Goal: Task Accomplishment & Management: Use online tool/utility

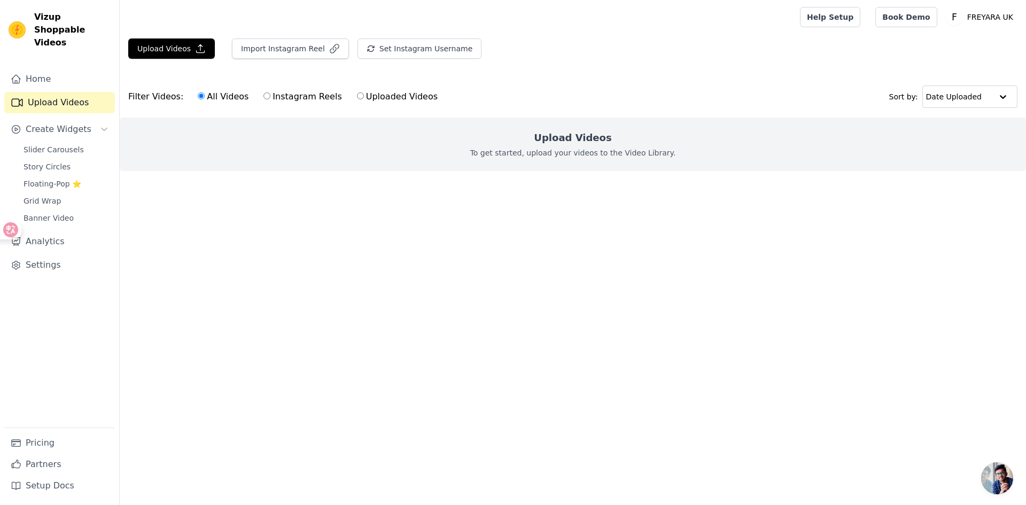
click at [409, 97] on label "Uploaded Videos" at bounding box center [398, 97] width 82 height 14
click at [364, 97] on input "Uploaded Videos" at bounding box center [360, 95] width 7 height 7
radio input "true"
click at [169, 52] on button "Upload Videos" at bounding box center [171, 48] width 87 height 20
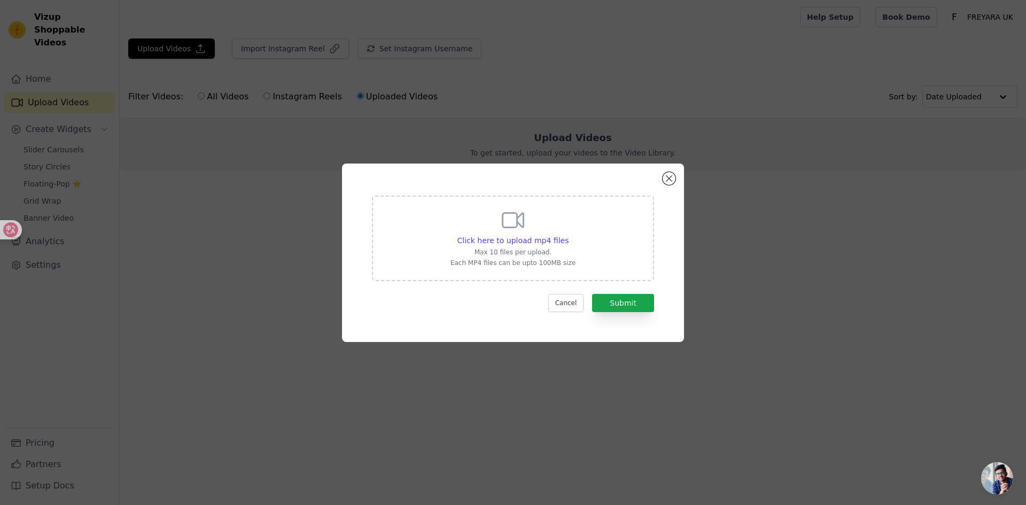
click at [620, 222] on div "Click here to upload mp4 files Max 10 files per upload. Each MP4 files can be u…" at bounding box center [513, 239] width 282 height 86
click at [569, 235] on input "Click here to upload mp4 files Max 10 files per upload. Each MP4 files can be u…" at bounding box center [568, 235] width 1 height 1
type input "C:\fakepath\TS00109已用lolakbeauty.mp4"
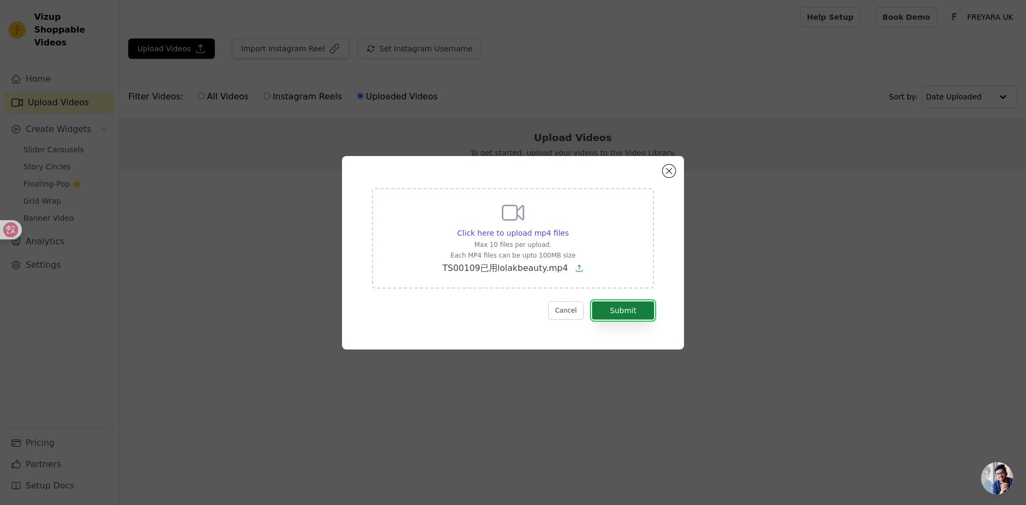
click at [624, 311] on button "Submit" at bounding box center [623, 311] width 62 height 18
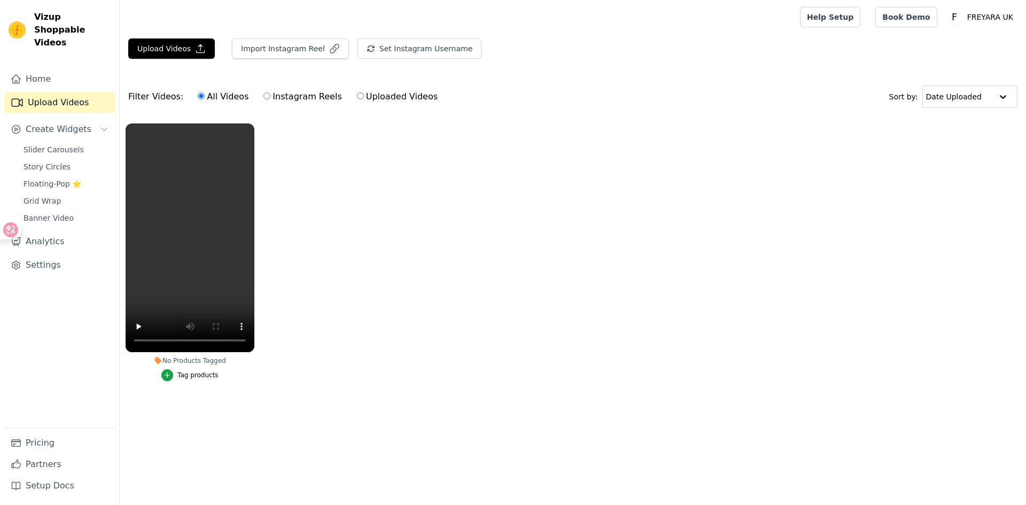
click at [189, 379] on div "Tag products" at bounding box center [197, 375] width 41 height 9
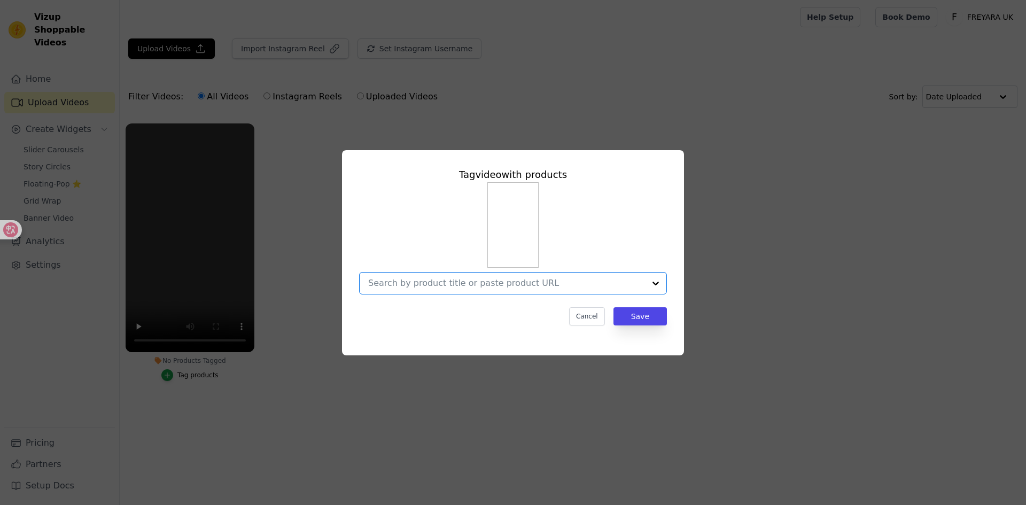
click at [583, 288] on input "No Products Tagged Tag video with products Option undefined, selected. Select i…" at bounding box center [506, 283] width 277 height 10
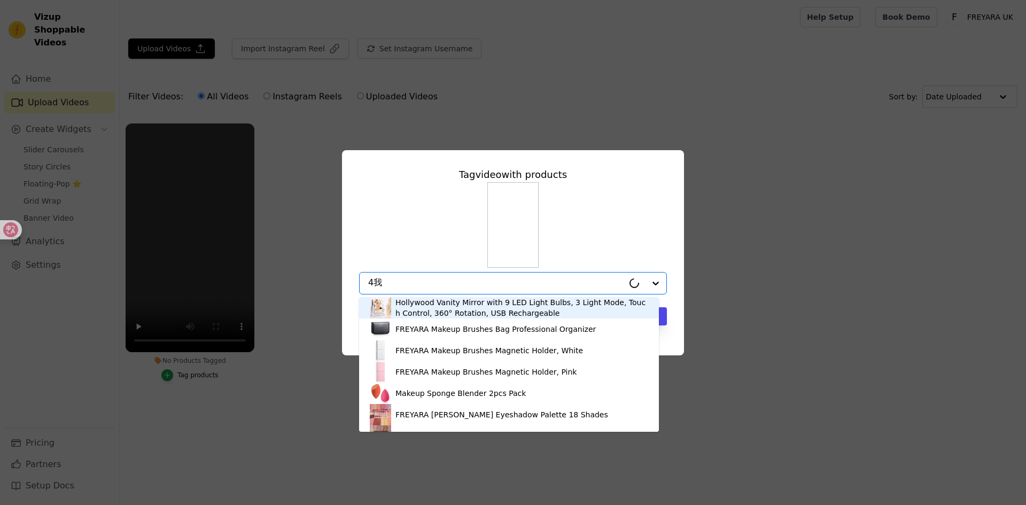
type input "4"
type input "4in1"
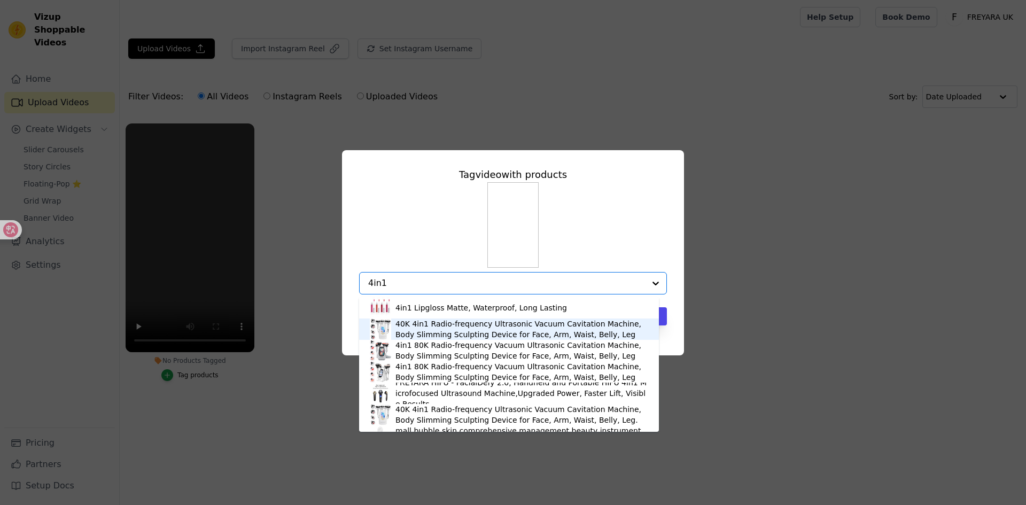
click at [518, 333] on div "40K 4in1 Radio-frequency Ultrasonic Vacuum Cavitation Machine, Body Slimming Sc…" at bounding box center [522, 329] width 253 height 21
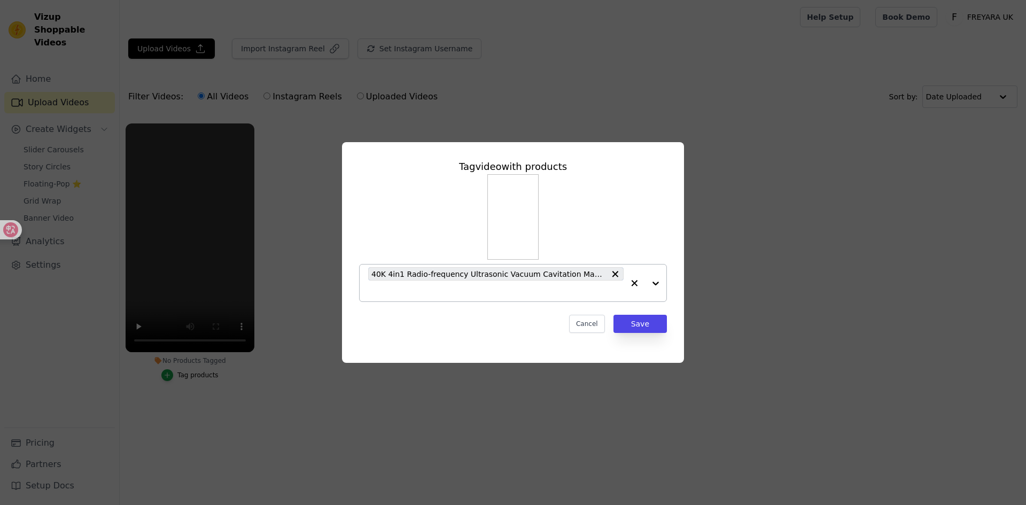
click at [457, 290] on input "No Products Tagged Tag video with products 40K 4in1 Radio-frequency Ultrasonic …" at bounding box center [496, 291] width 256 height 10
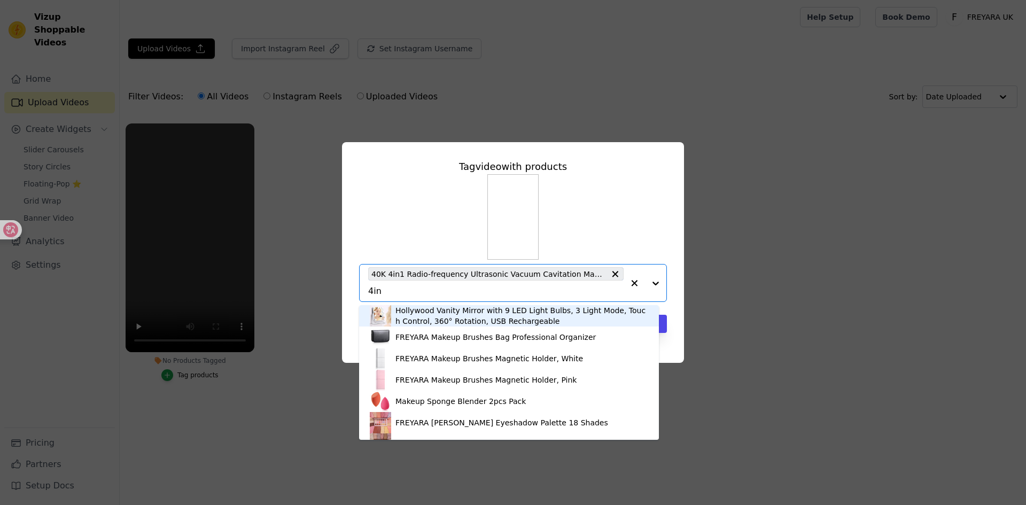
type input "4in1"
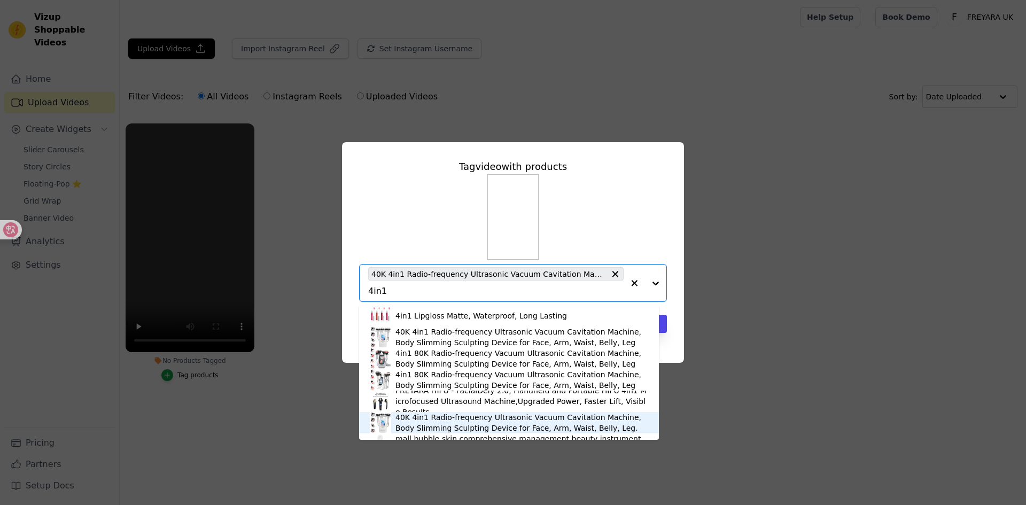
click at [441, 419] on div "40K 4in1 Radio-frequency Ultrasonic Vacuum Cavitation Machine, Body Slimming Sc…" at bounding box center [522, 422] width 253 height 21
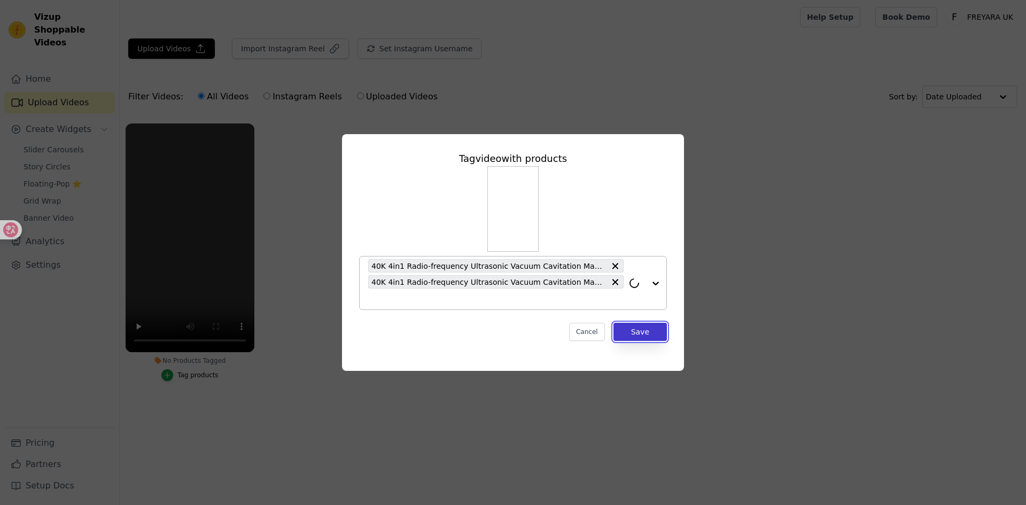
click at [648, 338] on button "Save" at bounding box center [640, 332] width 53 height 18
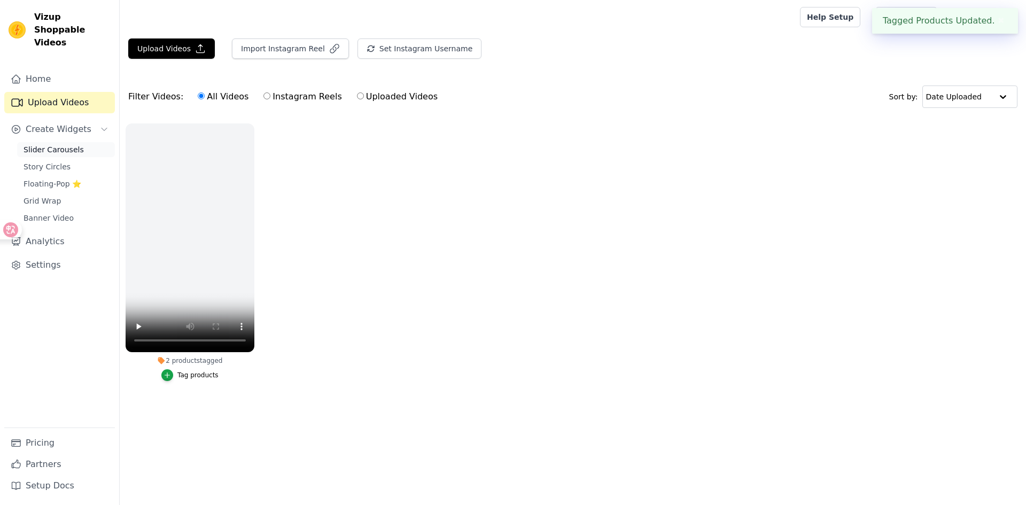
click at [59, 144] on span "Slider Carousels" at bounding box center [54, 149] width 60 height 11
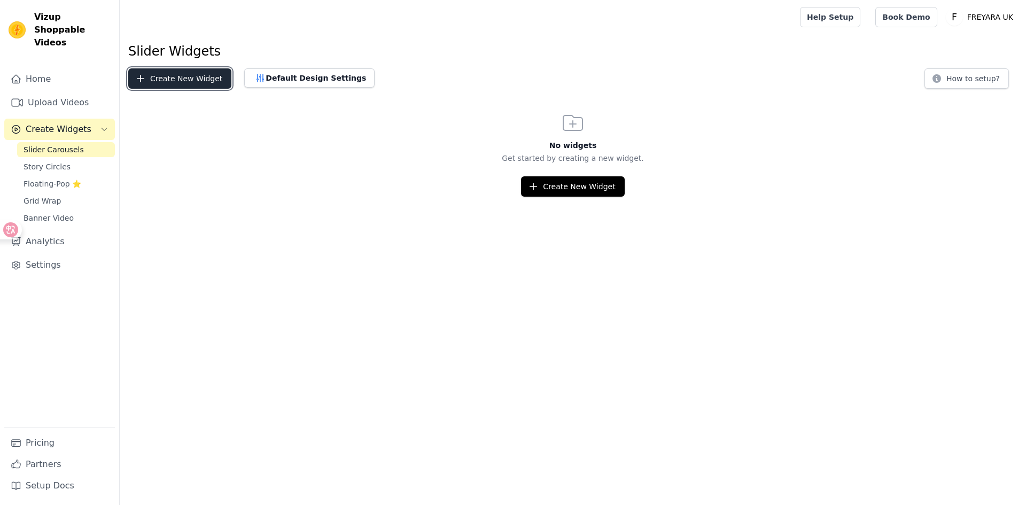
click at [189, 74] on button "Create New Widget" at bounding box center [179, 78] width 103 height 20
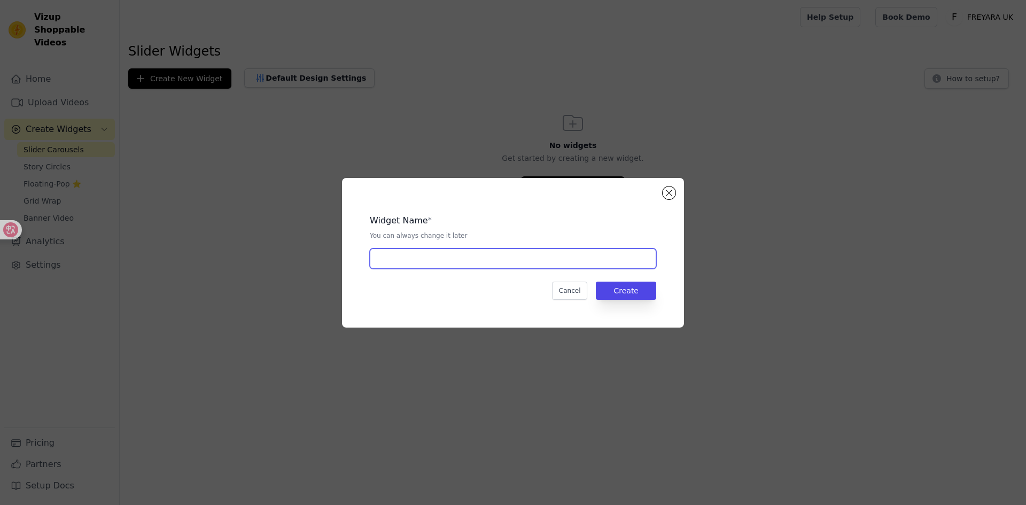
click at [430, 262] on input "text" at bounding box center [513, 259] width 287 height 20
type input "4in1"
click at [638, 285] on button "Create" at bounding box center [626, 291] width 60 height 18
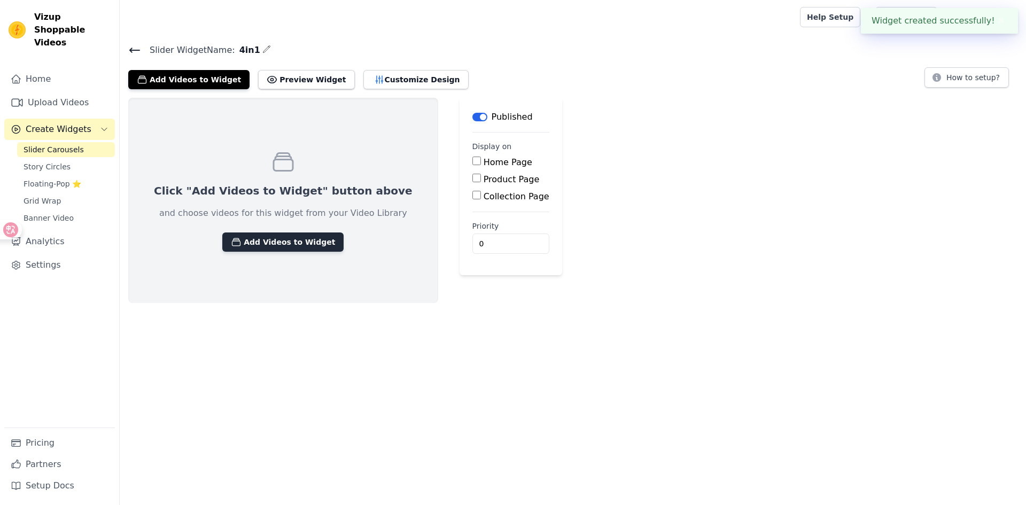
click at [295, 242] on button "Add Videos to Widget" at bounding box center [282, 242] width 121 height 19
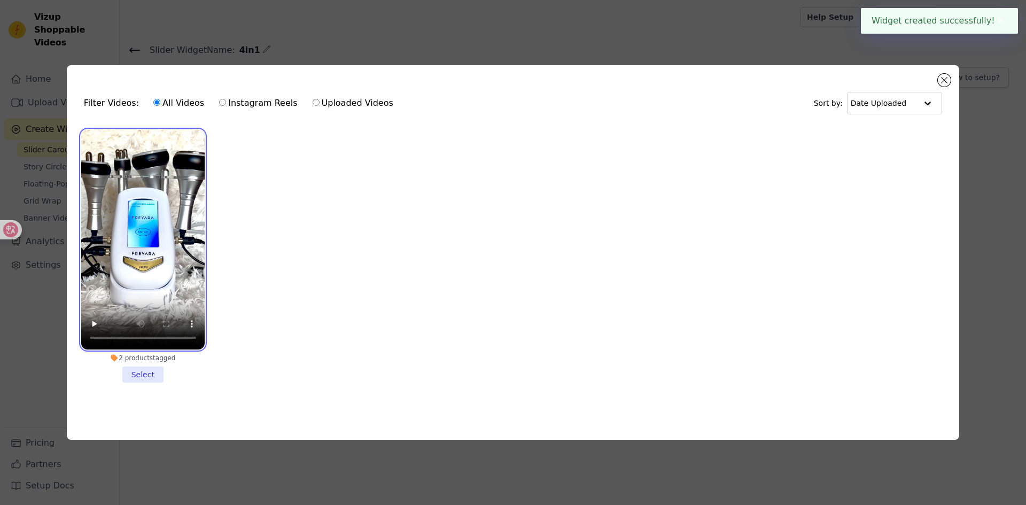
click at [160, 290] on video at bounding box center [142, 240] width 123 height 220
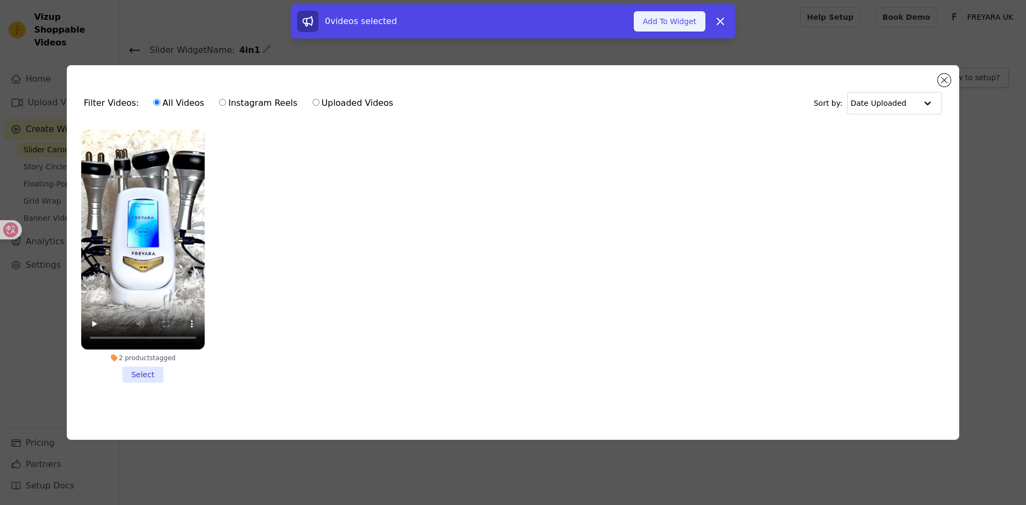
click at [665, 25] on button "Add To Widget" at bounding box center [670, 21] width 72 height 20
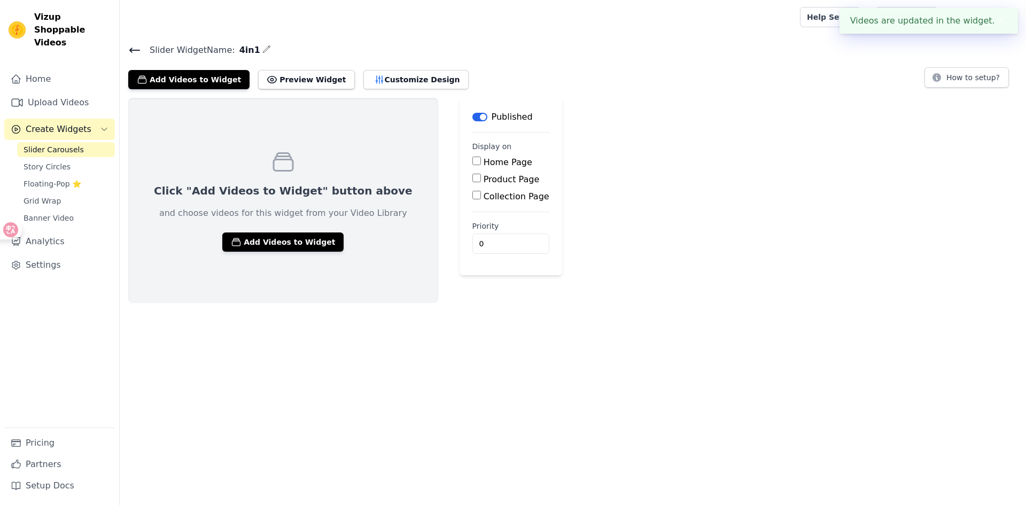
click at [473, 177] on input "Product Page" at bounding box center [477, 178] width 9 height 9
checkbox input "true"
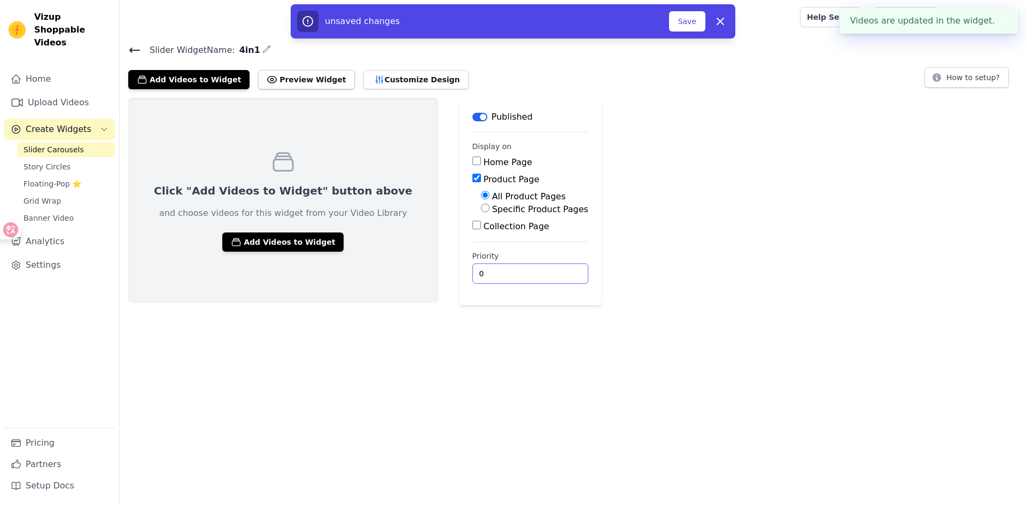
click at [476, 274] on input "0" at bounding box center [531, 274] width 116 height 20
click at [691, 21] on button "Save" at bounding box center [687, 21] width 36 height 20
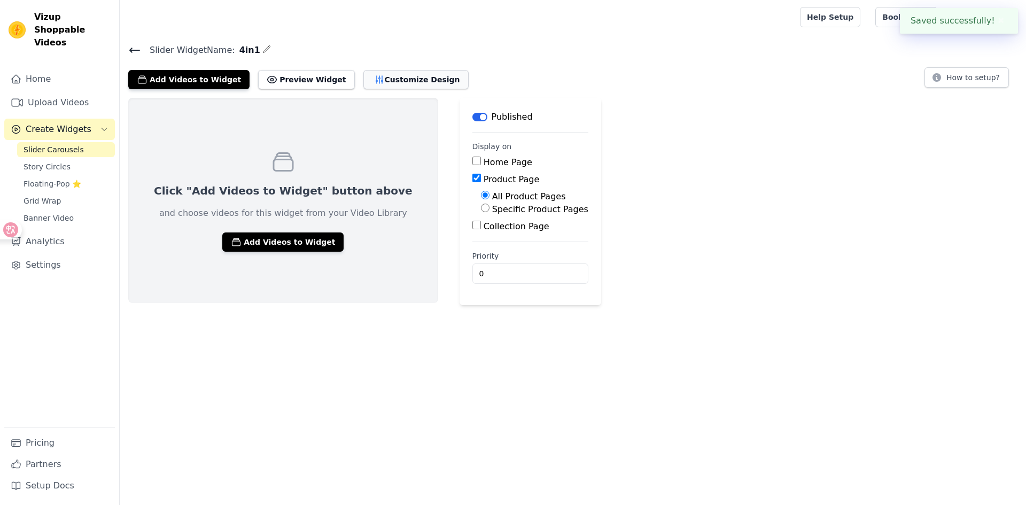
click at [369, 84] on button "Customize Design" at bounding box center [416, 79] width 105 height 19
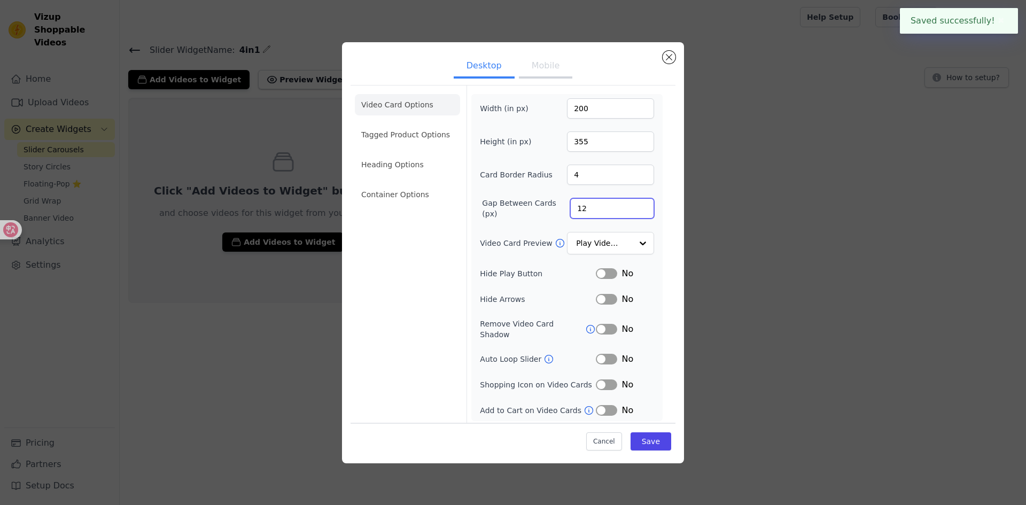
click at [763, 200] on div "Desktop Mobile Video Card Options Tagged Product Options Heading Options Contai…" at bounding box center [513, 252] width 992 height 455
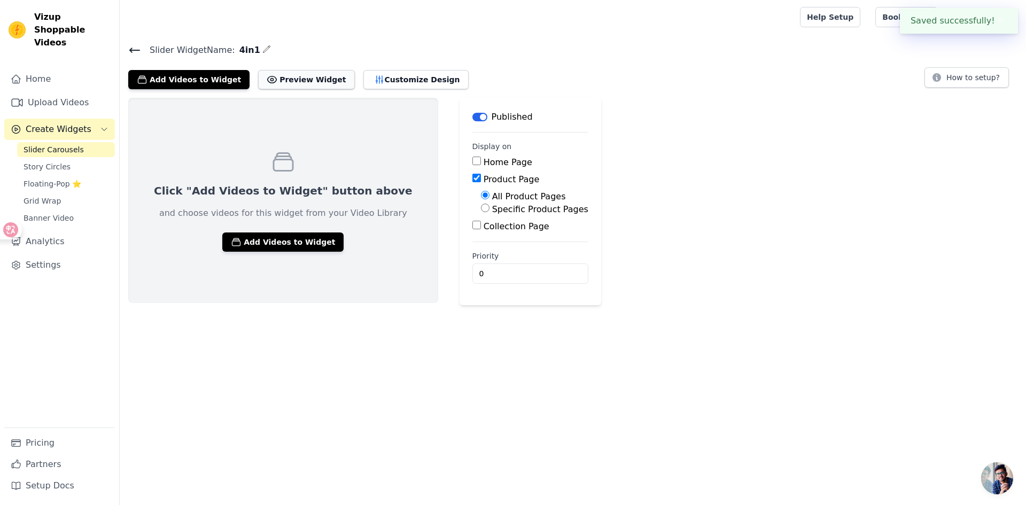
click at [287, 76] on button "Preview Widget" at bounding box center [306, 79] width 96 height 19
click at [57, 68] on link "Home" at bounding box center [59, 78] width 111 height 21
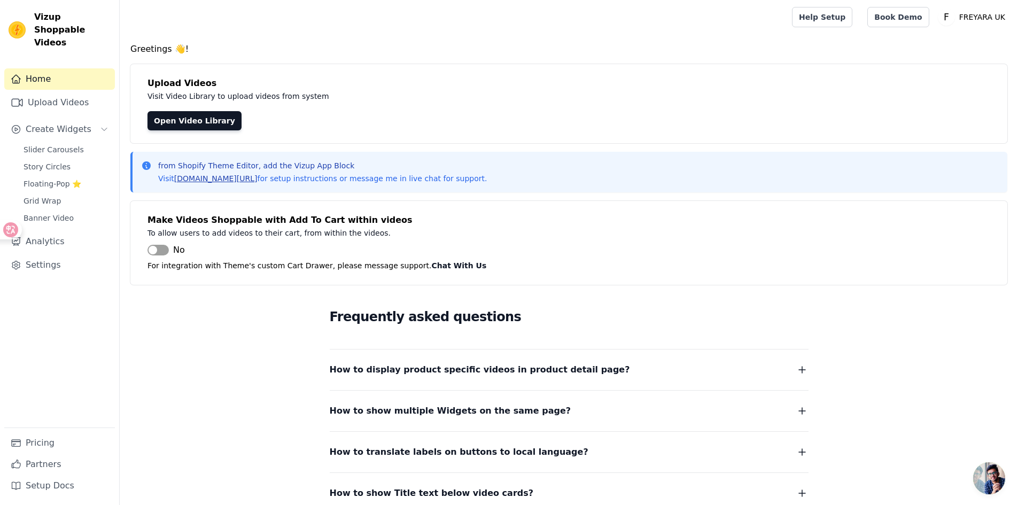
click at [204, 179] on link "[DOMAIN_NAME][URL]" at bounding box center [215, 178] width 83 height 9
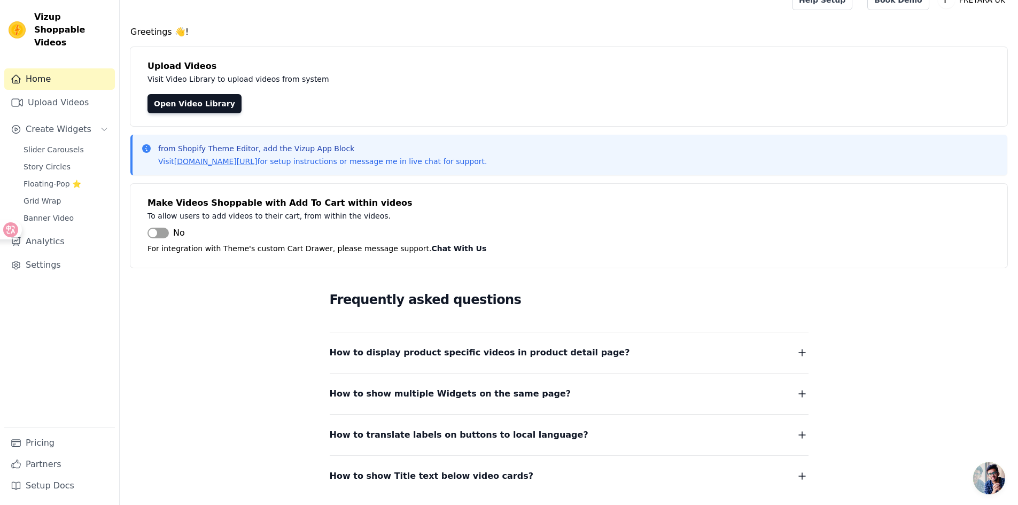
scroll to position [96, 0]
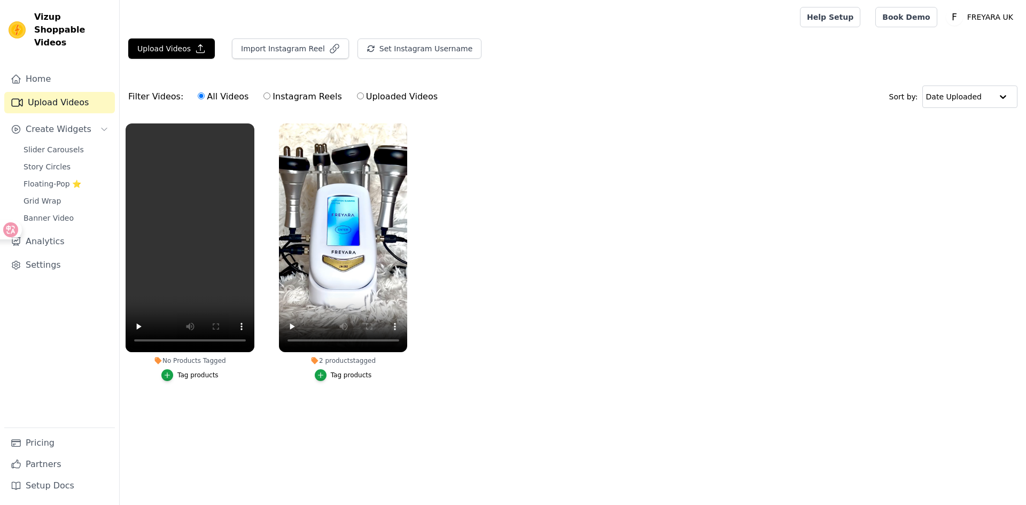
click at [343, 380] on button "Tag products" at bounding box center [343, 375] width 57 height 12
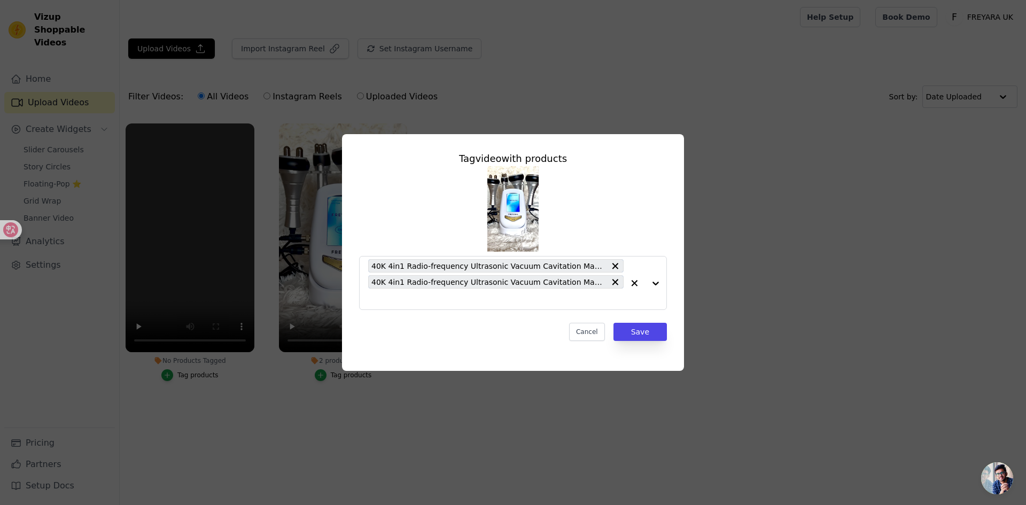
click at [793, 285] on div "Tag video with products 40K 4in1 Radio-frequency Ultrasonic Vacuum Cavitation M…" at bounding box center [513, 252] width 992 height 271
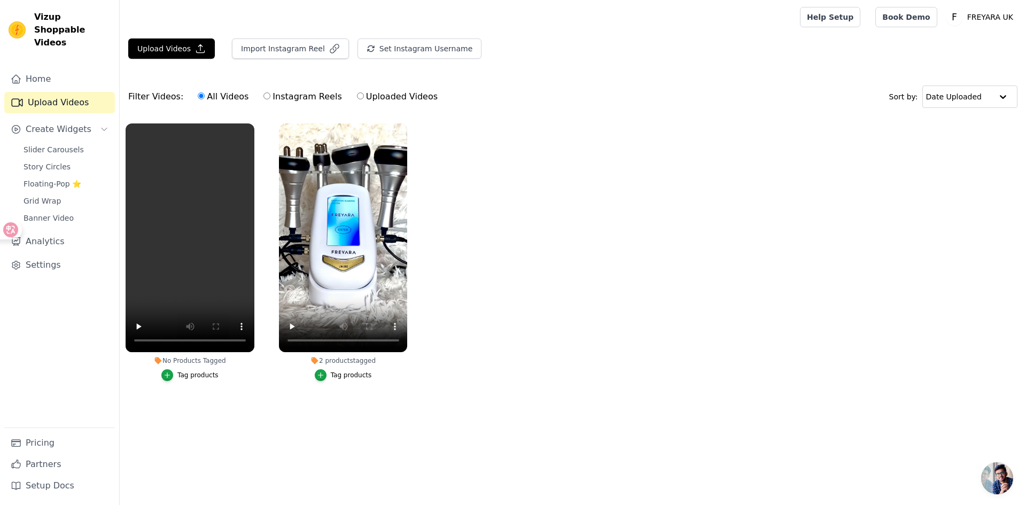
click at [199, 375] on div "Tag products" at bounding box center [197, 375] width 41 height 9
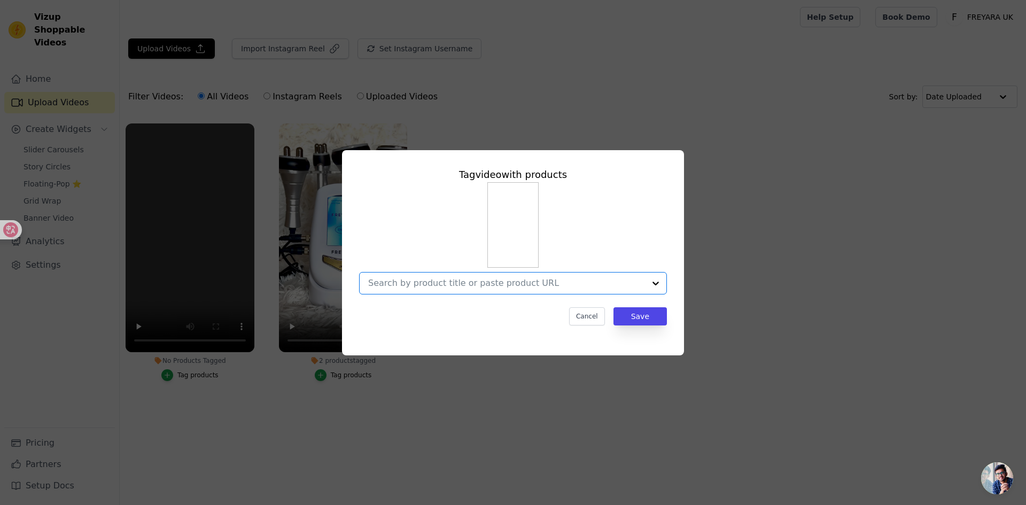
click at [474, 279] on input "No Products Tagged Tag video with products Option undefined, selected. Select i…" at bounding box center [506, 283] width 277 height 10
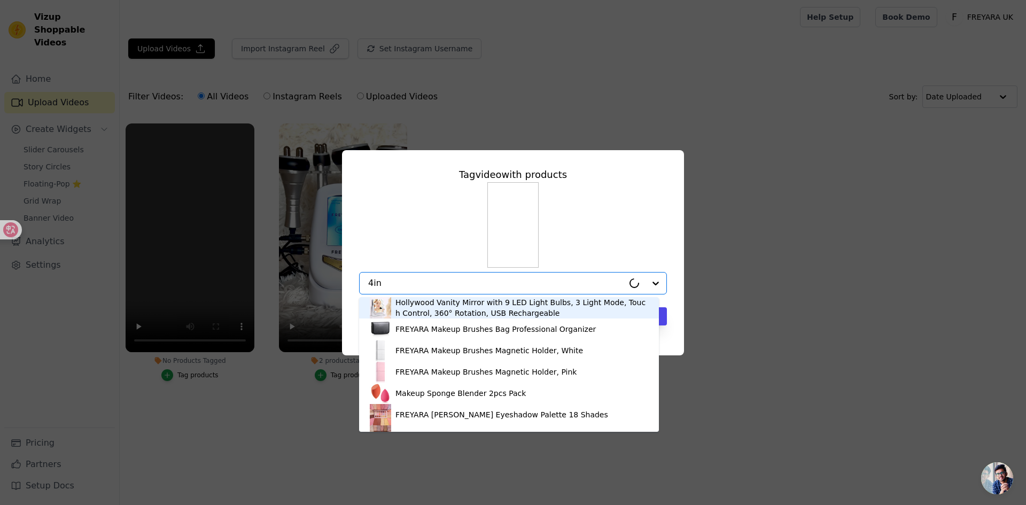
type input "4in1"
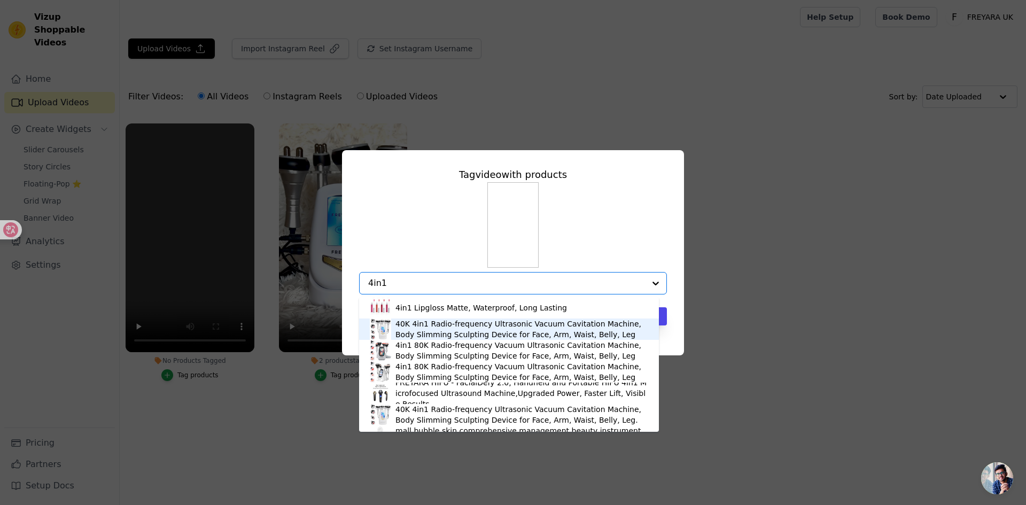
click at [476, 331] on div "40K 4in1 Radio-frequency Ultrasonic Vacuum Cavitation Machine, Body Slimming Sc…" at bounding box center [522, 329] width 253 height 21
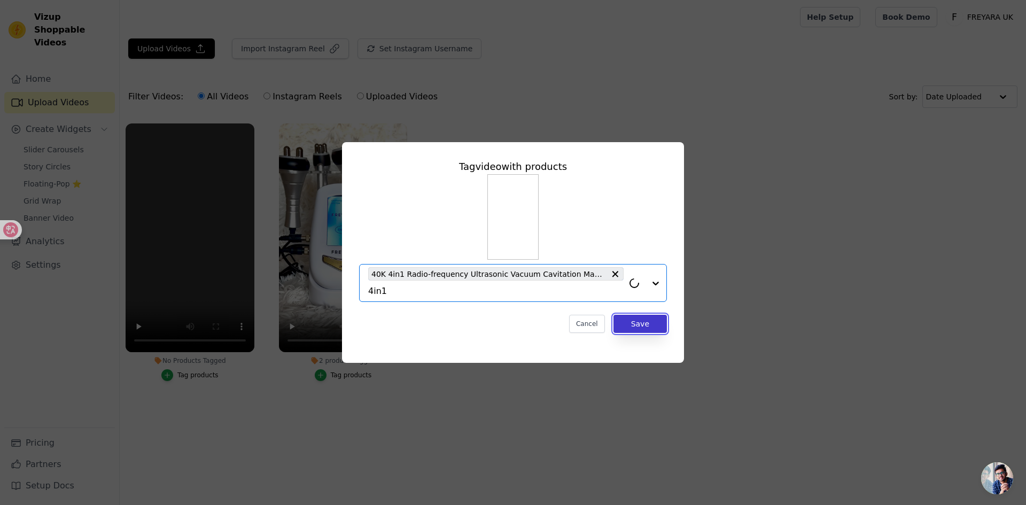
click at [621, 318] on button "Save" at bounding box center [640, 324] width 53 height 18
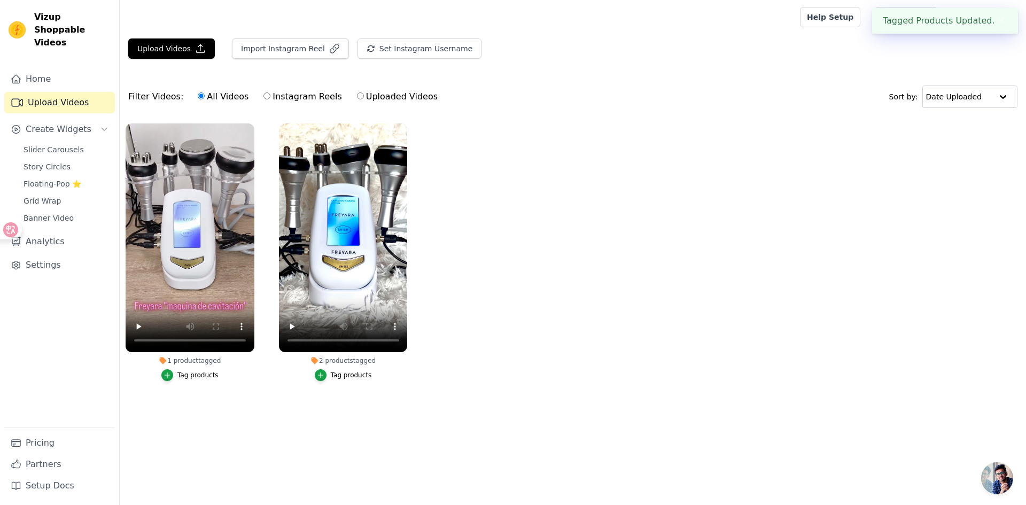
click at [205, 376] on div "Tag products" at bounding box center [197, 375] width 41 height 9
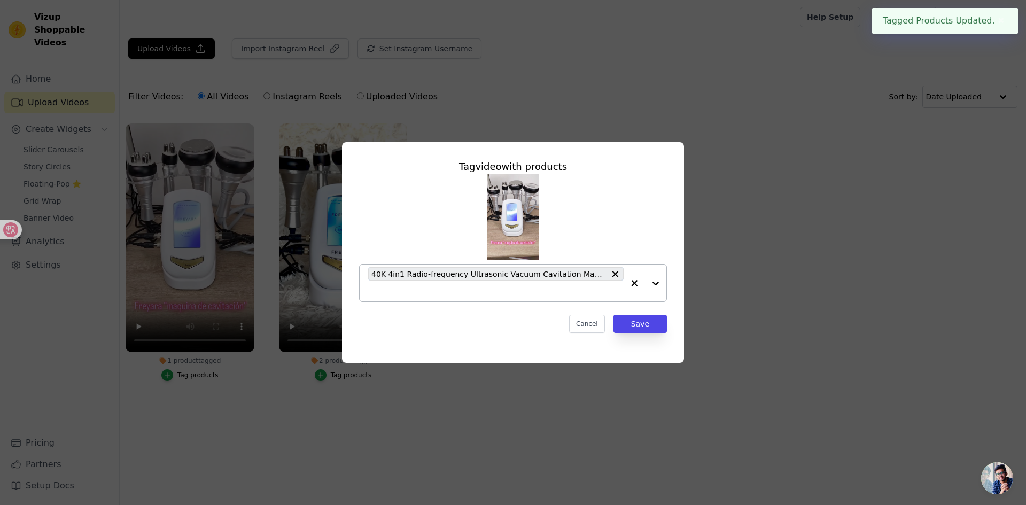
click at [518, 291] on input "1 product tagged Tag video with products 40K 4in1 Radio-frequency Ultrasonic Va…" at bounding box center [496, 291] width 256 height 10
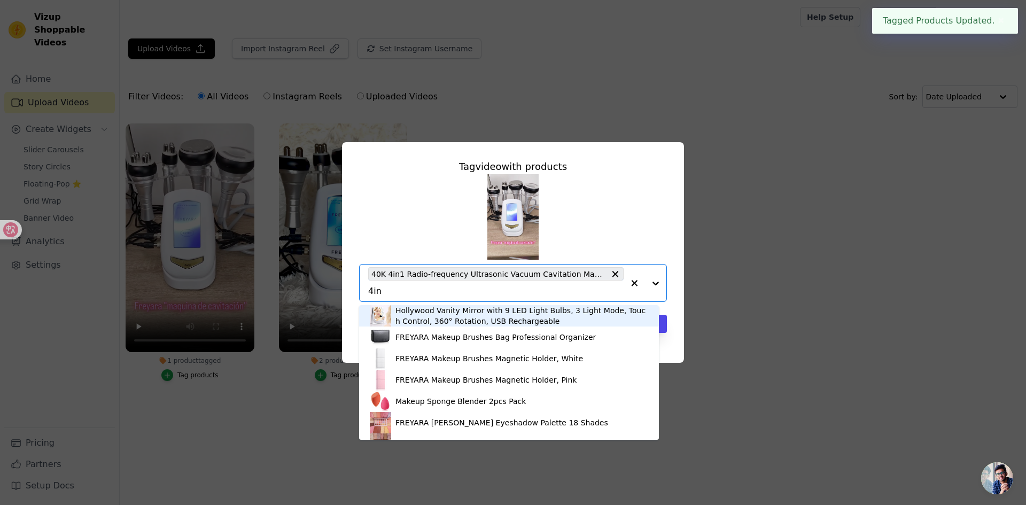
type input "4in1"
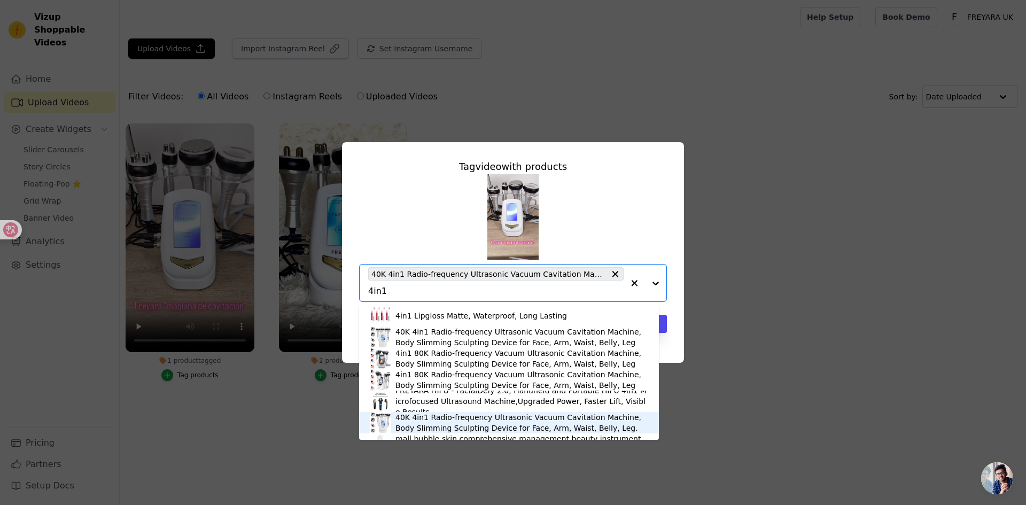
click at [452, 416] on div "40K 4in1 Radio-frequency Ultrasonic Vacuum Cavitation Machine, Body Slimming Sc…" at bounding box center [522, 422] width 253 height 21
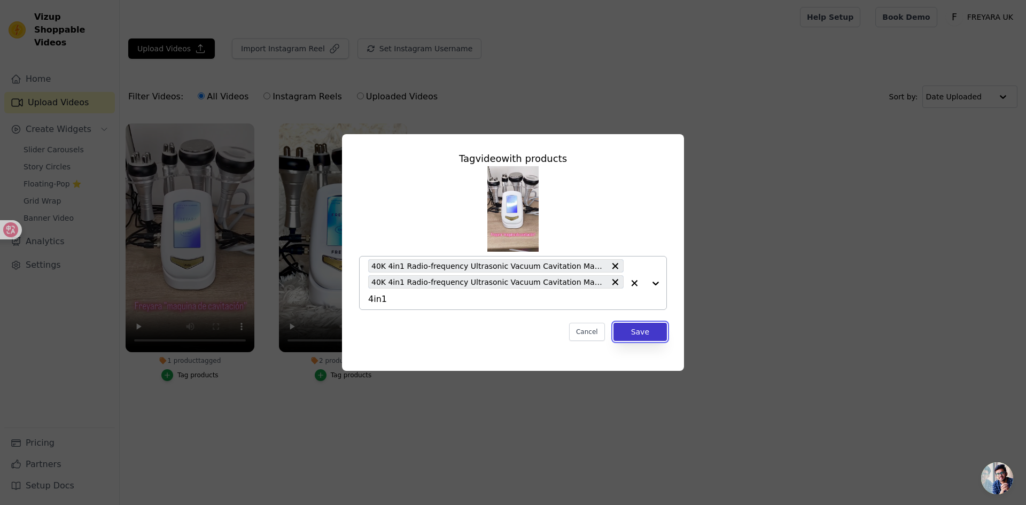
click at [639, 335] on button "Save" at bounding box center [640, 332] width 53 height 18
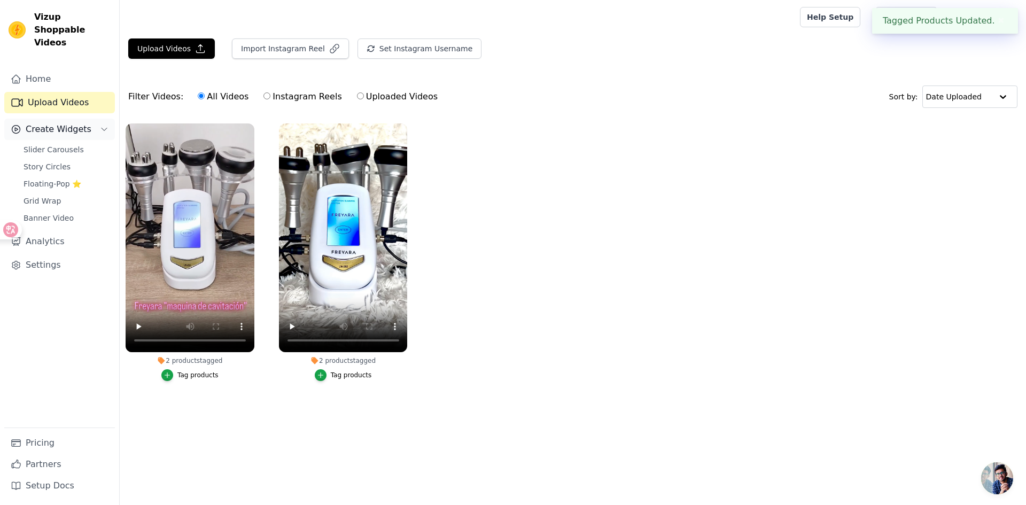
click at [52, 123] on span "Create Widgets" at bounding box center [59, 129] width 66 height 13
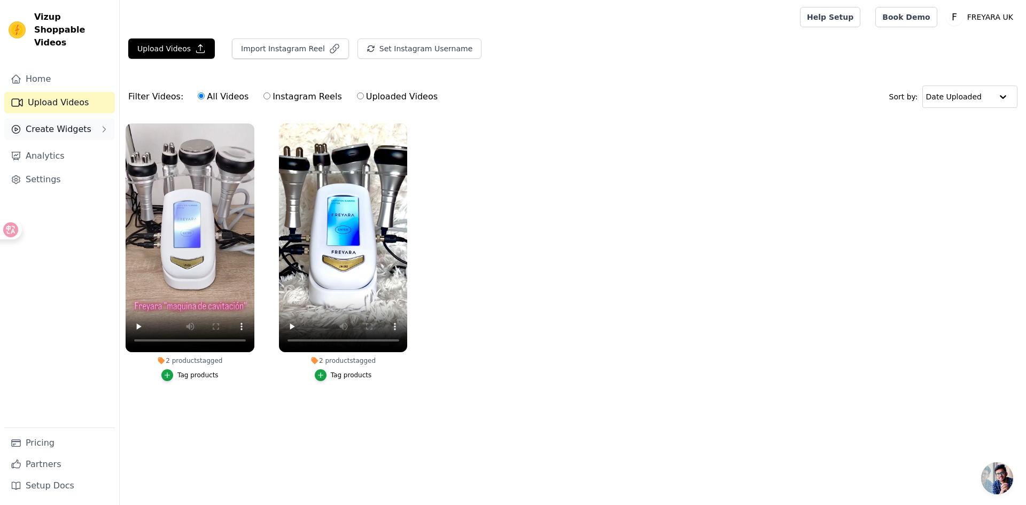
click at [54, 123] on span "Create Widgets" at bounding box center [59, 129] width 66 height 13
click at [53, 144] on span "Slider Carousels" at bounding box center [54, 149] width 60 height 11
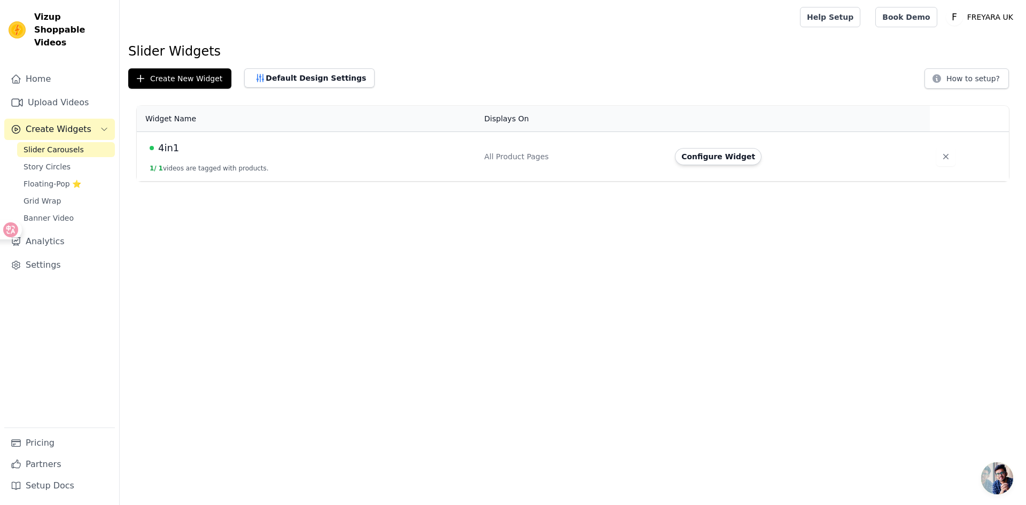
click at [385, 163] on td "4in1 1 / 1 videos are tagged with products." at bounding box center [307, 157] width 341 height 50
click at [167, 150] on span "4in1" at bounding box center [168, 148] width 21 height 15
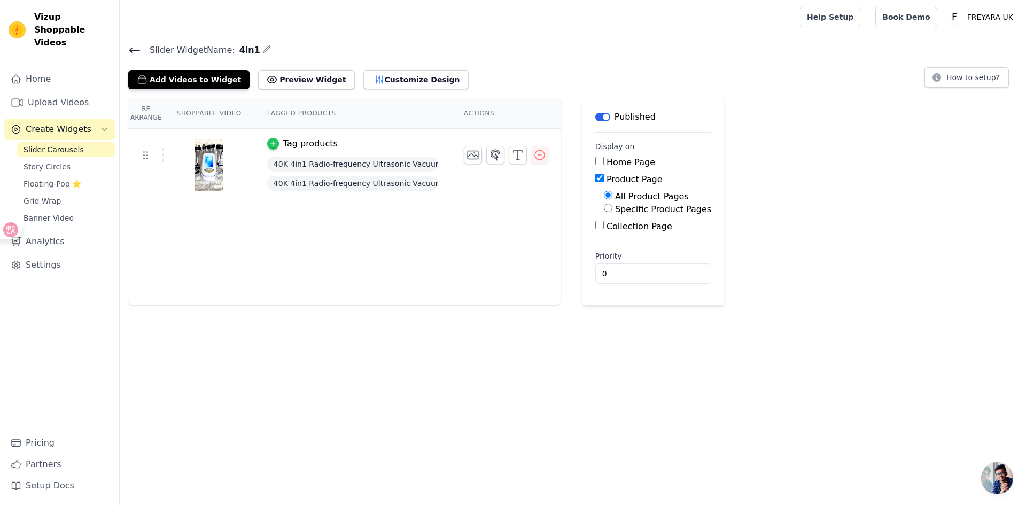
click at [273, 142] on icon "button" at bounding box center [272, 143] width 7 height 7
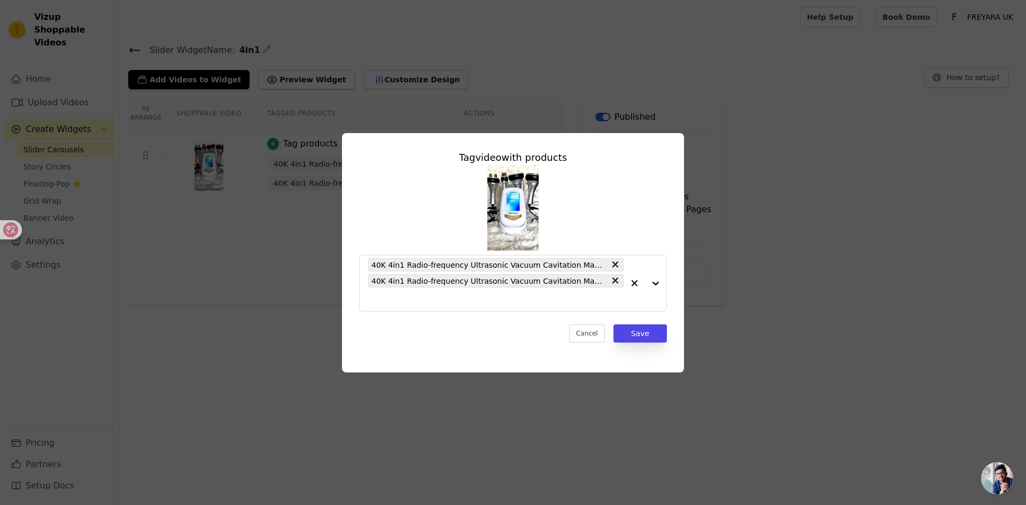
click at [262, 234] on div "Tag video with products 40K 4in1 Radio-frequency Ultrasonic Vacuum Cavitation M…" at bounding box center [513, 253] width 992 height 274
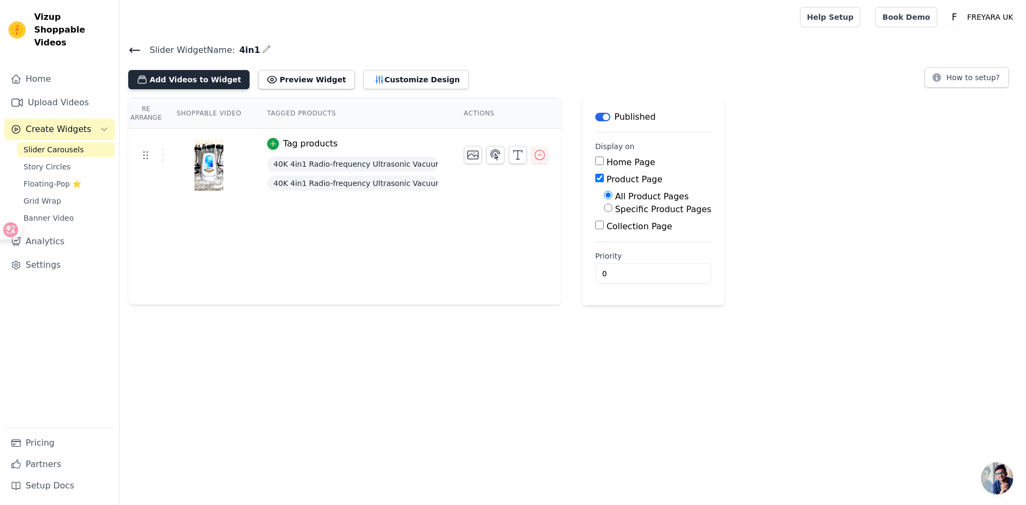
click at [199, 78] on button "Add Videos to Widget" at bounding box center [188, 79] width 121 height 19
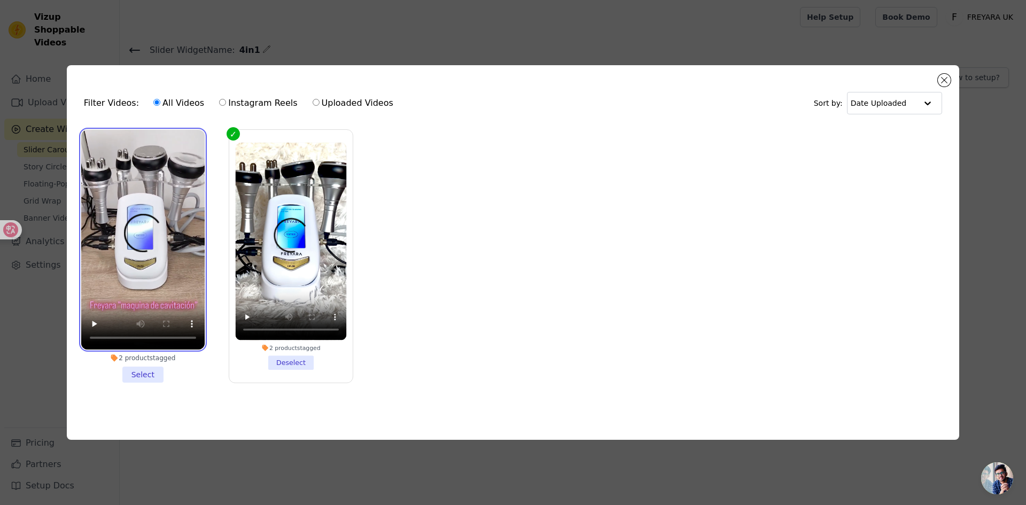
click at [161, 168] on video at bounding box center [142, 240] width 123 height 220
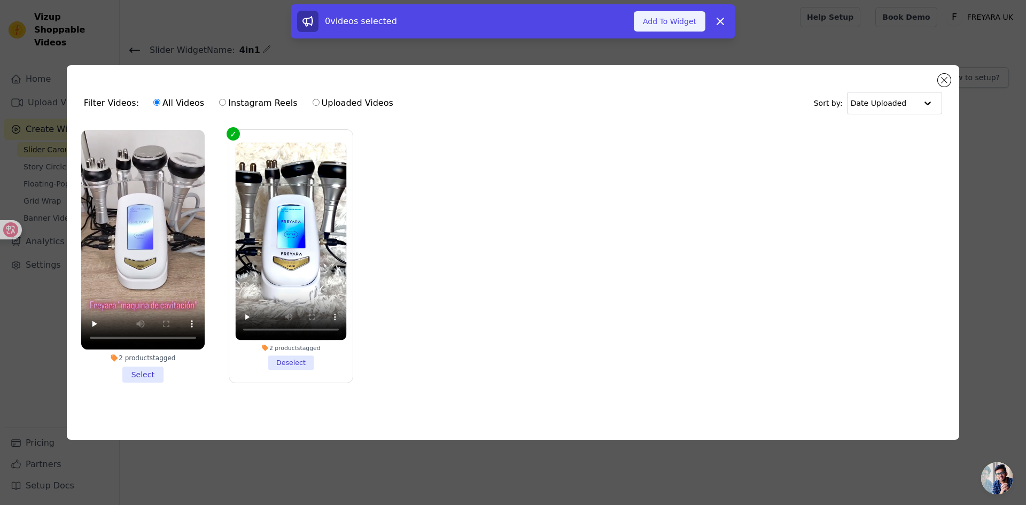
click at [674, 23] on button "Add To Widget" at bounding box center [670, 21] width 72 height 20
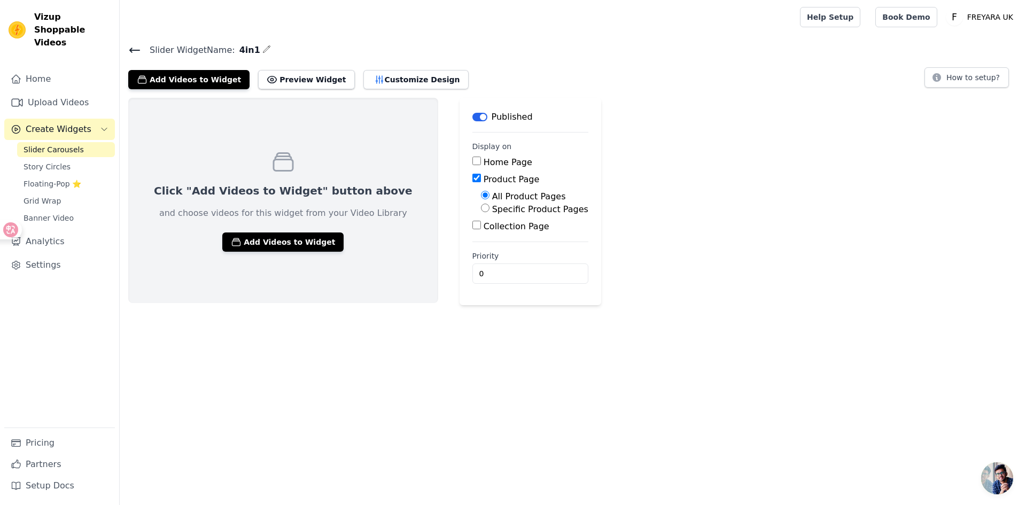
click at [71, 144] on span "Slider Carousels" at bounding box center [54, 149] width 60 height 11
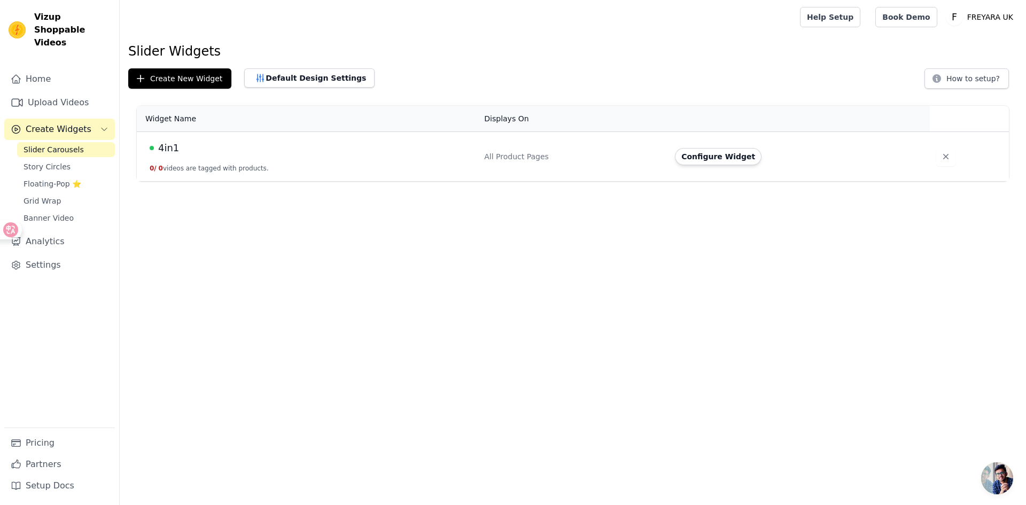
click at [352, 168] on td "4in1 0 / 0 videos are tagged with products." at bounding box center [307, 157] width 341 height 50
click at [534, 156] on div "All Product Pages" at bounding box center [573, 156] width 178 height 11
click at [166, 150] on span "4in1" at bounding box center [168, 148] width 21 height 15
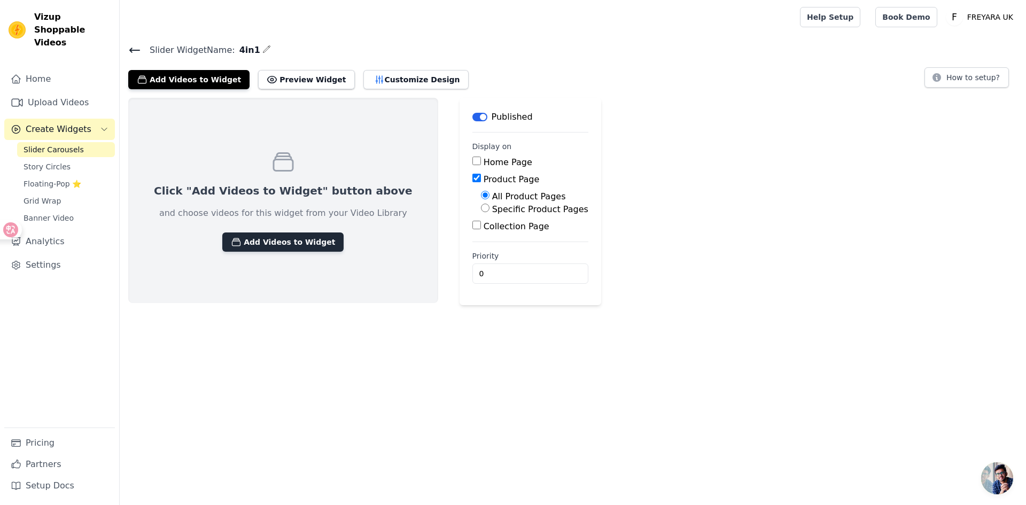
click at [267, 246] on button "Add Videos to Widget" at bounding box center [282, 242] width 121 height 19
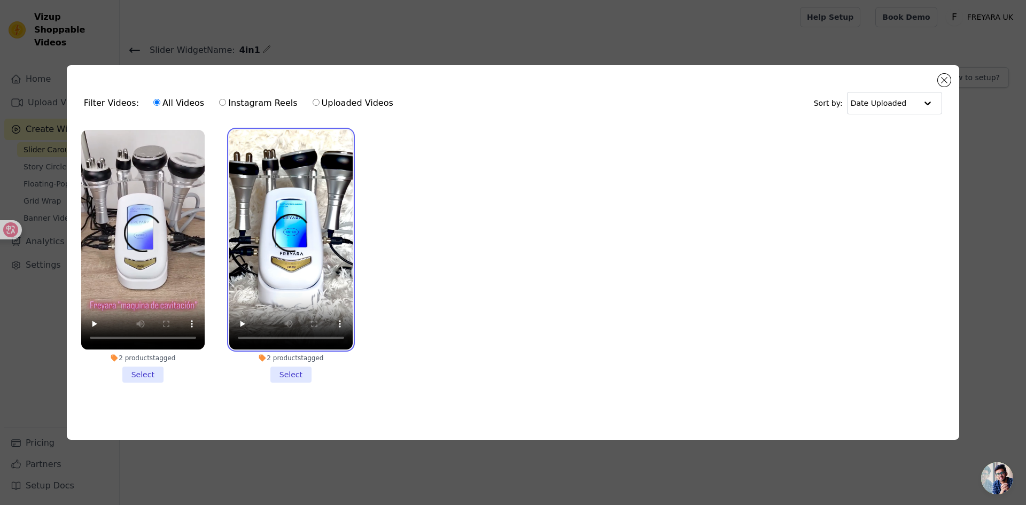
click at [234, 146] on video at bounding box center [290, 240] width 123 height 220
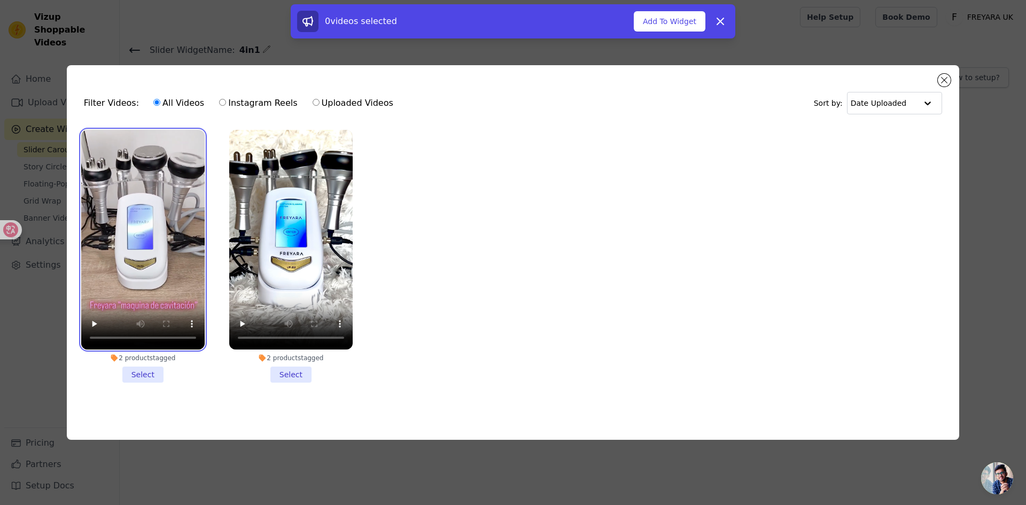
click at [171, 149] on video at bounding box center [142, 240] width 123 height 220
click at [287, 374] on li "2 products tagged Select" at bounding box center [290, 256] width 123 height 253
click at [0, 0] on input "2 products tagged Select" at bounding box center [0, 0] width 0 height 0
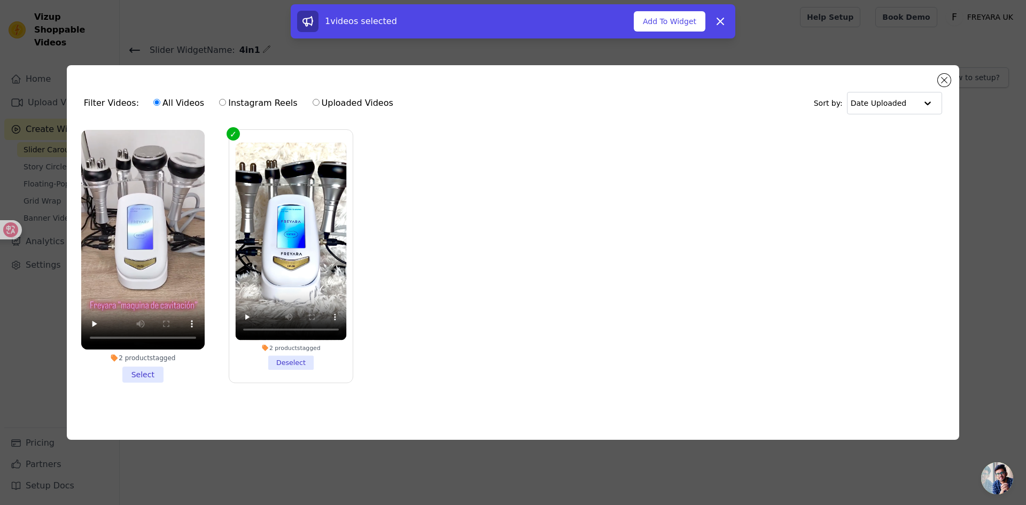
click at [149, 370] on li "2 products tagged Select" at bounding box center [142, 256] width 123 height 253
click at [0, 0] on input "2 products tagged Select" at bounding box center [0, 0] width 0 height 0
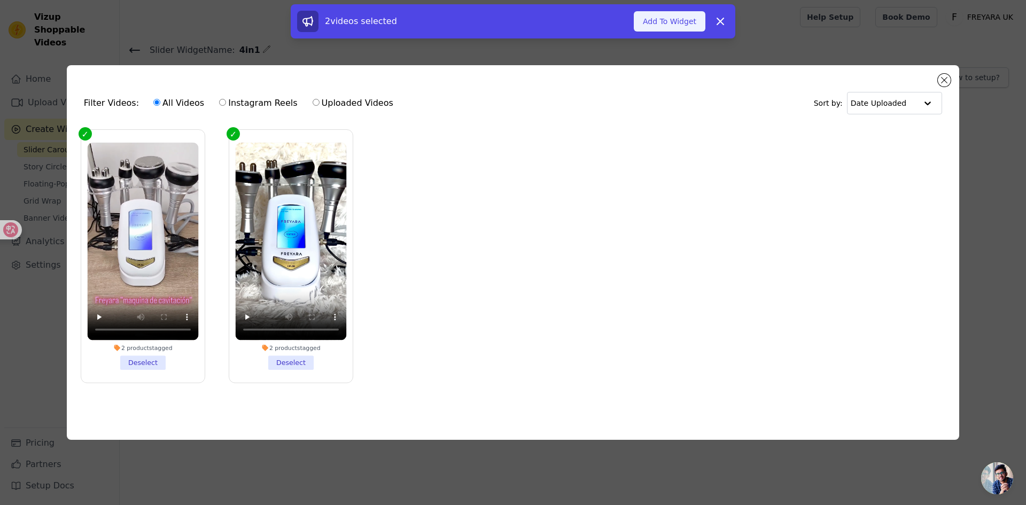
click at [660, 22] on button "Add To Widget" at bounding box center [670, 21] width 72 height 20
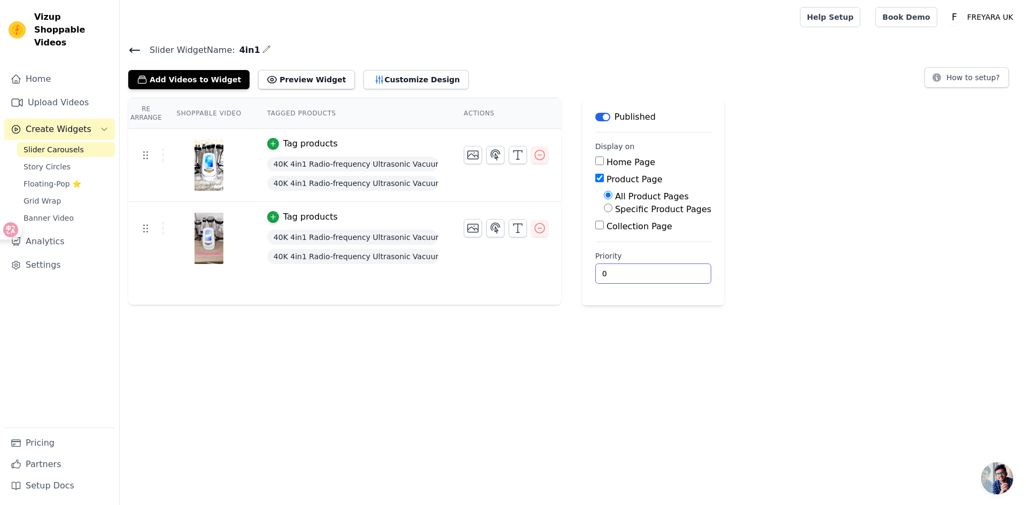
click at [684, 305] on html "Vizup Shoppable Videos Home Upload Videos Create Widgets Slider Carousels Story…" at bounding box center [513, 152] width 1026 height 305
click at [634, 204] on label "Specific Product Pages" at bounding box center [663, 209] width 96 height 10
click at [613, 204] on input "Specific Product Pages" at bounding box center [608, 208] width 9 height 9
radio input "true"
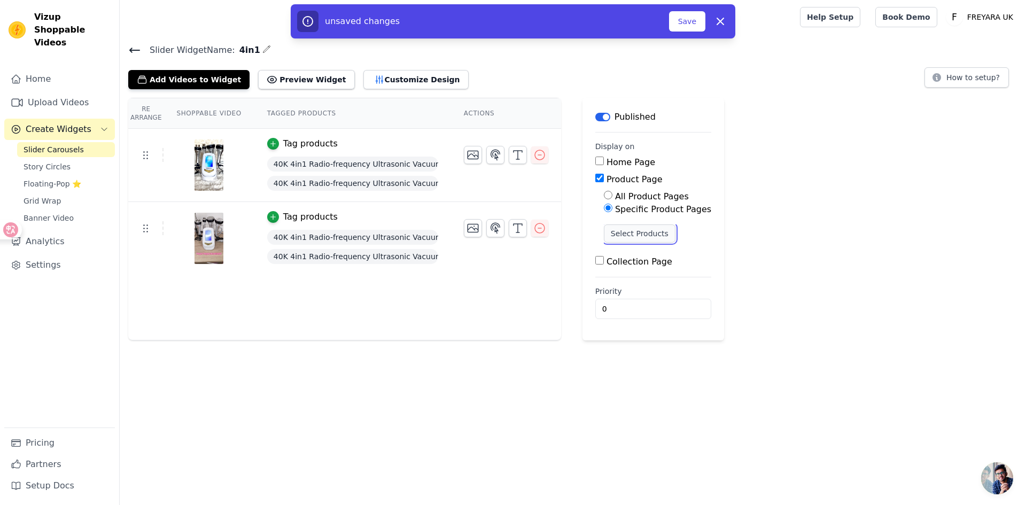
click at [646, 238] on button "Select Products" at bounding box center [640, 234] width 72 height 18
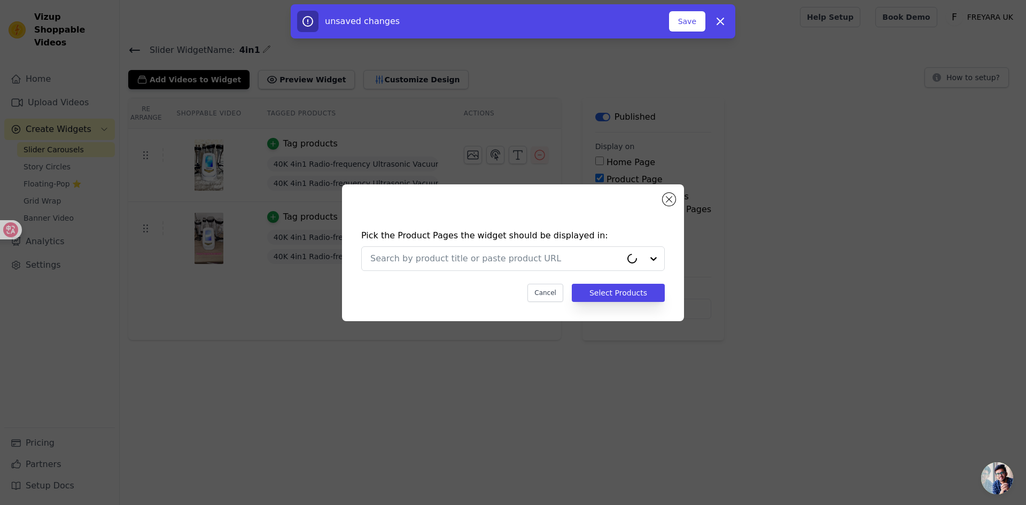
click at [906, 306] on div "Pick the Product Pages the widget should be displayed in: Cancel Select Products" at bounding box center [513, 252] width 992 height 171
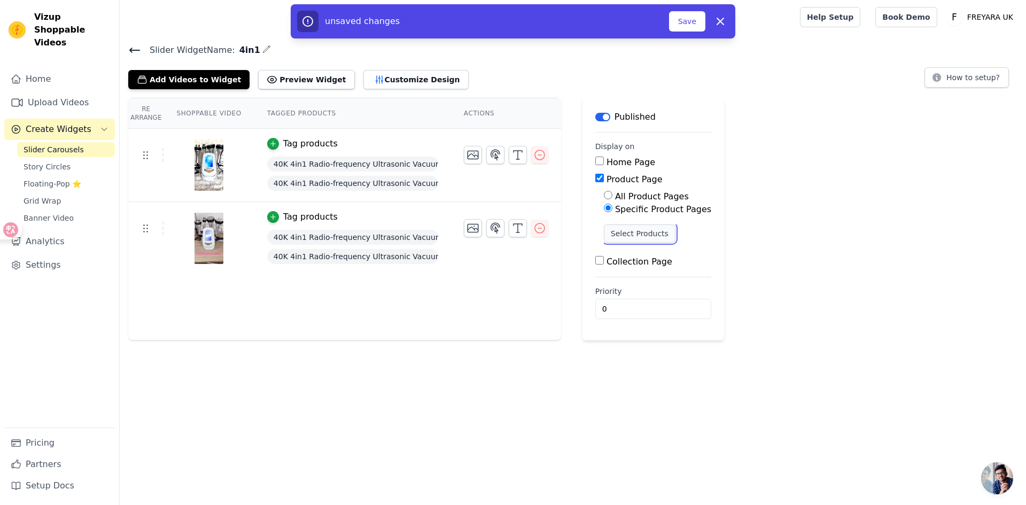
click at [654, 228] on button "Select Products" at bounding box center [640, 234] width 72 height 18
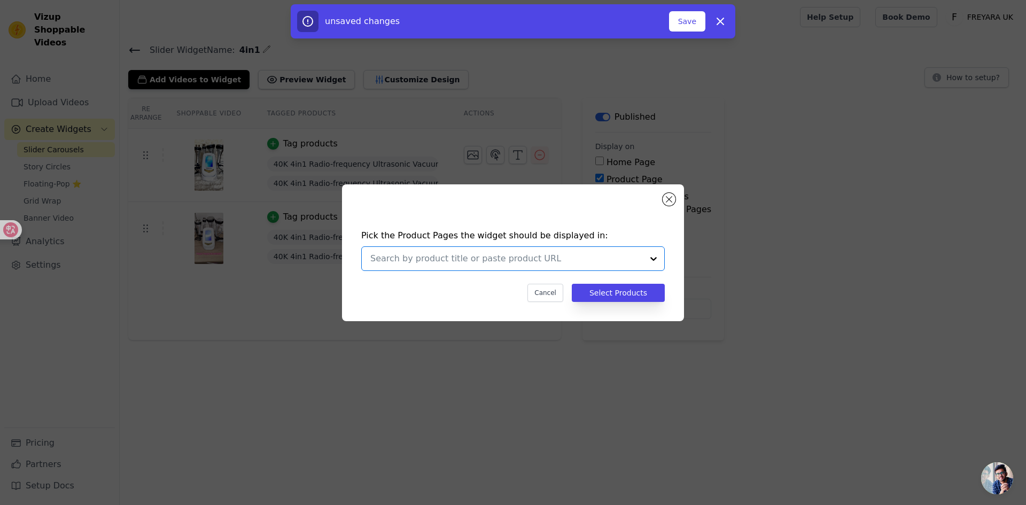
click at [516, 254] on input "text" at bounding box center [506, 258] width 273 height 13
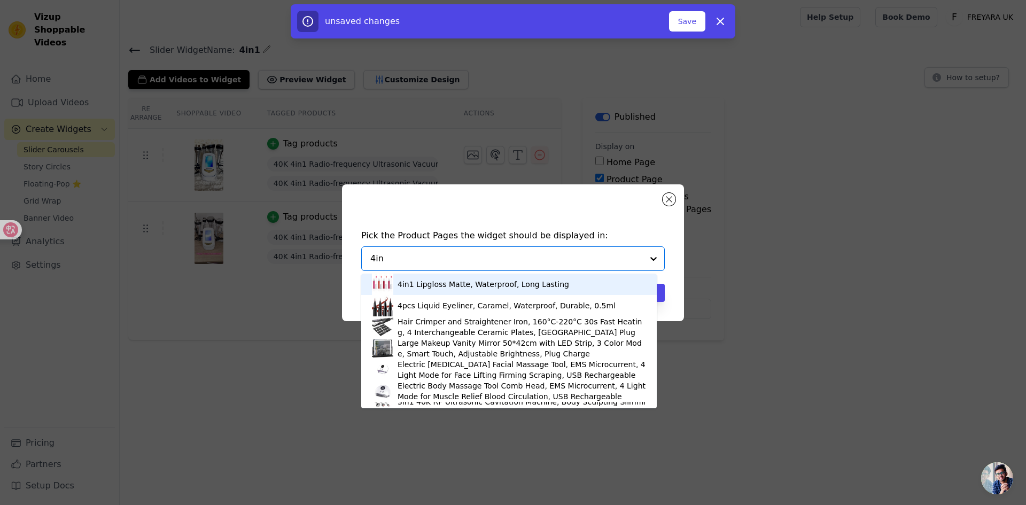
type input "4in1"
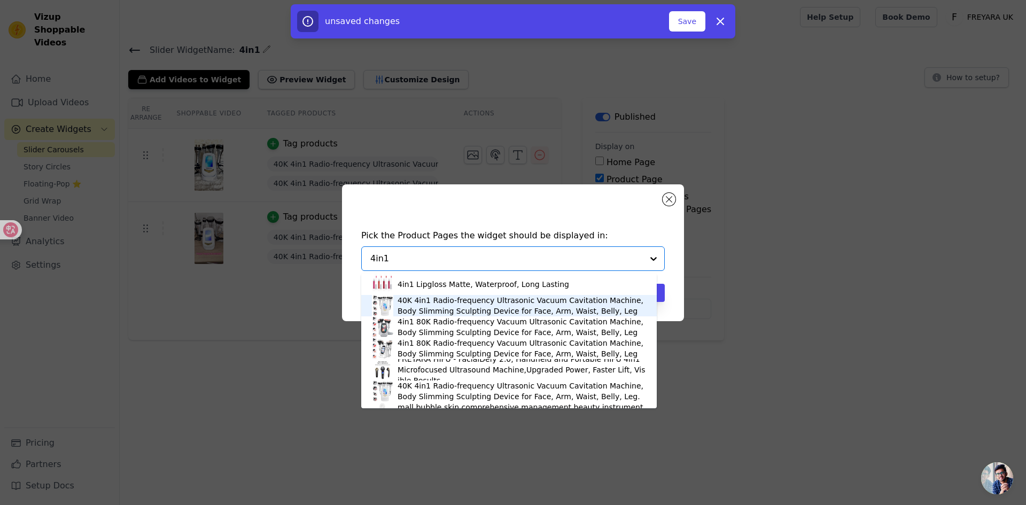
click at [478, 302] on div "40K 4in1 Radio-frequency Ultrasonic Vacuum Cavitation Machine, Body Slimming Sc…" at bounding box center [522, 305] width 249 height 21
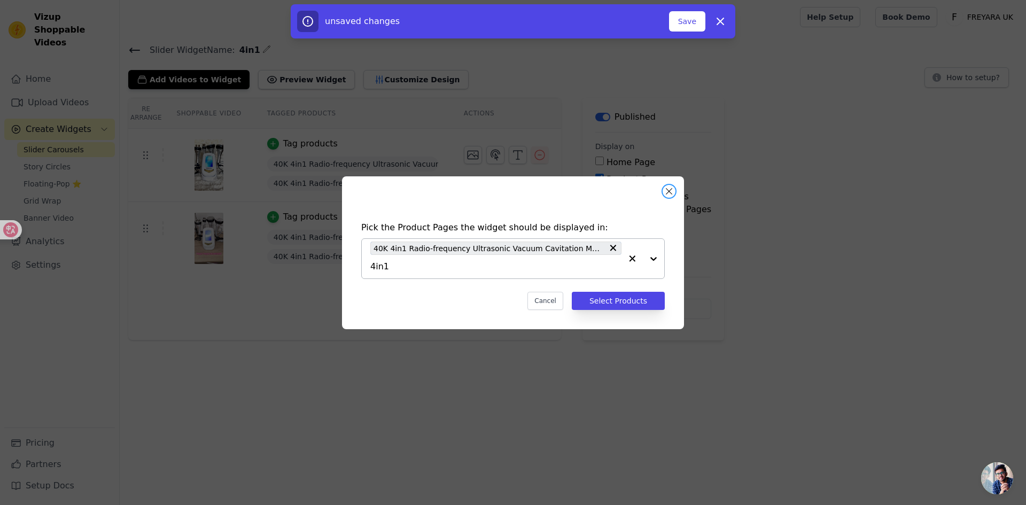
click at [672, 190] on button "Close modal" at bounding box center [669, 191] width 13 height 13
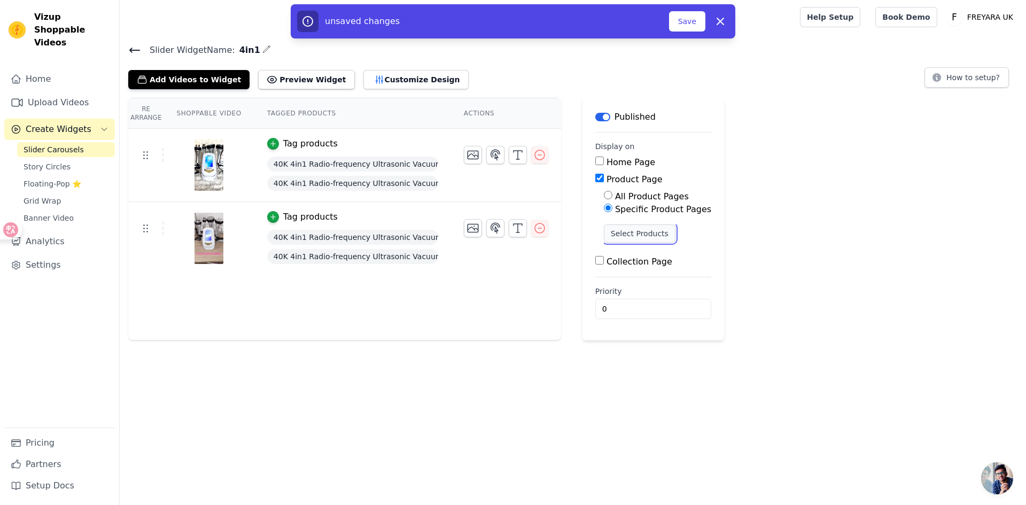
click at [646, 230] on button "Select Products" at bounding box center [640, 234] width 72 height 18
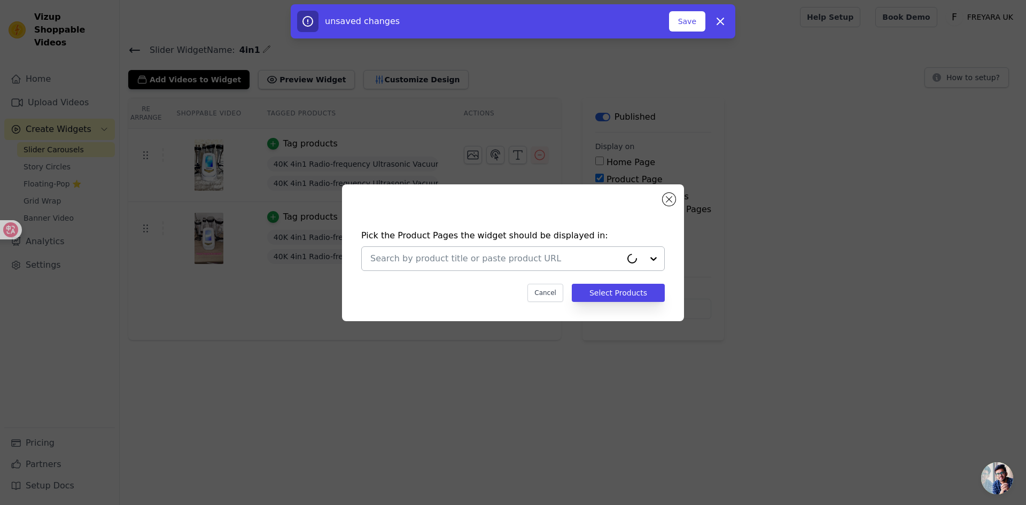
click at [491, 266] on div at bounding box center [495, 259] width 251 height 24
type input "4in1"
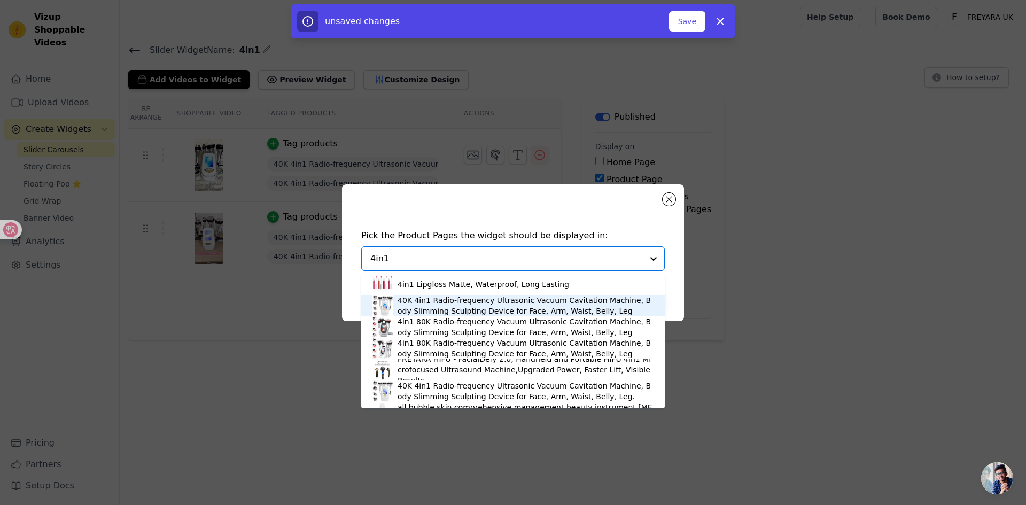
click at [453, 303] on div "40K 4in1 Radio-frequency Ultrasonic Vacuum Cavitation Machine, Body Slimming Sc…" at bounding box center [526, 305] width 257 height 21
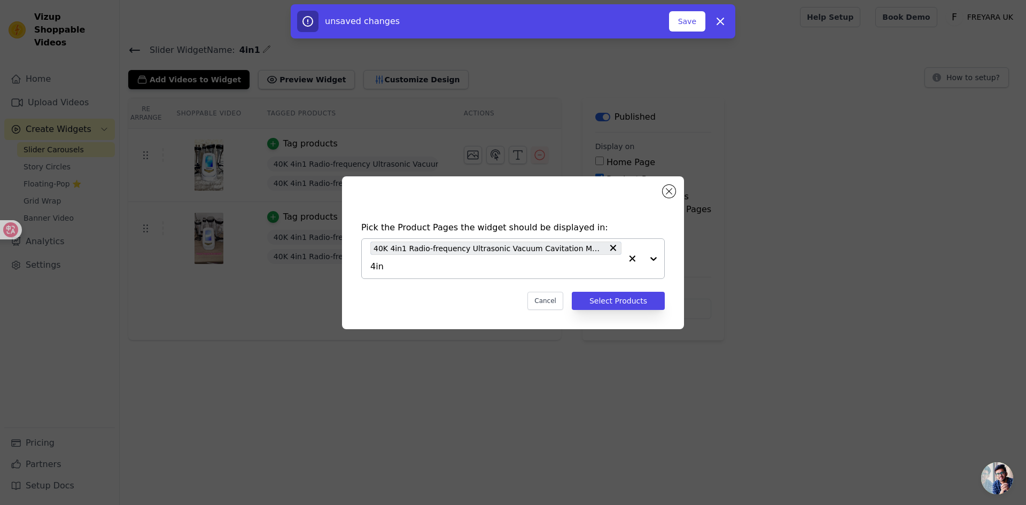
type input "4in1"
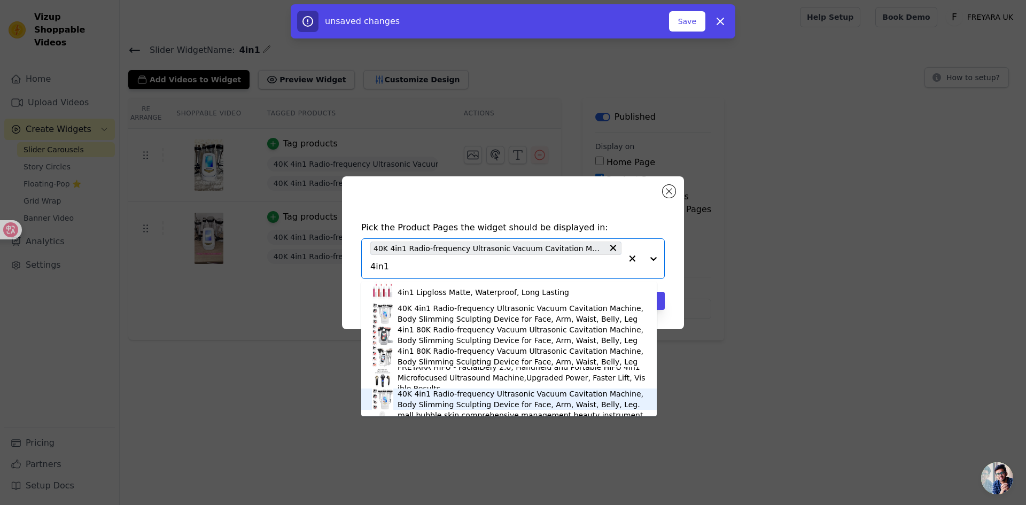
click at [433, 395] on div "40K 4in1 Radio-frequency Ultrasonic Vacuum Cavitation Machine, Body Slimming Sc…" at bounding box center [522, 399] width 249 height 21
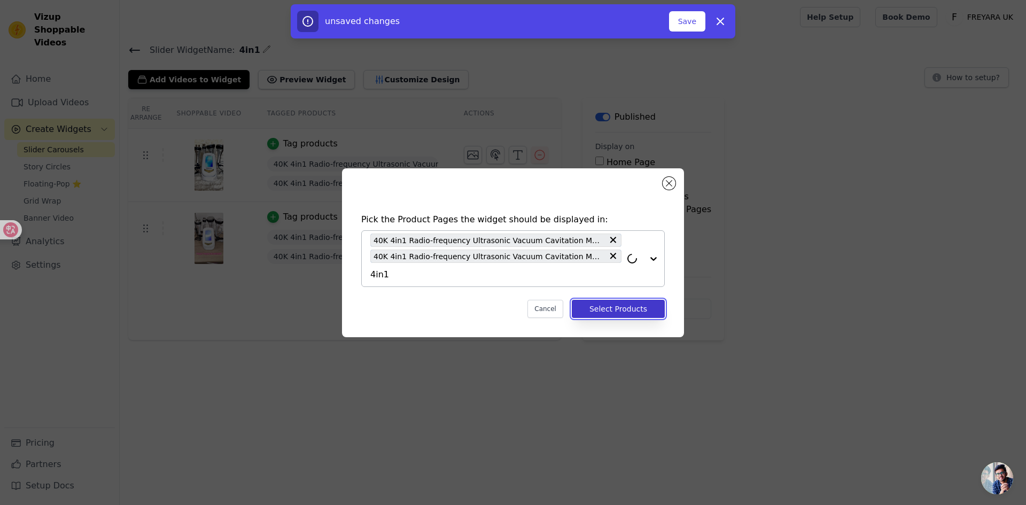
click at [623, 315] on button "Select Products" at bounding box center [618, 309] width 93 height 18
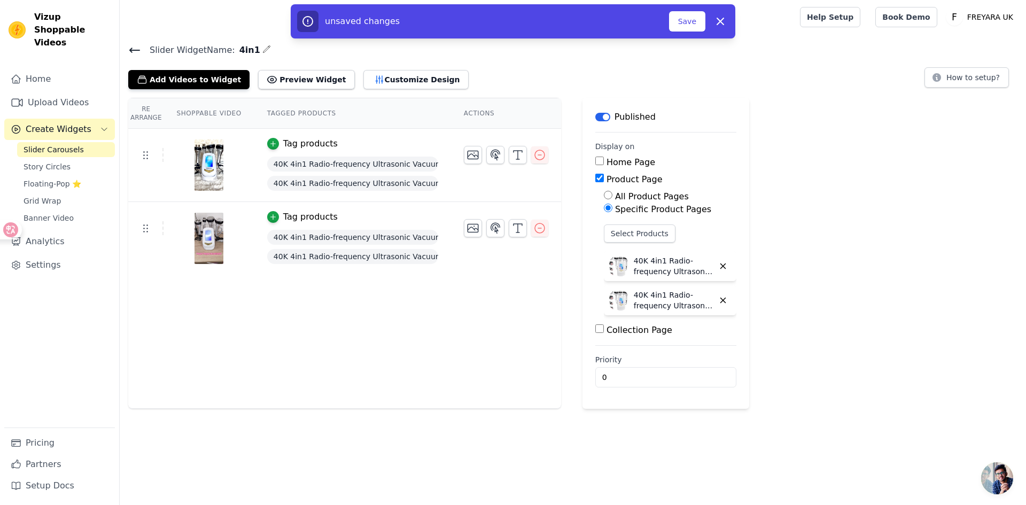
click at [792, 193] on div "Re Arrange Shoppable Video Tagged Products Actions Tag products 40K 4in1 Radio-…" at bounding box center [573, 253] width 907 height 311
click at [318, 409] on html "Vizup Shoppable Videos Home Upload Videos Create Widgets Slider Carousels Story…" at bounding box center [513, 204] width 1026 height 409
click at [675, 26] on button "Save" at bounding box center [687, 21] width 36 height 20
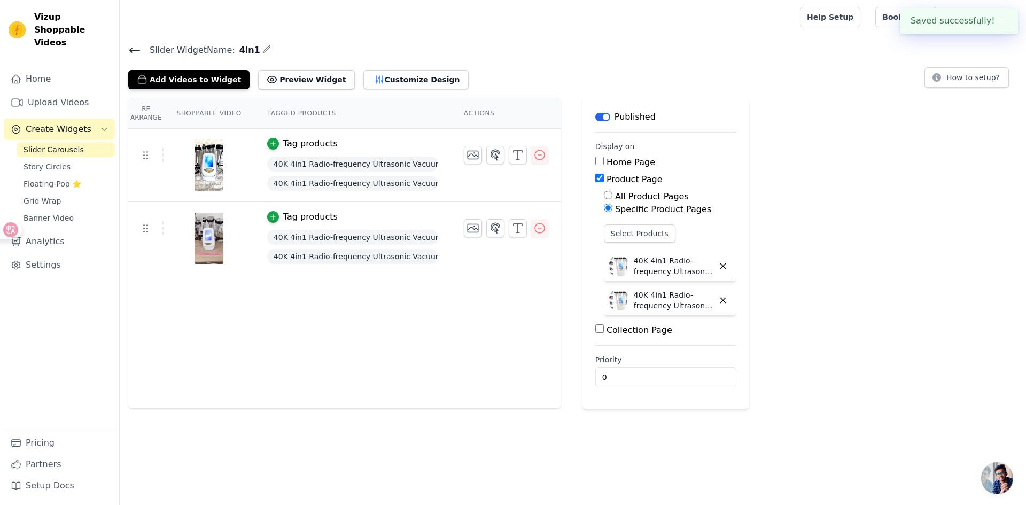
click at [692, 21] on div at bounding box center [457, 17] width 659 height 34
click at [684, 58] on div "Slider Widget Name: 4in1 Add Videos to Widget Preview Widget Customize Design H…" at bounding box center [573, 66] width 907 height 47
click at [376, 246] on div "40K 4in1 Radio-frequency Ultrasonic Vacuum Cavitation Machine, Body Slimming Sc…" at bounding box center [352, 237] width 171 height 19
click at [376, 237] on span "40K 4in1 Radio-frequency Ultrasonic Vacuum Cavitation Machine, Body Slimming Sc…" at bounding box center [352, 237] width 171 height 15
click at [283, 217] on div "Tag products" at bounding box center [310, 217] width 55 height 13
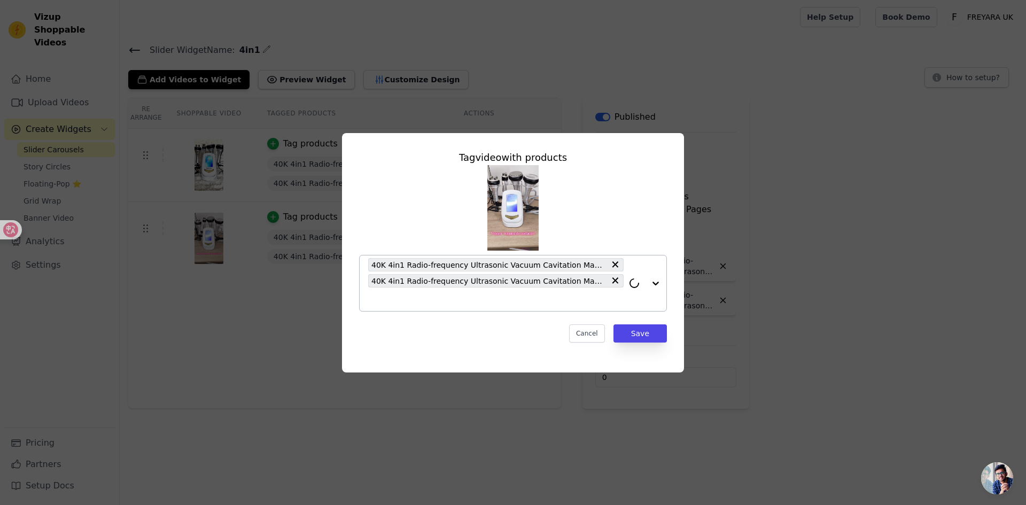
click at [615, 262] on icon at bounding box center [615, 264] width 11 height 11
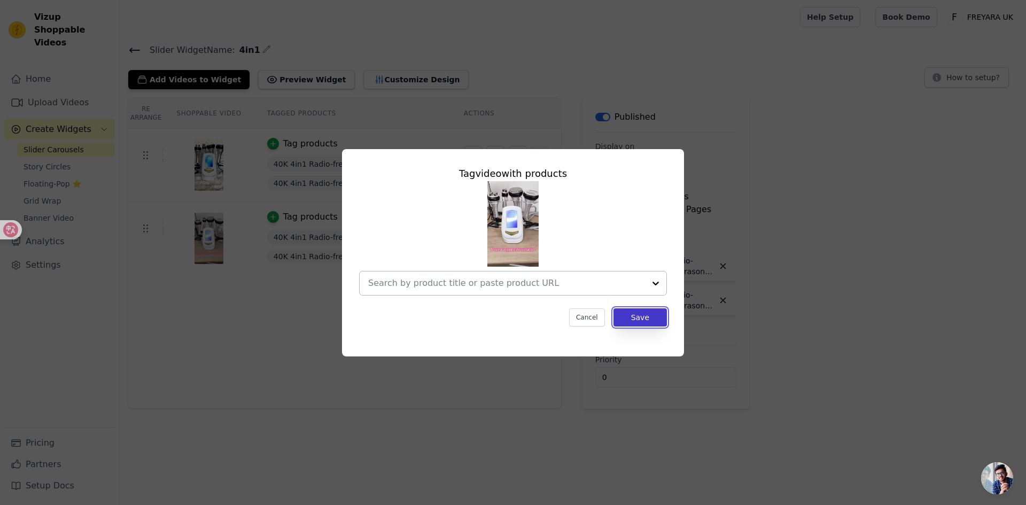
click at [644, 315] on button "Save" at bounding box center [640, 317] width 53 height 18
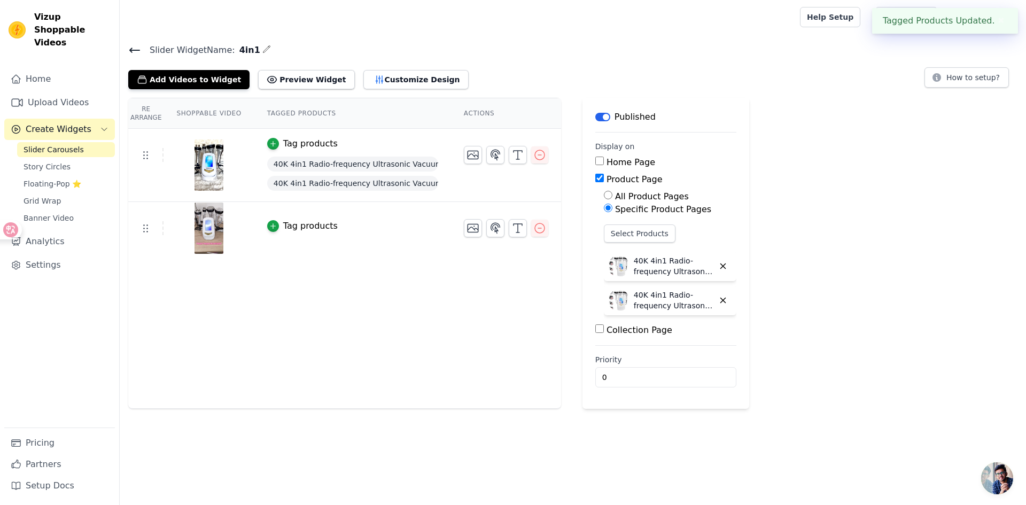
click at [397, 150] on td "Tag products 40K 4in1 Radio-frequency Ultrasonic Vacuum Cavitation Machine, Bod…" at bounding box center [352, 165] width 197 height 73
click at [394, 164] on span "40K 4in1 Radio-frequency Ultrasonic Vacuum Cavitation Machine, Body Slimming Sc…" at bounding box center [352, 164] width 171 height 15
click at [274, 144] on icon "button" at bounding box center [272, 143] width 7 height 7
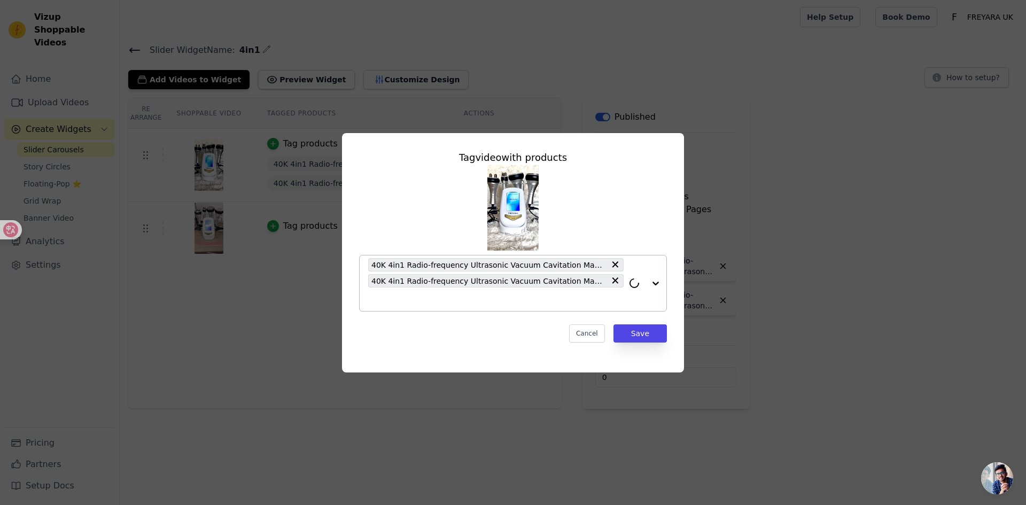
click at [618, 264] on icon at bounding box center [615, 264] width 11 height 11
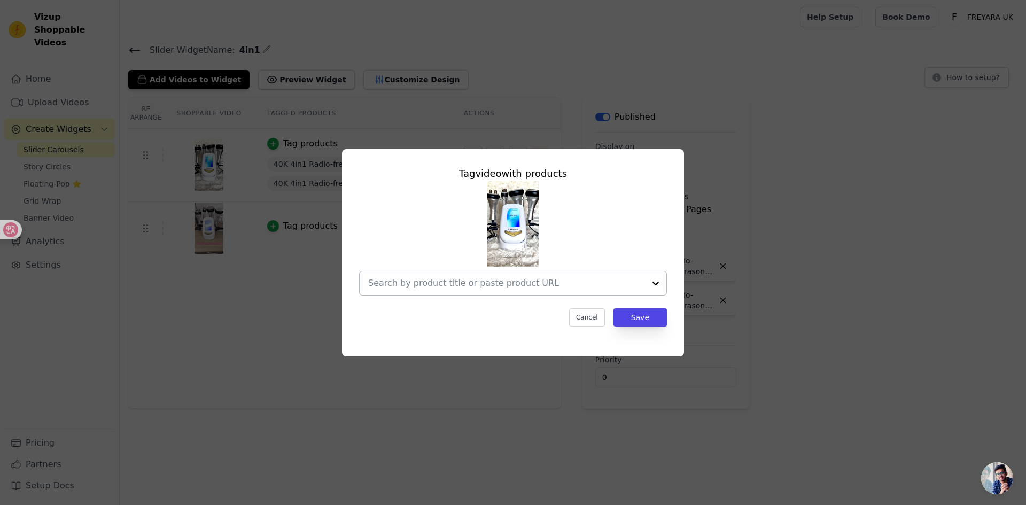
click at [636, 329] on div "Tag video with products Cancel Save" at bounding box center [513, 246] width 325 height 177
click at [638, 322] on button "Save" at bounding box center [640, 317] width 53 height 18
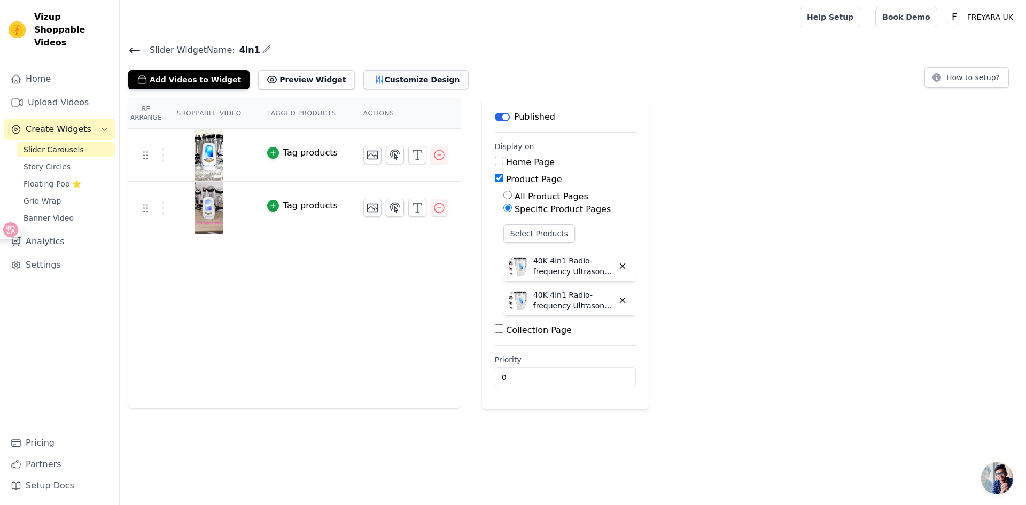
click at [376, 77] on button "Customize Design" at bounding box center [416, 79] width 105 height 19
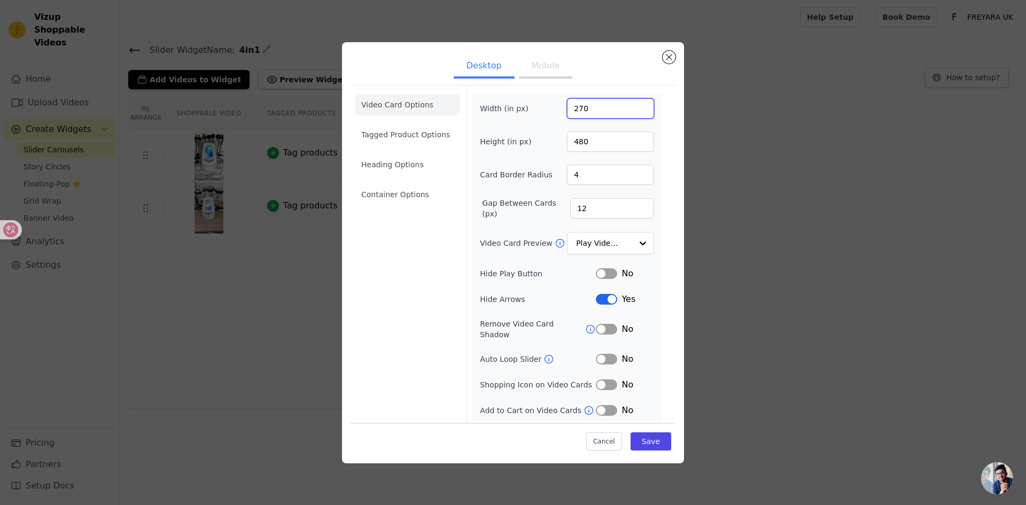
click at [600, 105] on input "270" at bounding box center [610, 108] width 87 height 20
type input "1170"
click at [550, 117] on div "Width (in px) 1170" at bounding box center [567, 108] width 174 height 20
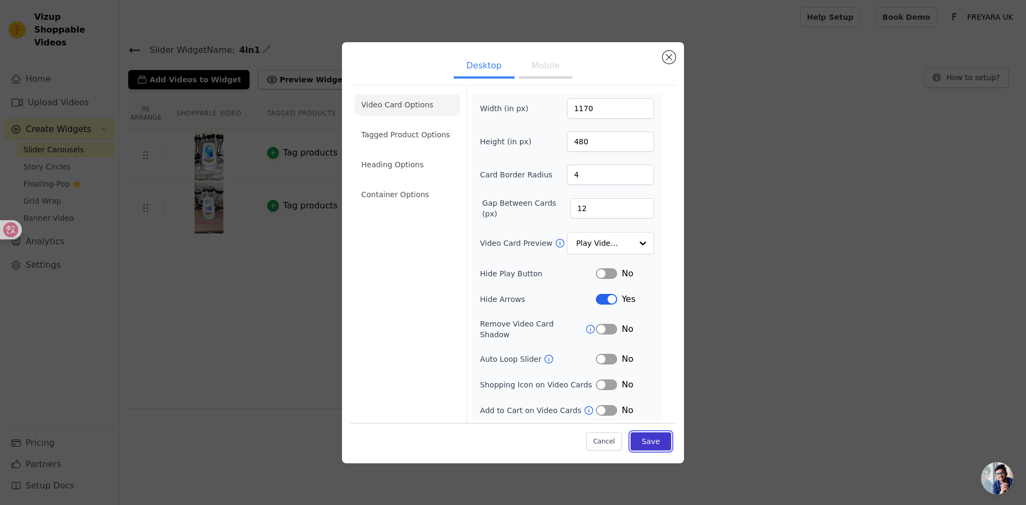
click at [663, 443] on button "Save" at bounding box center [651, 442] width 41 height 18
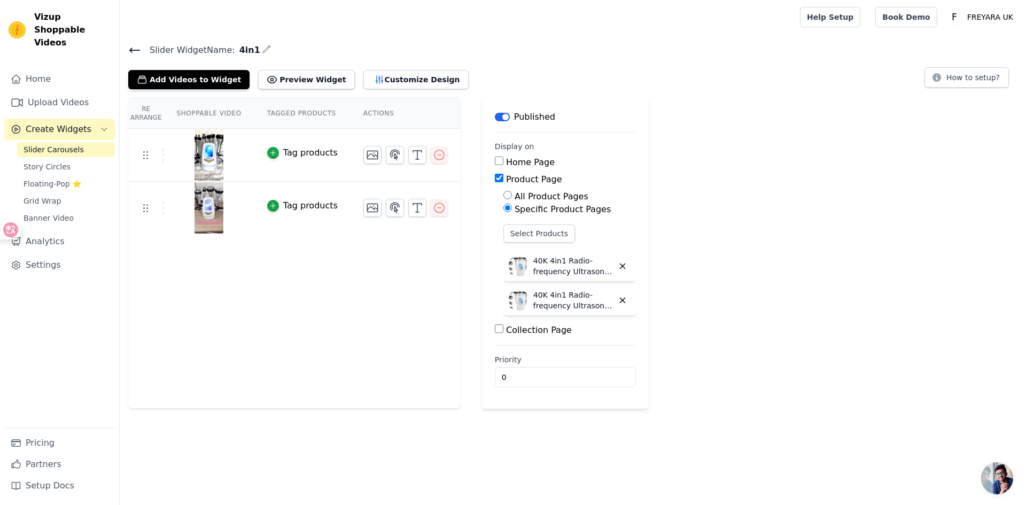
click at [380, 67] on div "Add Videos to Widget Preview Widget Customize Design" at bounding box center [302, 78] width 349 height 24
click at [388, 81] on button "Customize Design" at bounding box center [416, 79] width 105 height 19
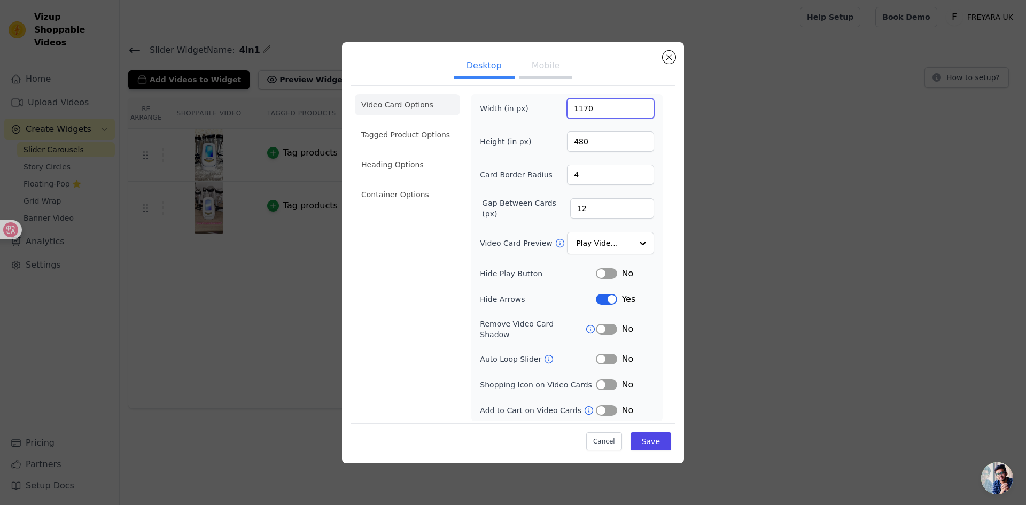
click at [594, 111] on input "1170" at bounding box center [610, 108] width 87 height 20
type input "270"
click at [661, 433] on button "Save" at bounding box center [651, 442] width 41 height 18
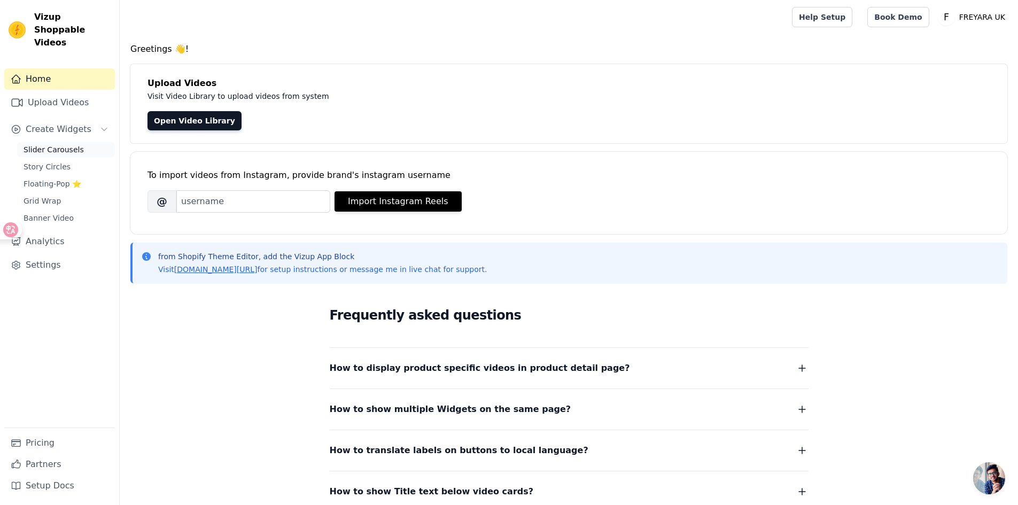
click at [43, 142] on link "Slider Carousels" at bounding box center [66, 149] width 98 height 15
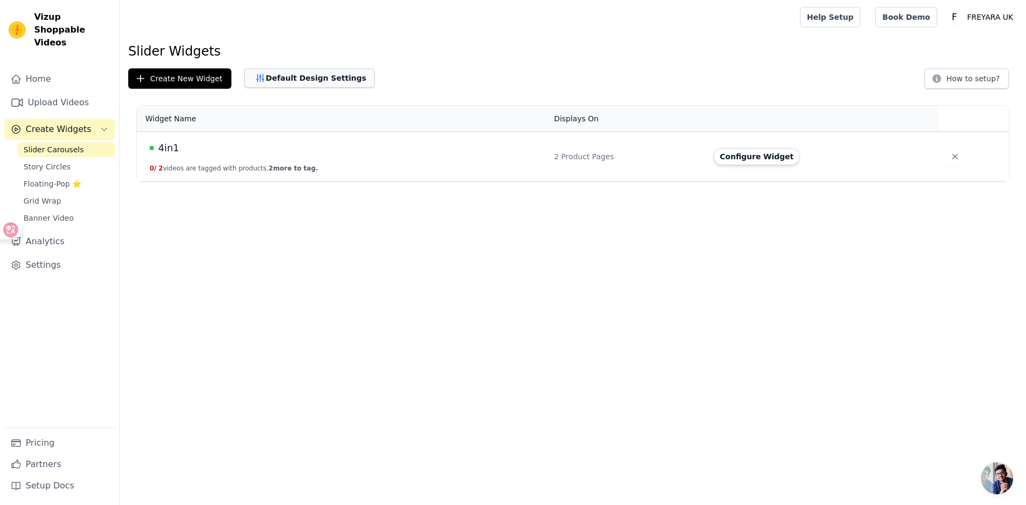
click at [305, 83] on button "Default Design Settings" at bounding box center [309, 77] width 130 height 19
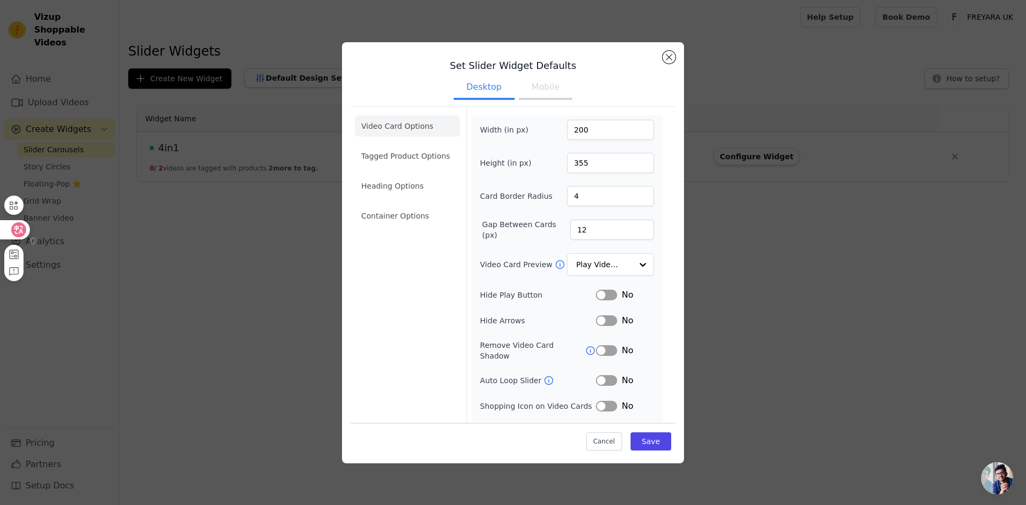
click at [9, 230] on div at bounding box center [14, 229] width 29 height 19
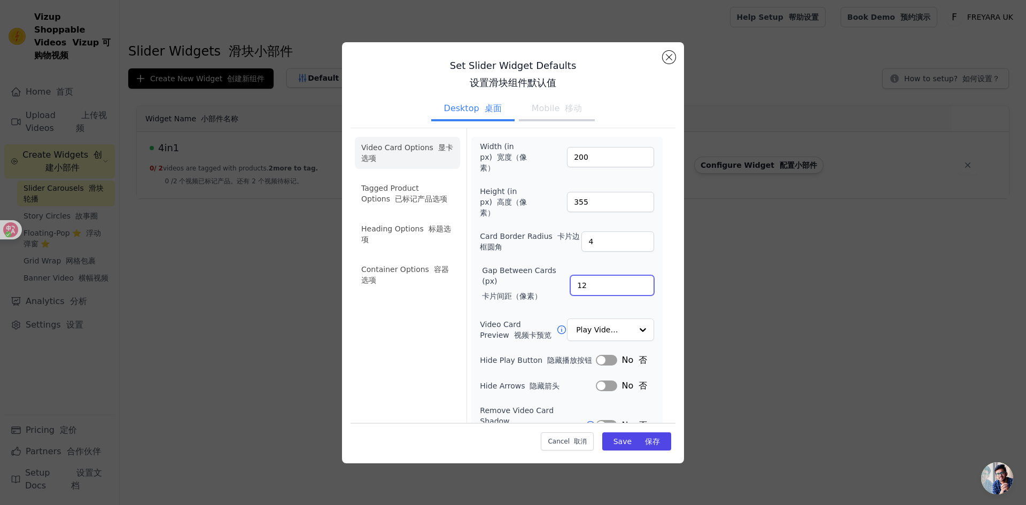
click at [605, 289] on input "12" at bounding box center [612, 285] width 84 height 20
click at [604, 289] on input "12" at bounding box center [612, 285] width 84 height 20
paste input "30"
type input "30"
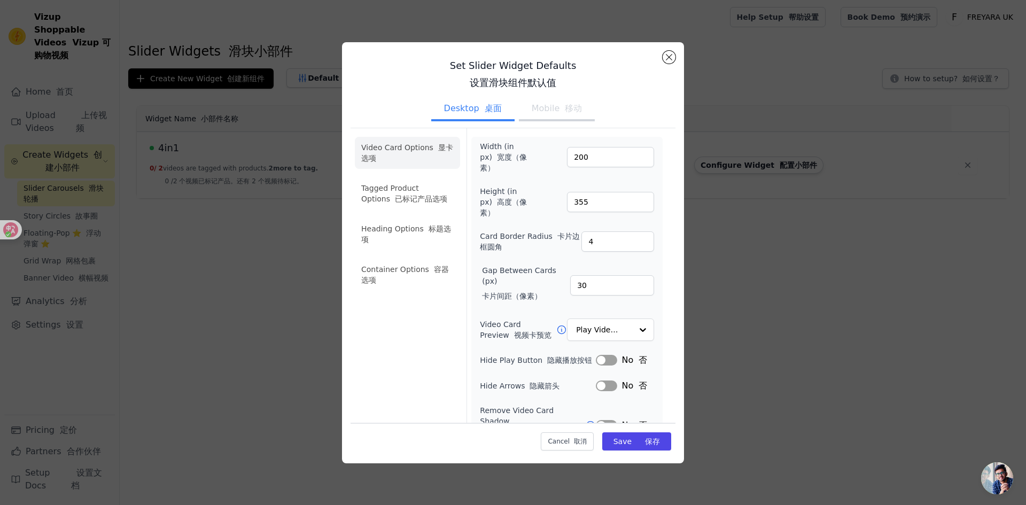
click at [544, 257] on div "Width (in px) 宽度（像素） 200 Height (in px) 高度（像素） 355 Card Border Radius 卡片边框圆角 4 …" at bounding box center [567, 353] width 174 height 424
click at [591, 304] on div "Gap Between Cards (px) 卡片间距（像素） 30" at bounding box center [567, 285] width 174 height 41
click at [603, 331] on input "Video Card Preview 视频卡预览" at bounding box center [604, 330] width 55 height 21
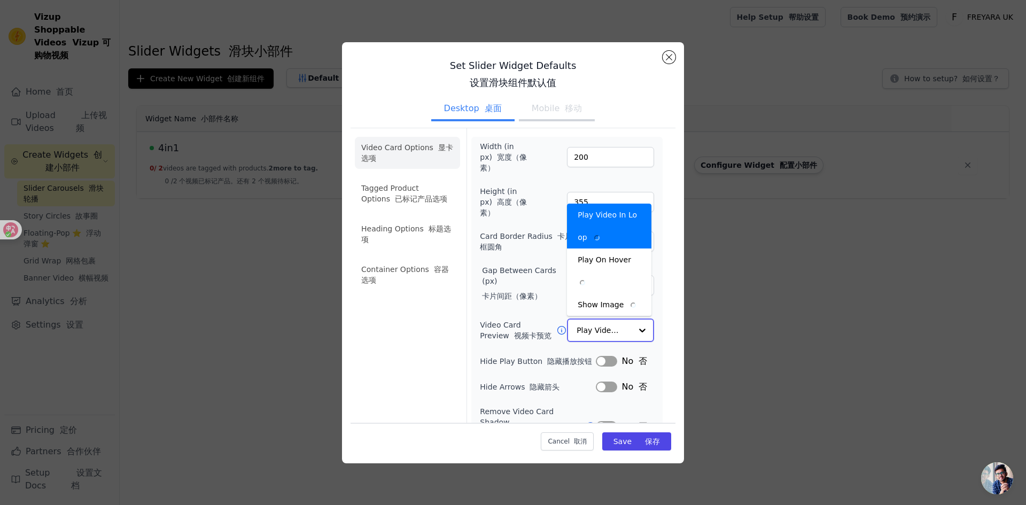
scroll to position [31, 0]
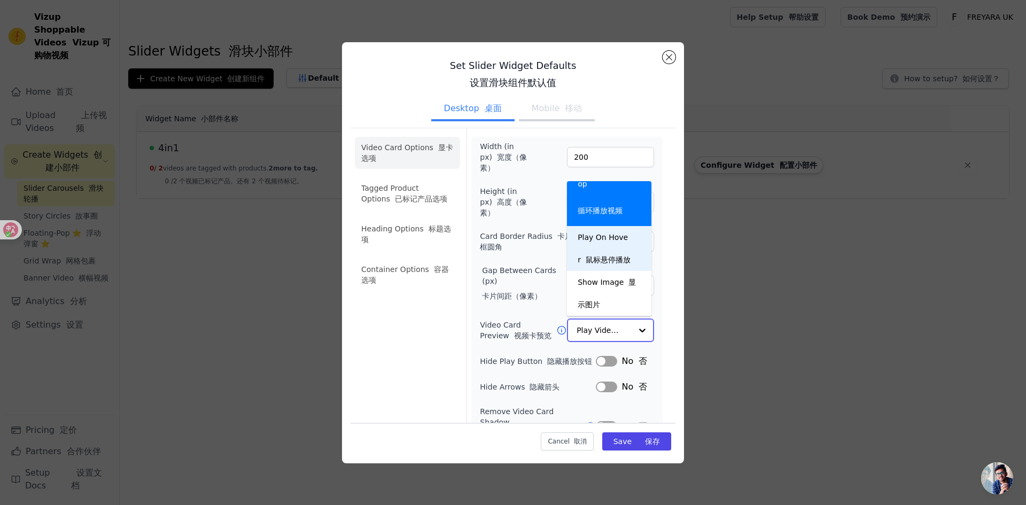
click at [607, 244] on div "Play On Hover 鼠标悬停播放" at bounding box center [609, 248] width 84 height 45
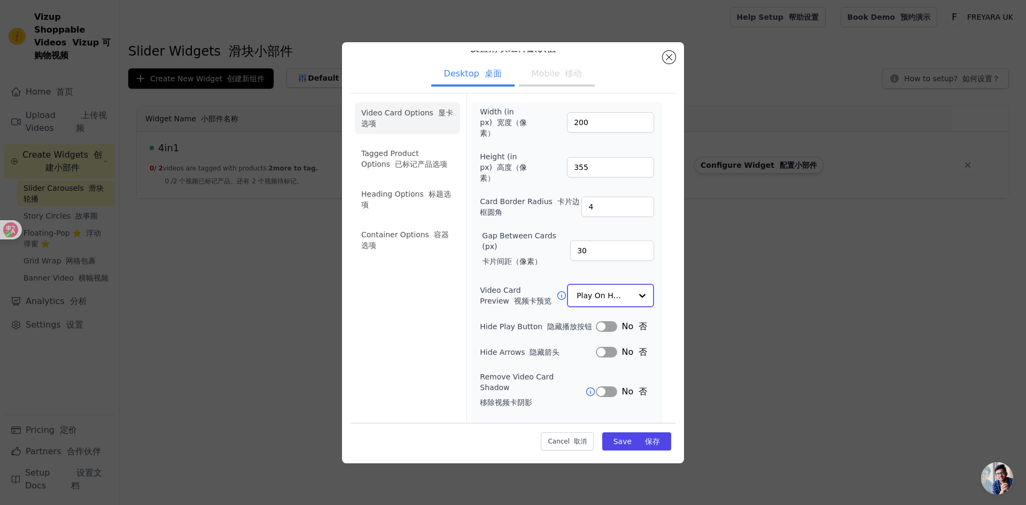
scroll to position [0, 0]
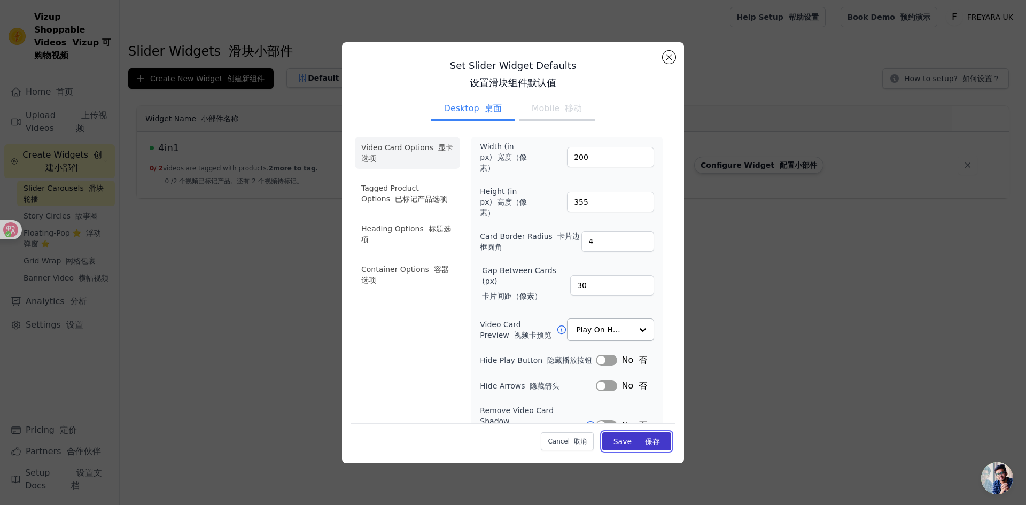
click at [645, 441] on font "保存" at bounding box center [652, 441] width 15 height 9
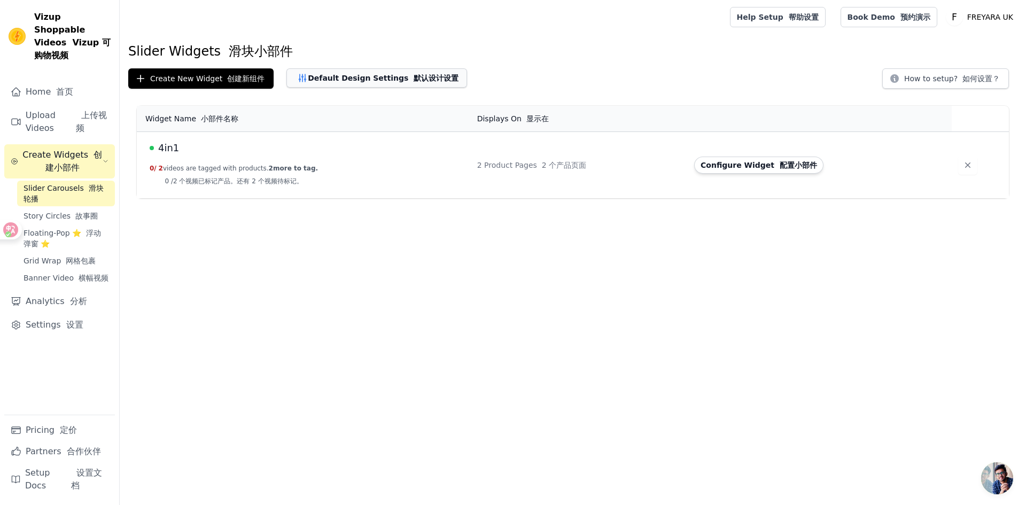
click at [362, 73] on button "Default Design Settings 默认设计设置" at bounding box center [377, 77] width 181 height 19
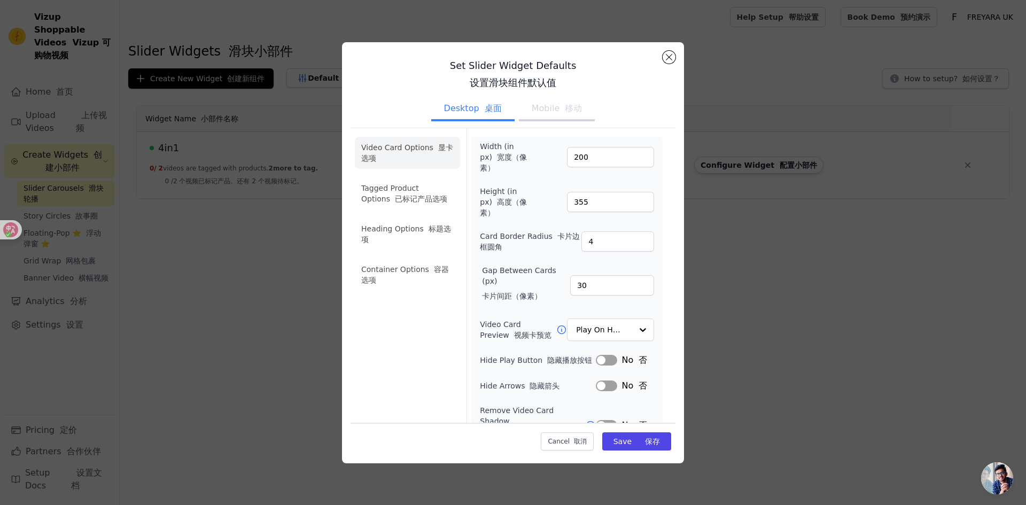
click at [545, 113] on button "Mobile 移动" at bounding box center [557, 110] width 76 height 24
click at [640, 438] on font "button" at bounding box center [642, 441] width 5 height 9
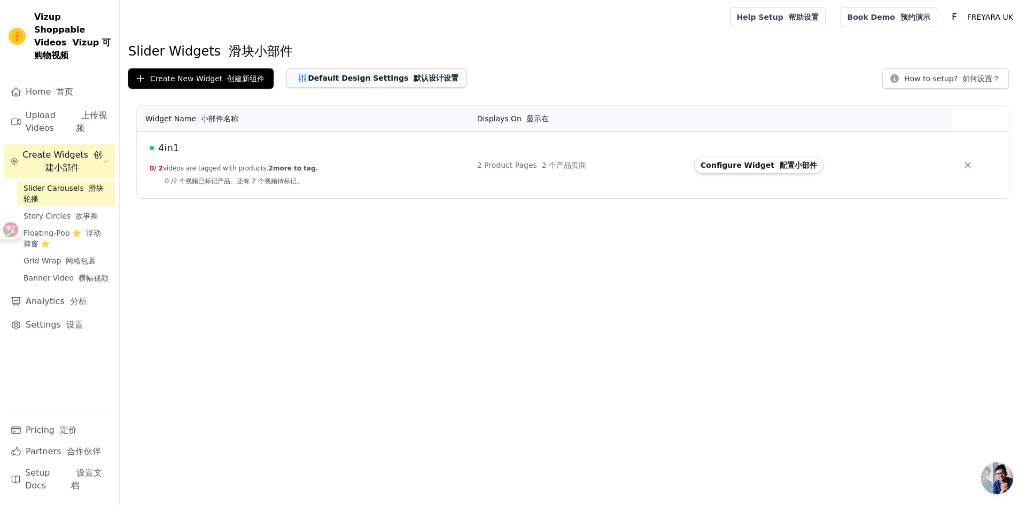
click at [349, 81] on button "Default Design Settings 默认设计设置" at bounding box center [377, 77] width 181 height 19
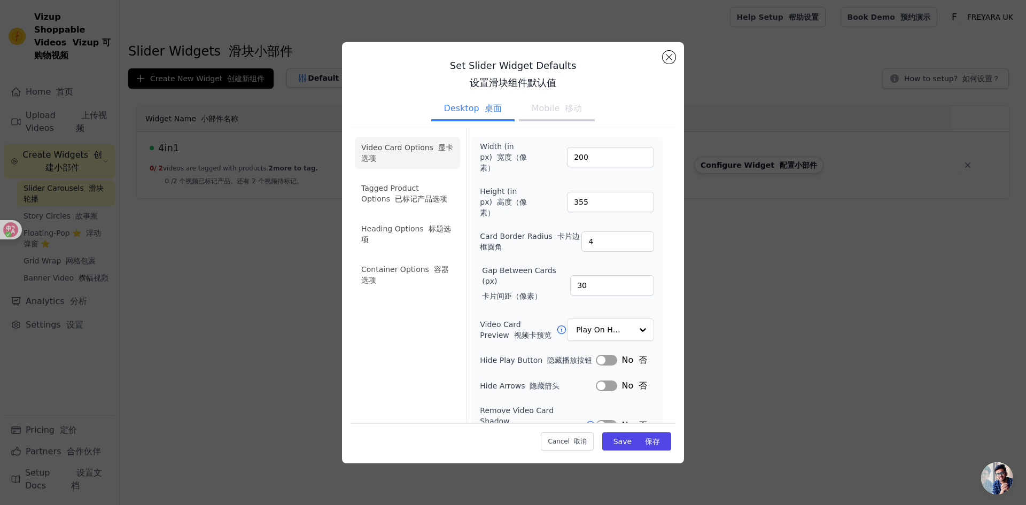
click at [531, 113] on button "Mobile 移动" at bounding box center [557, 110] width 76 height 24
click at [589, 164] on input "200" at bounding box center [610, 157] width 87 height 20
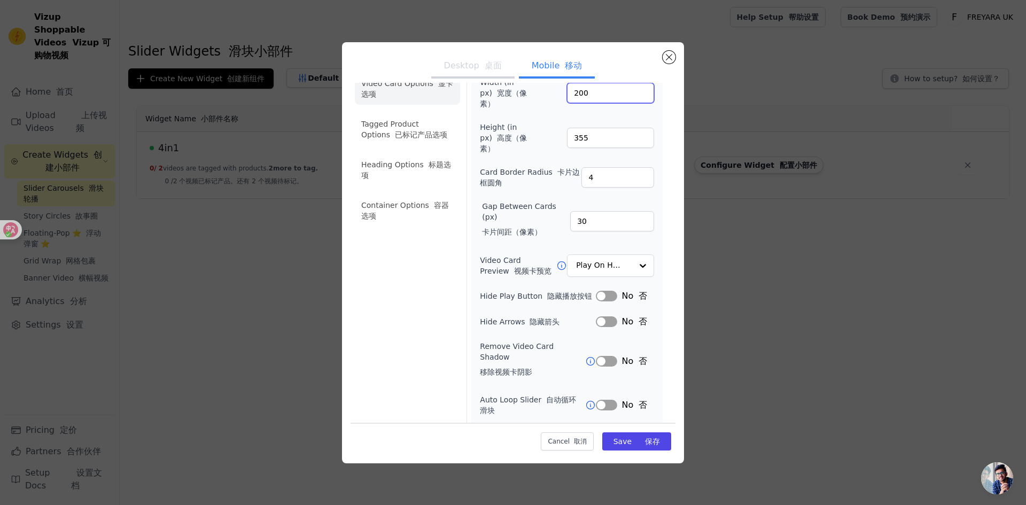
scroll to position [53, 0]
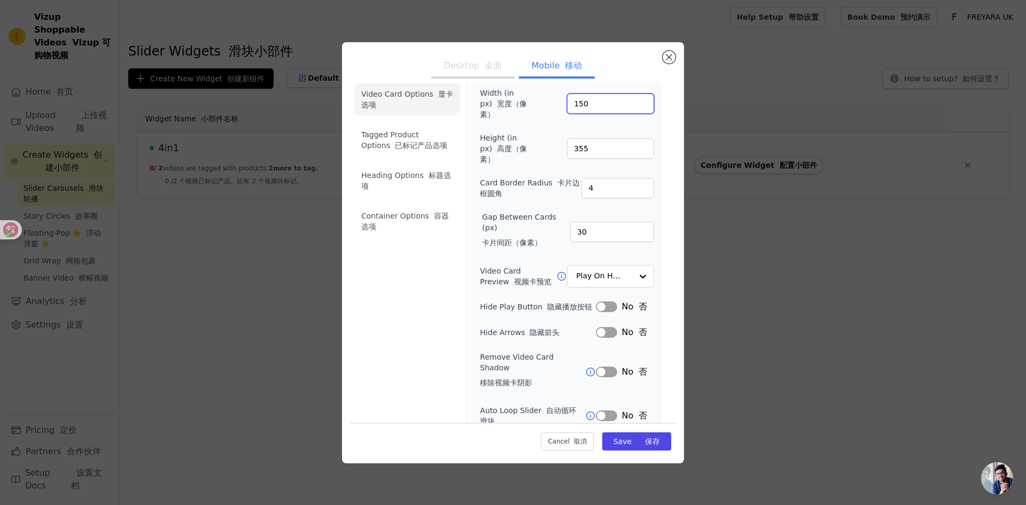
type input "150"
click at [525, 113] on label "Width (in px) 宽度（像素）" at bounding box center [509, 104] width 58 height 32
click at [567, 113] on input "150" at bounding box center [610, 104] width 87 height 20
click at [646, 441] on font "保存" at bounding box center [652, 441] width 15 height 9
click at [589, 151] on input "355" at bounding box center [610, 148] width 87 height 20
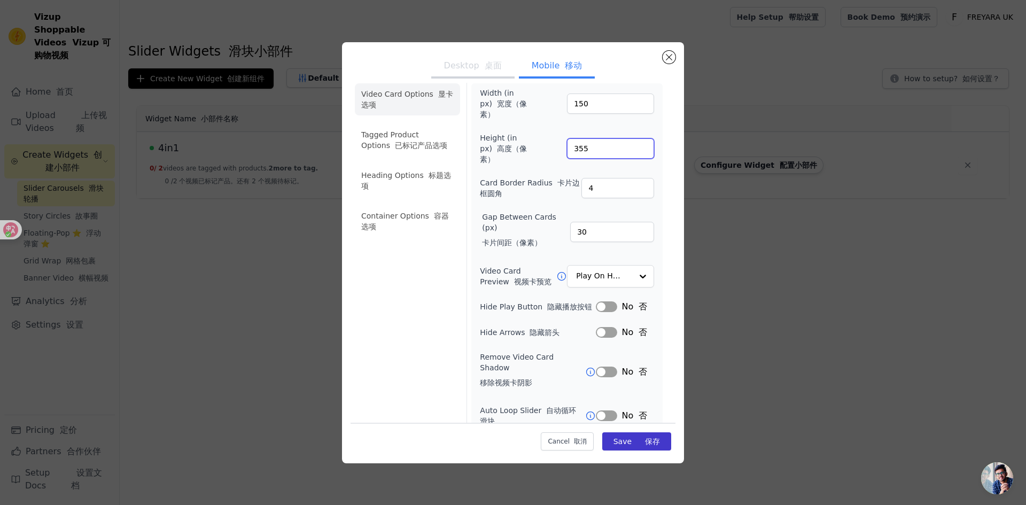
click at [589, 151] on input "355" at bounding box center [610, 148] width 87 height 20
click at [604, 151] on input "355" at bounding box center [610, 148] width 87 height 20
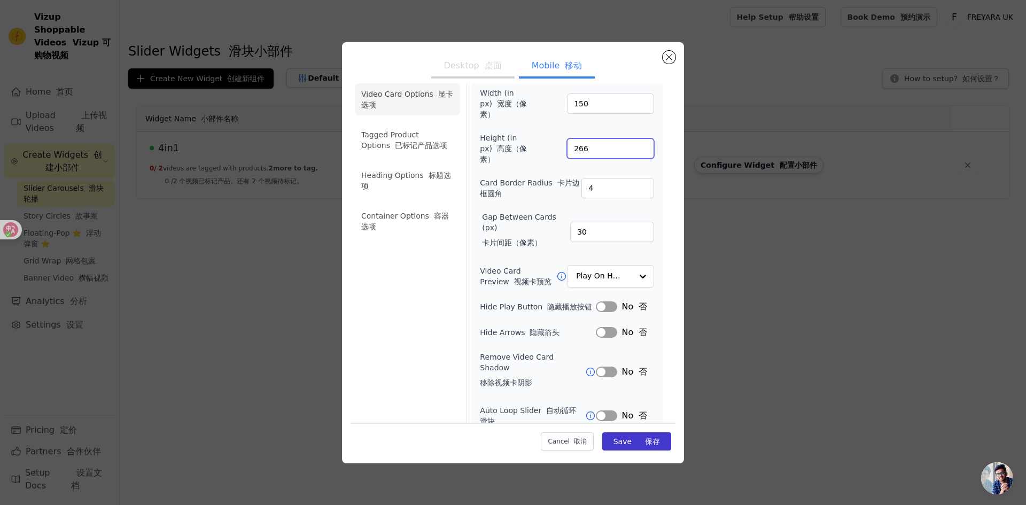
type input "266"
click at [528, 182] on label "Card Border Radius 卡片边框圆角" at bounding box center [531, 187] width 102 height 21
click at [582, 182] on input "4" at bounding box center [618, 188] width 73 height 20
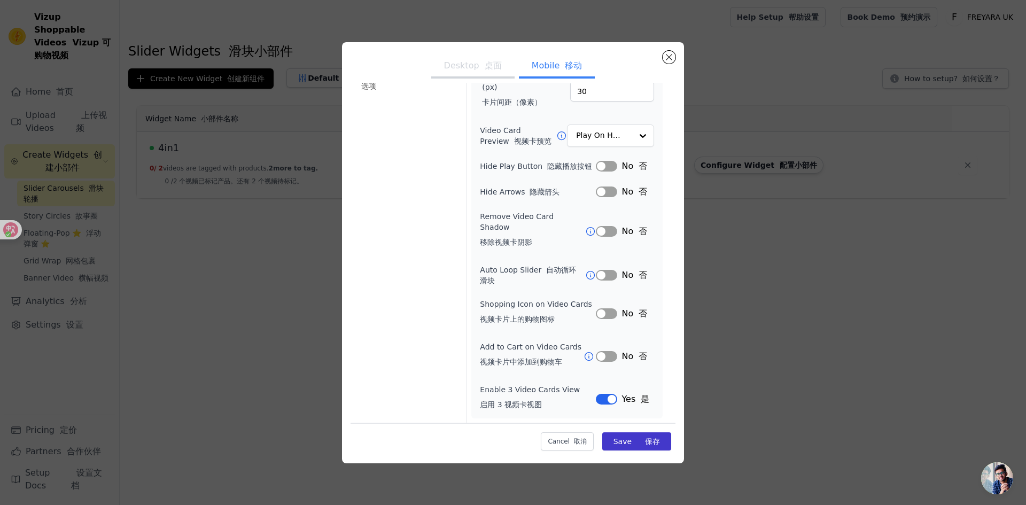
scroll to position [0, 0]
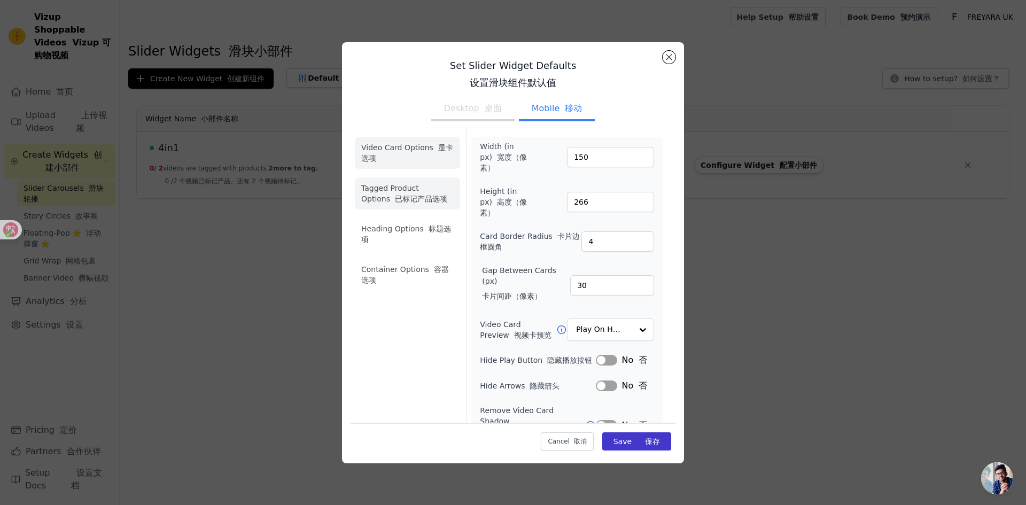
click at [424, 195] on font "已标记产品选项" at bounding box center [421, 199] width 52 height 9
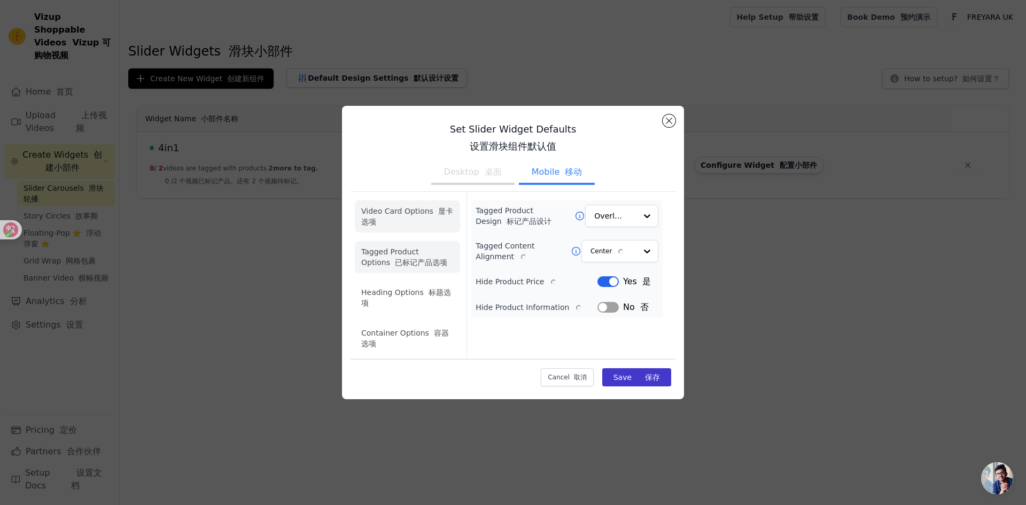
click at [412, 224] on li "Video Card Options 显卡选项" at bounding box center [407, 216] width 105 height 32
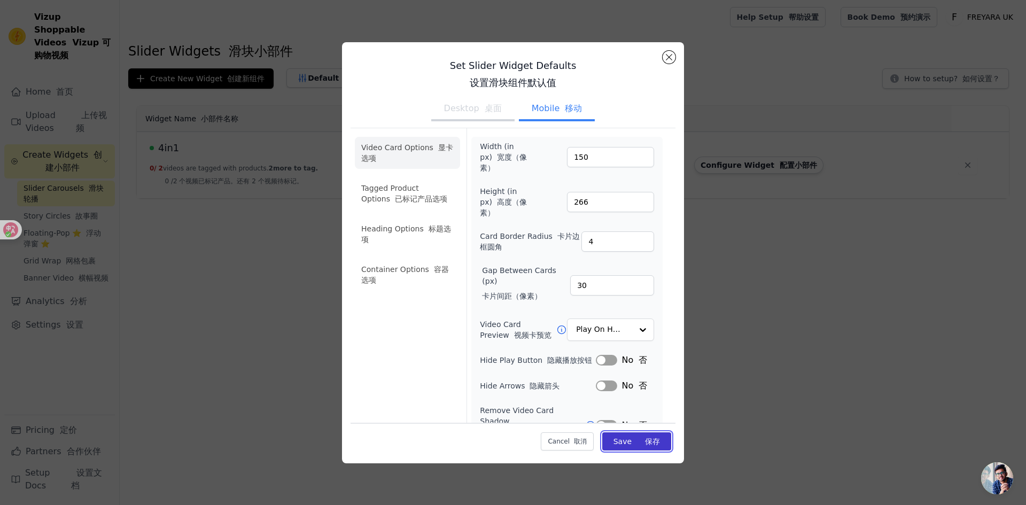
click at [648, 443] on font "保存" at bounding box center [652, 441] width 15 height 9
click at [582, 442] on button "Saving... 保存中..." at bounding box center [610, 440] width 121 height 20
click at [420, 400] on div "Video Card Options 显卡选项 Tagged Product Options 已标记产品选项 Heading Options 标题选项 Con…" at bounding box center [407, 364] width 105 height 472
click at [465, 104] on button "Desktop 桌面" at bounding box center [472, 110] width 83 height 24
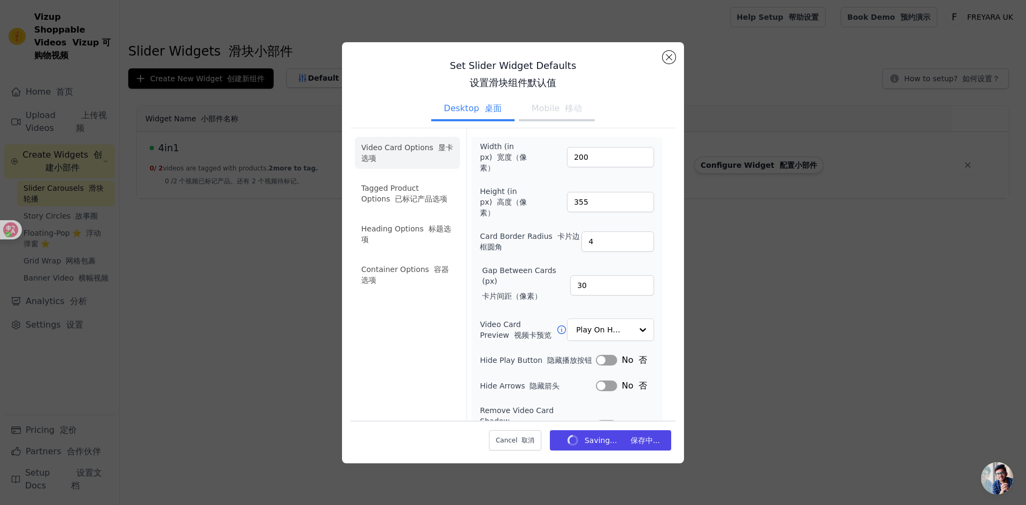
click at [552, 102] on button "Mobile 移动" at bounding box center [557, 110] width 76 height 24
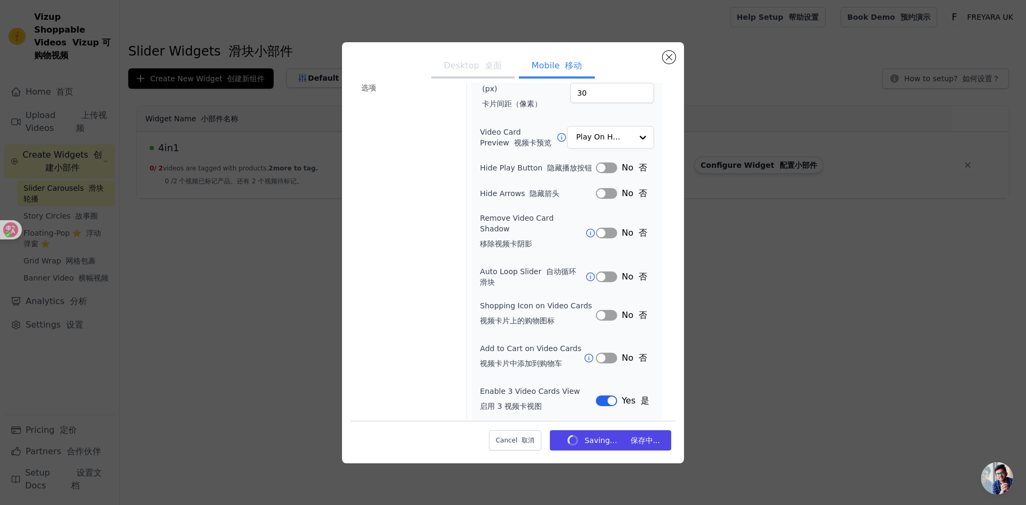
scroll to position [196, 0]
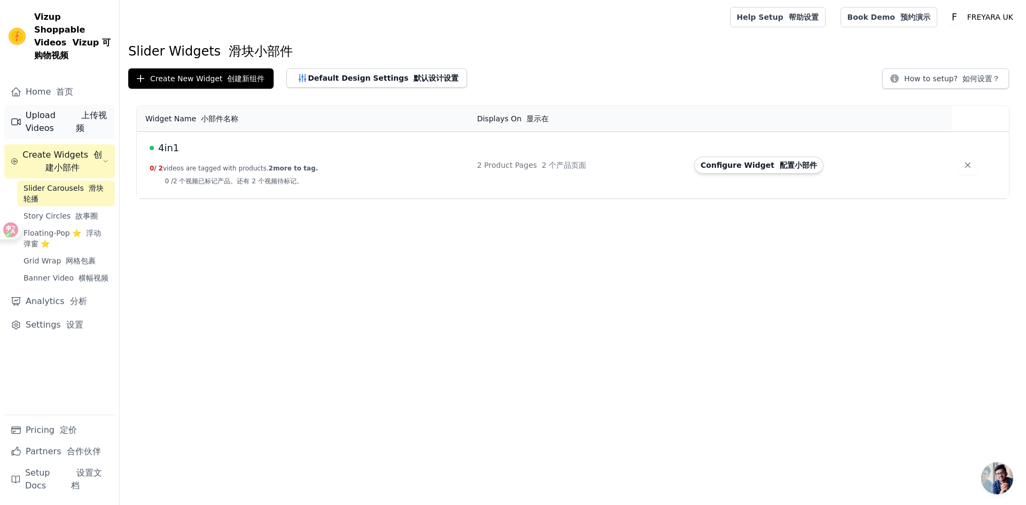
click at [106, 112] on font "上传视频" at bounding box center [92, 122] width 33 height 26
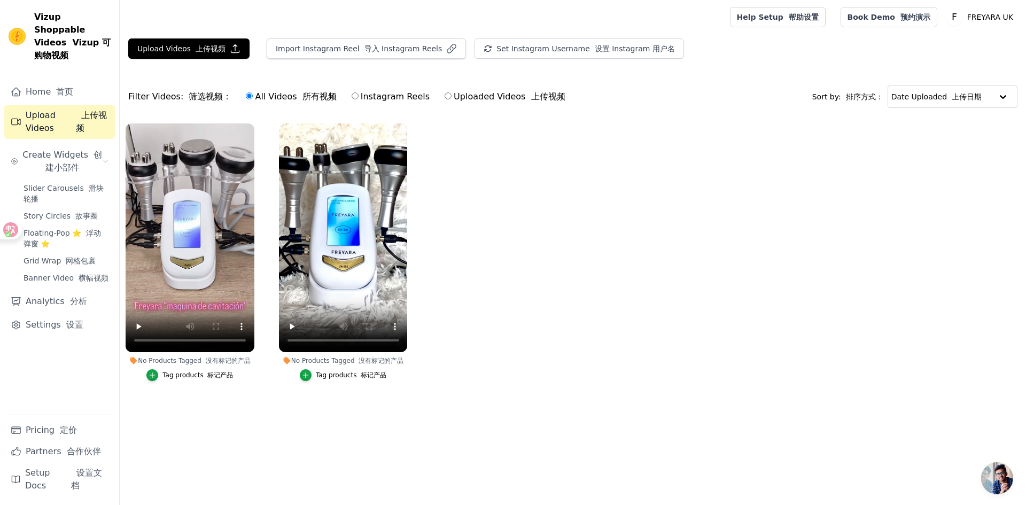
click at [445, 94] on input "Uploaded Videos 上传视频" at bounding box center [448, 95] width 7 height 7
radio input "true"
click at [180, 57] on button "Upload Videos 上传视频" at bounding box center [188, 48] width 121 height 20
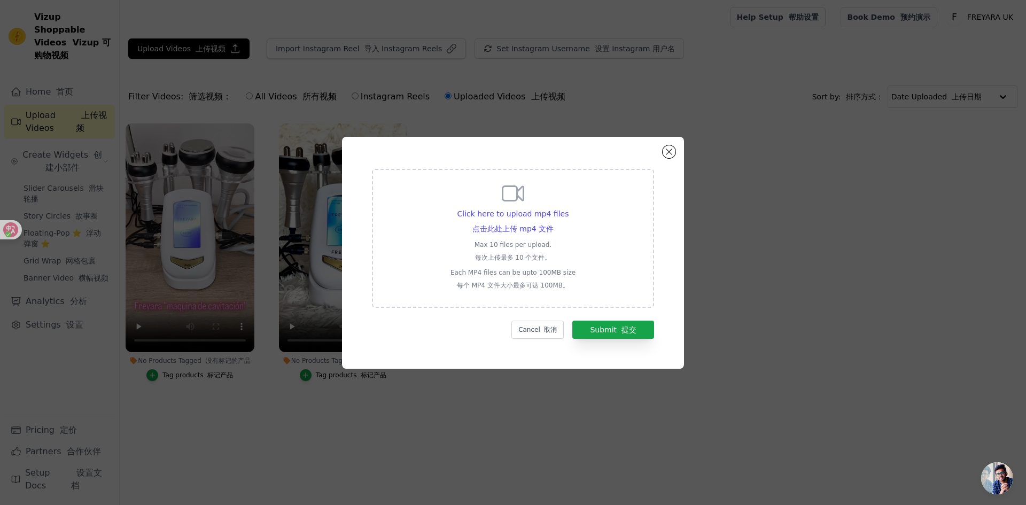
click at [627, 234] on div "Click here to upload mp4 files 点击此处上传 mp4 文件 Max 10 files per upload. 每次上传最多 10…" at bounding box center [513, 238] width 282 height 139
click at [554, 219] on input "Click here to upload mp4 files 点击此处上传 mp4 文件 Max 10 files per upload. 每次上传最多 10…" at bounding box center [553, 219] width 1 height 1
click at [603, 264] on div "Click here to upload mp4 files 点击此处上传 mp4 文件 Max 10 files per upload. 每次上传最多 10…" at bounding box center [513, 238] width 282 height 139
click at [554, 219] on input "Click here to upload mp4 files 点击此处上传 mp4 文件 Max 10 files per upload. 每次上传最多 10…" at bounding box center [553, 219] width 1 height 1
click at [469, 192] on div "Click here to upload mp4 files 点击此处上传 mp4 文件 Max 10 files per upload. 每次上传最多 10…" at bounding box center [513, 237] width 125 height 113
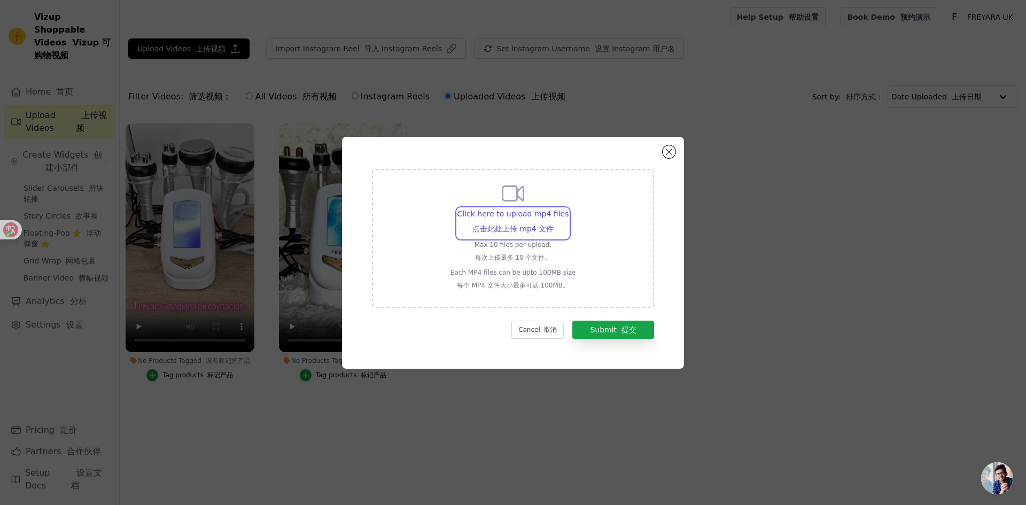
click at [553, 219] on input "Click here to upload mp4 files 点击此处上传 mp4 文件 Max 10 files per upload. 每次上传最多 10…" at bounding box center [553, 219] width 1 height 1
click at [663, 151] on button "Close modal" at bounding box center [669, 151] width 13 height 13
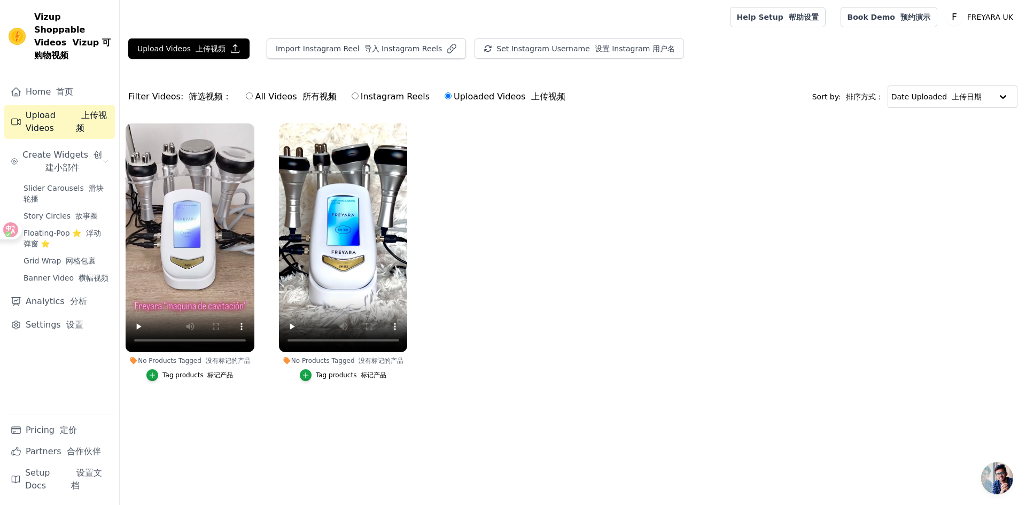
click at [385, 92] on label "Instagram Reels" at bounding box center [390, 97] width 79 height 14
click at [359, 92] on input "Instagram Reels" at bounding box center [355, 95] width 7 height 7
radio input "true"
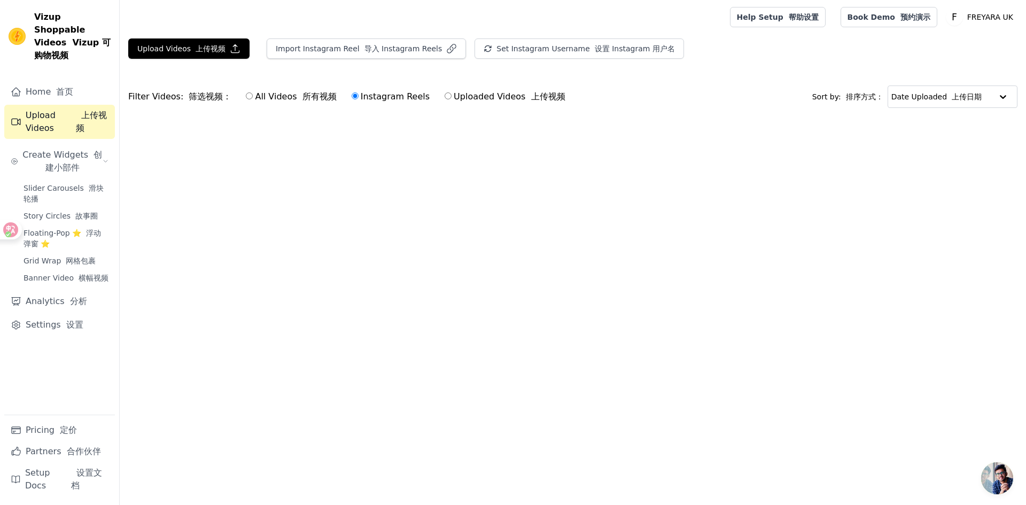
click at [370, 36] on main "Upload Videos 上传视频 Import Instagram Reel 导入 Instagram Reels Set Instagram Usern…" at bounding box center [573, 97] width 907 height 126
click at [369, 48] on font "导入 Instagram Reels" at bounding box center [404, 48] width 78 height 9
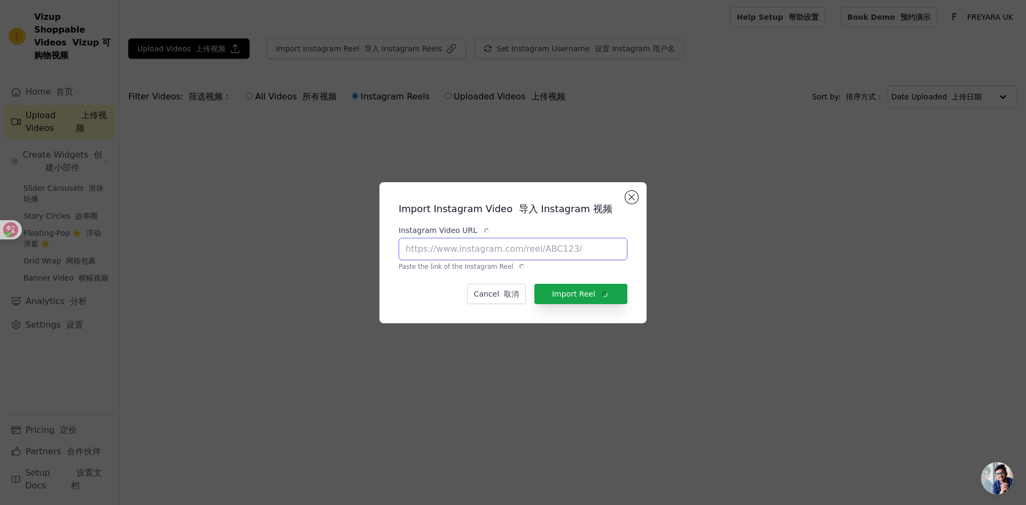
click at [486, 251] on input "Instagram Video URL" at bounding box center [513, 249] width 229 height 22
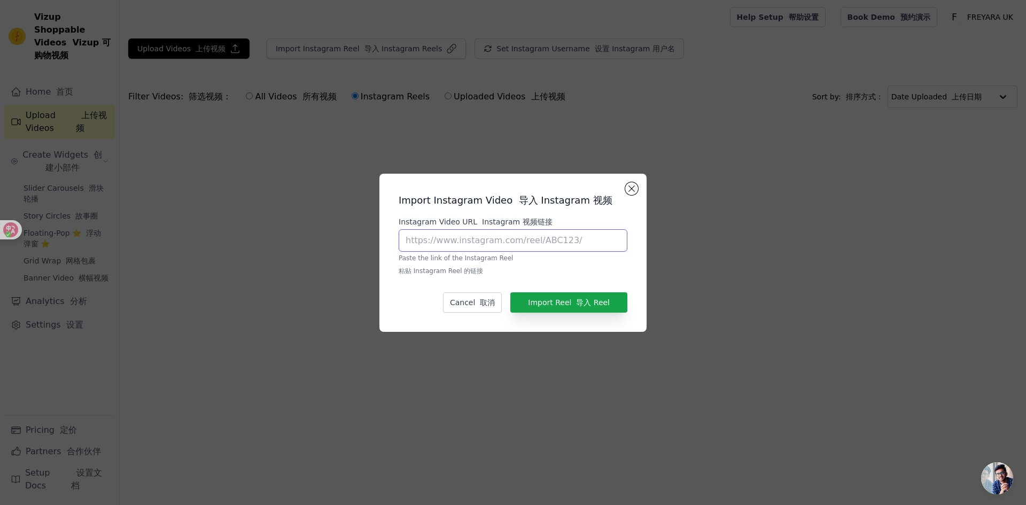
paste input "https://www.youtube.com/watch?v=wrdA6ywd01I&embeds_referring_euri=https%3A%2F%2…"
type input "https://www.youtube.com/watch?v=wrdA6ywd01I&embeds_referring_euri=https%3A%2F%2…"
click at [579, 302] on font "导入 Reel" at bounding box center [593, 302] width 34 height 9
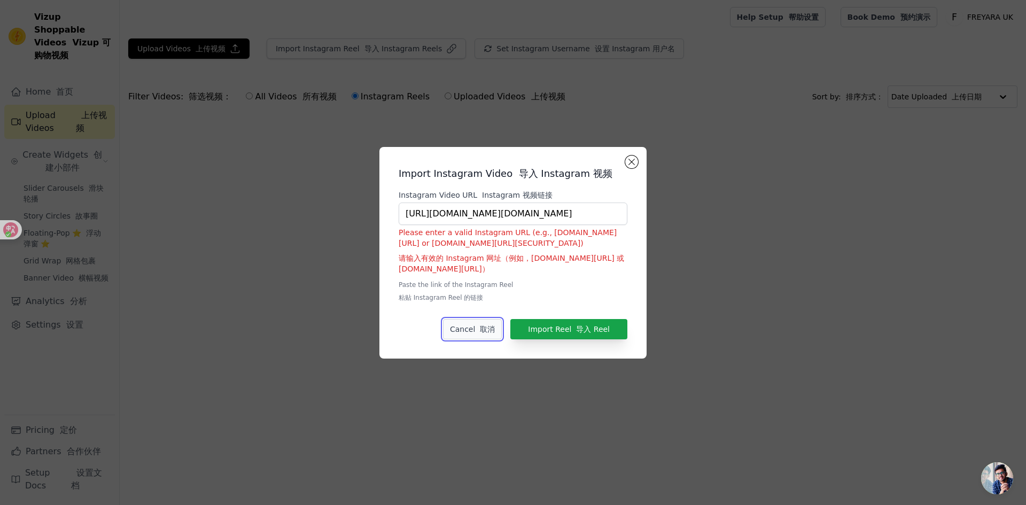
click at [475, 325] on button "Cancel 取消" at bounding box center [472, 329] width 59 height 20
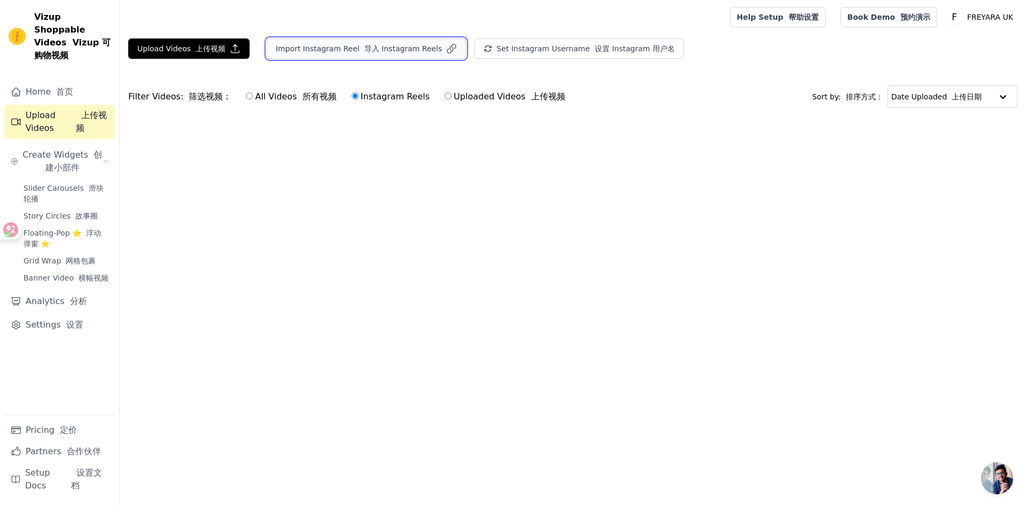
click at [351, 51] on button "Import Instagram Reel 导入 Instagram Reels" at bounding box center [366, 48] width 199 height 20
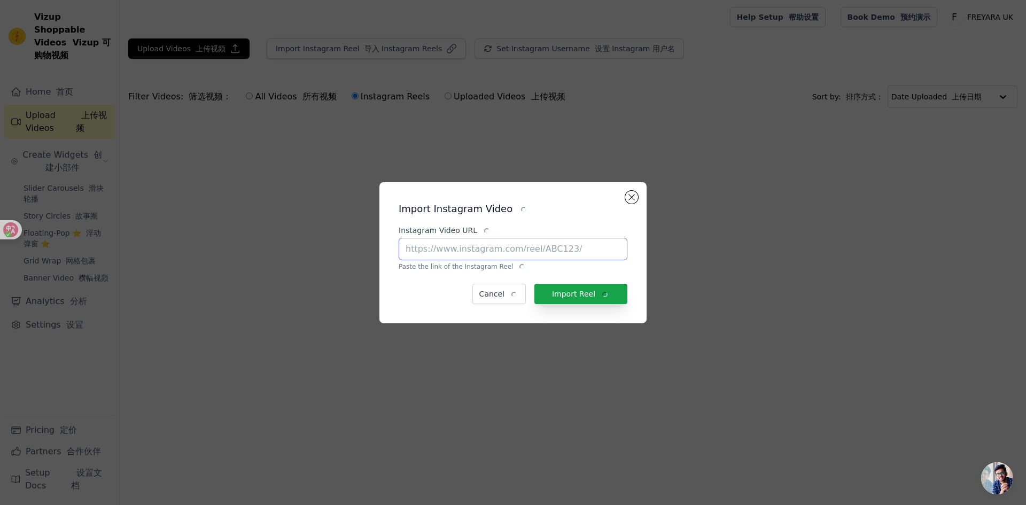
click at [455, 254] on input "Instagram Video URL" at bounding box center [513, 249] width 229 height 22
paste input "https://fb.watch/CbpDZNQIj2/"
type input "https://fb.watch/CbpDZNQIj2/"
click at [582, 295] on button "Import Reel" at bounding box center [581, 294] width 93 height 20
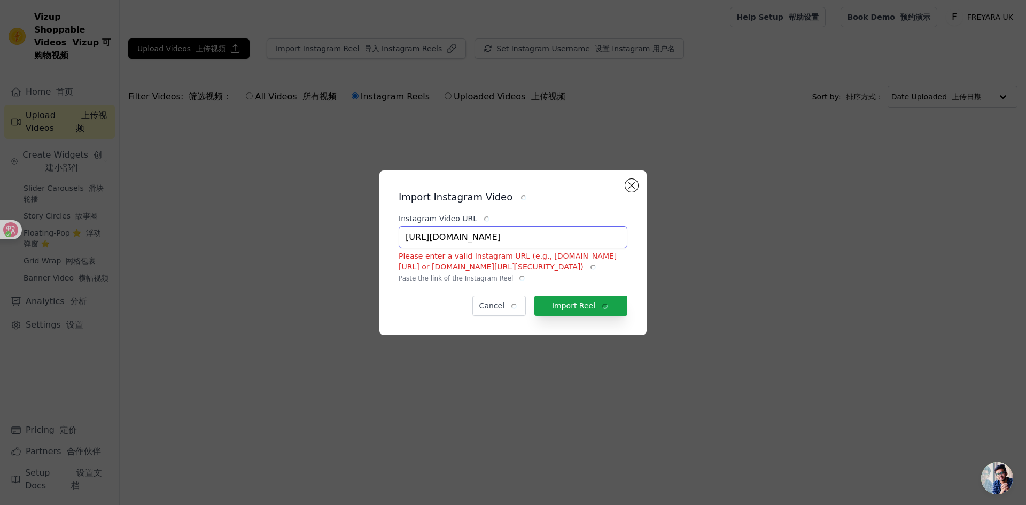
click at [538, 238] on input "https://fb.watch/CbpDZNQIj2/" at bounding box center [513, 237] width 229 height 22
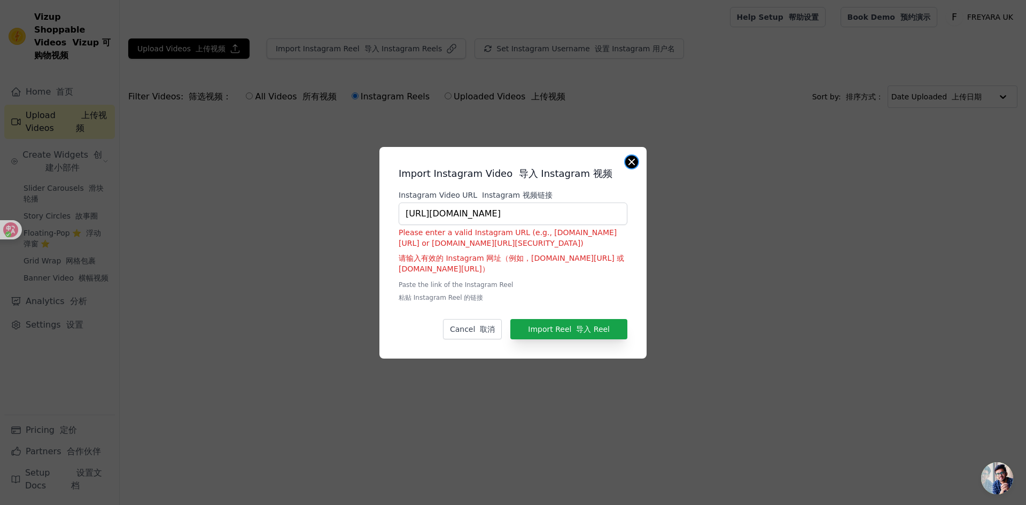
click at [630, 166] on button "Close modal" at bounding box center [631, 162] width 13 height 13
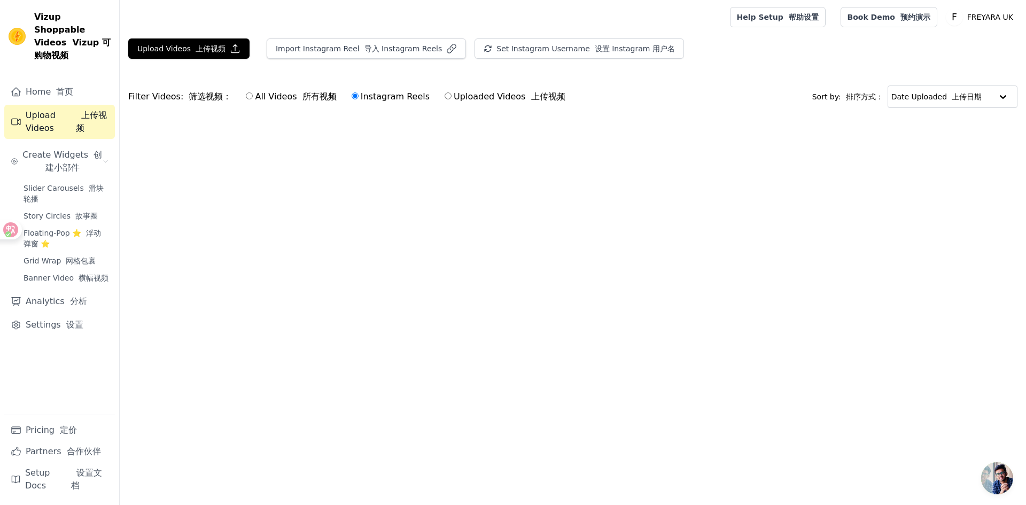
click at [281, 102] on label "All Videos 所有视频" at bounding box center [290, 97] width 91 height 14
click at [253, 99] on input "All Videos 所有视频" at bounding box center [249, 95] width 7 height 7
radio input "true"
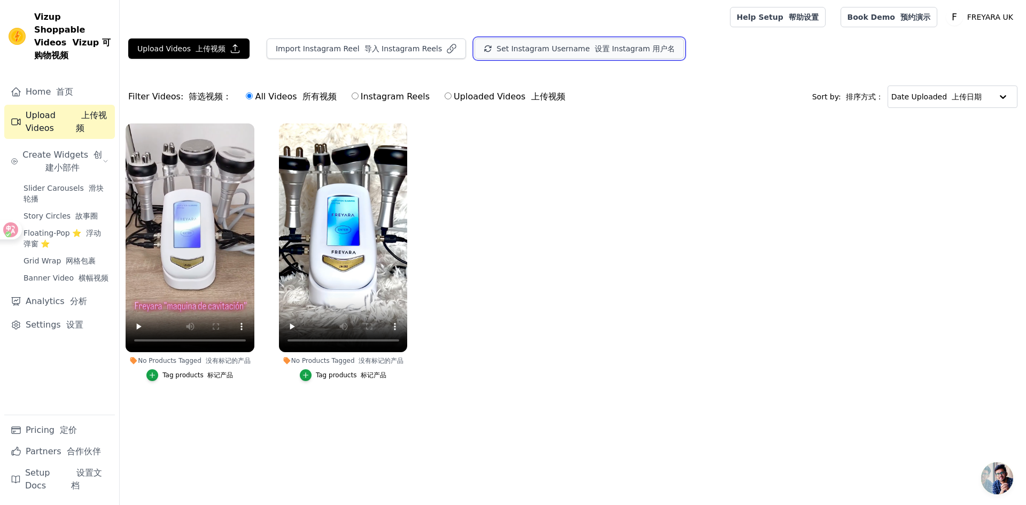
click at [568, 55] on button "Set Instagram Username 设置 Instagram 用户名" at bounding box center [580, 48] width 210 height 20
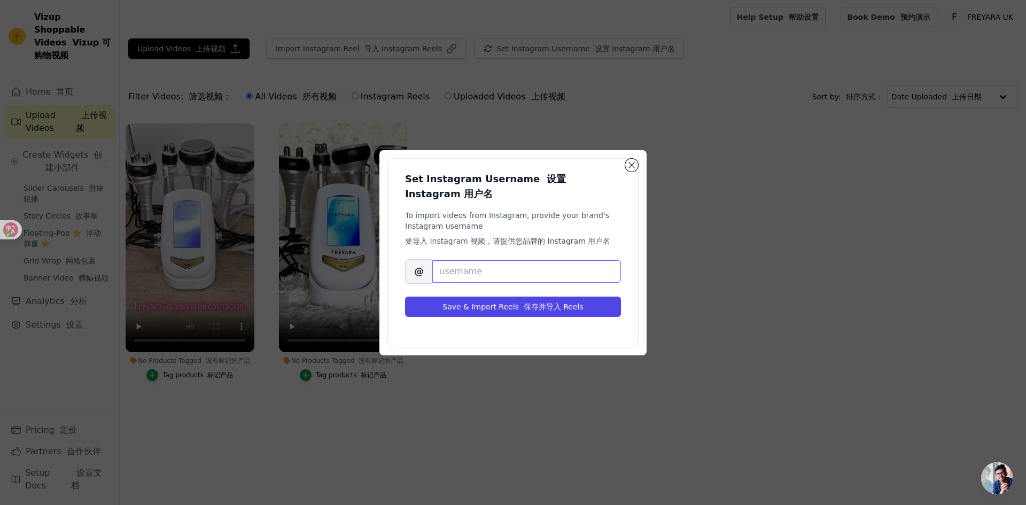
click at [487, 264] on input "Brand's Instagram Username" at bounding box center [527, 271] width 189 height 22
type input "FREYARA"
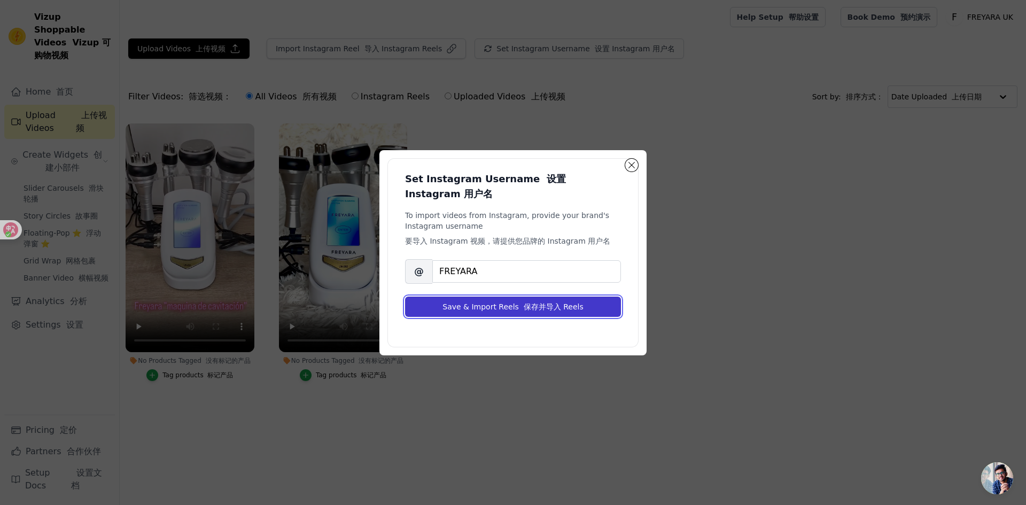
click at [581, 310] on button "Save & Import Reels 保存并导入 Reels" at bounding box center [513, 307] width 216 height 20
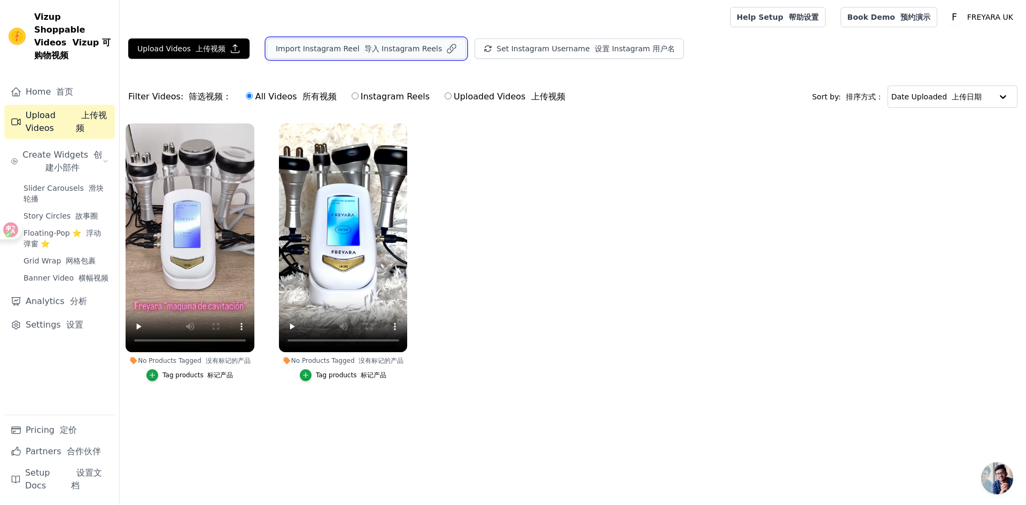
click at [346, 50] on button "Import Instagram Reel 导入 Instagram Reels" at bounding box center [366, 48] width 199 height 20
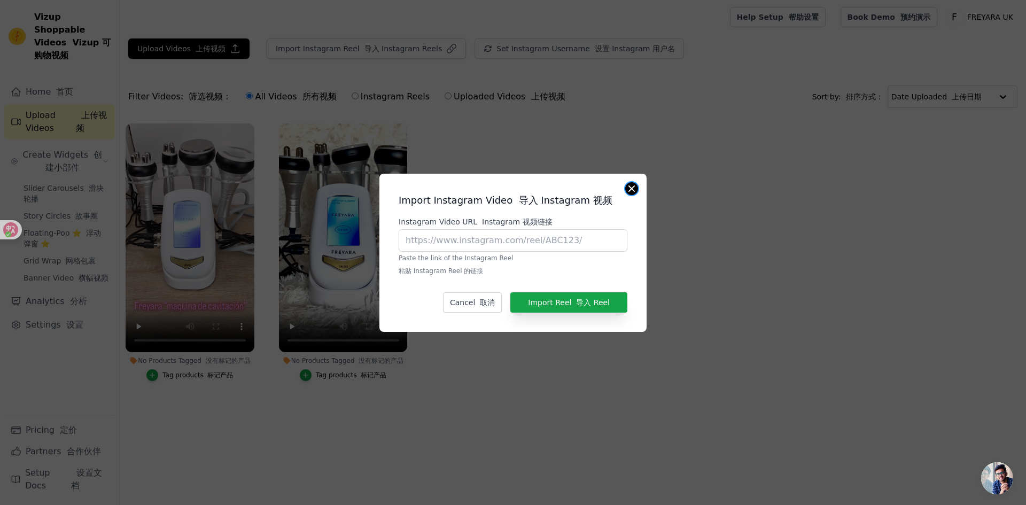
click at [635, 188] on button "Close modal" at bounding box center [631, 188] width 13 height 13
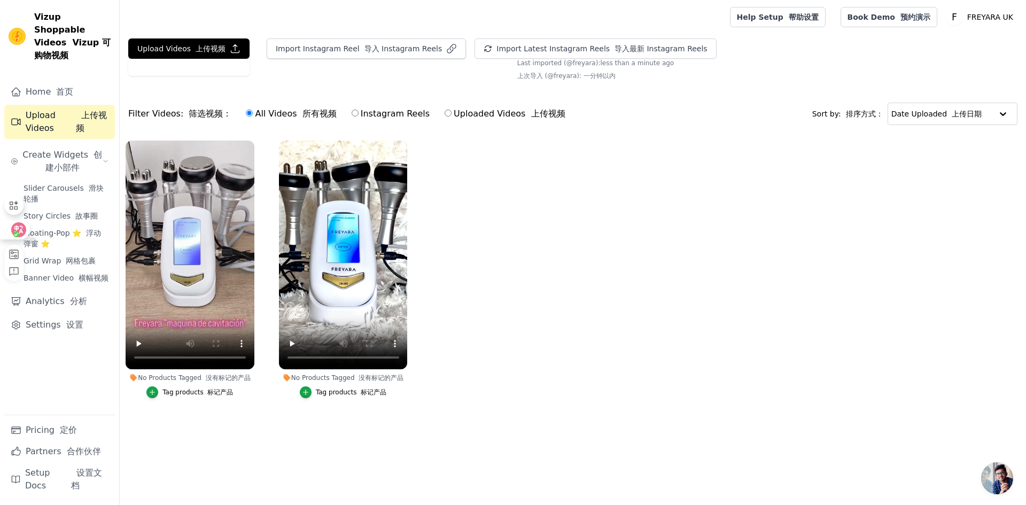
click at [9, 241] on div at bounding box center [18, 235] width 37 height 91
click at [16, 231] on icon at bounding box center [18, 230] width 11 height 11
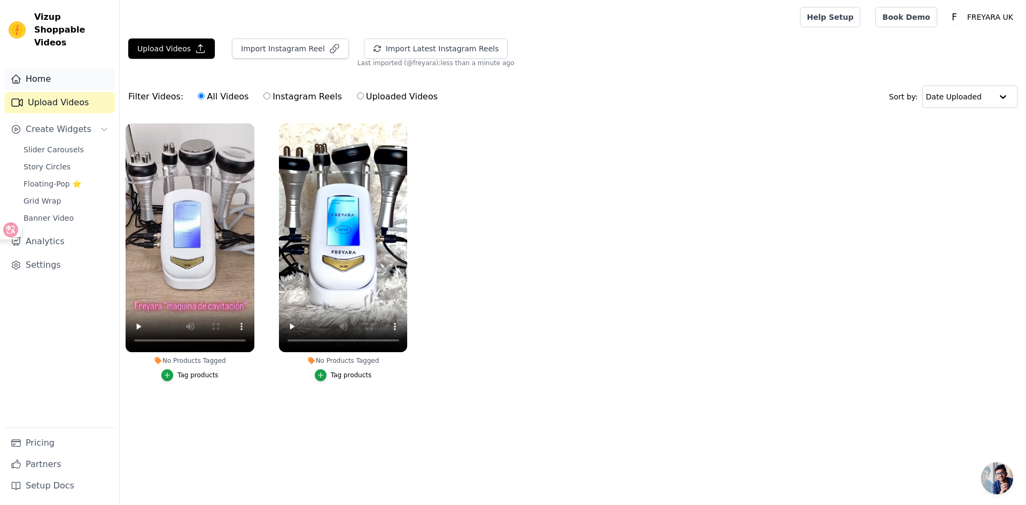
click at [48, 69] on link "Home" at bounding box center [59, 78] width 111 height 21
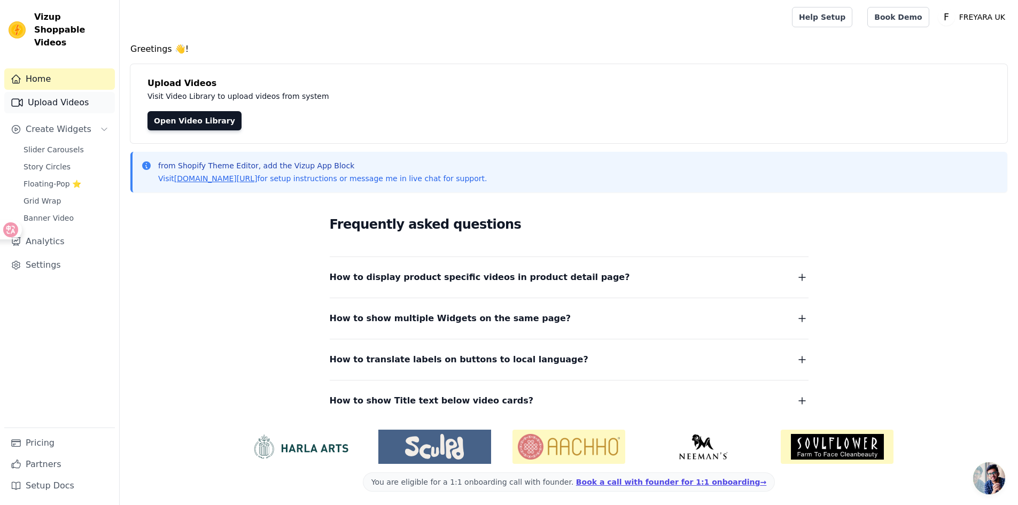
click at [51, 92] on link "Upload Videos" at bounding box center [59, 102] width 111 height 21
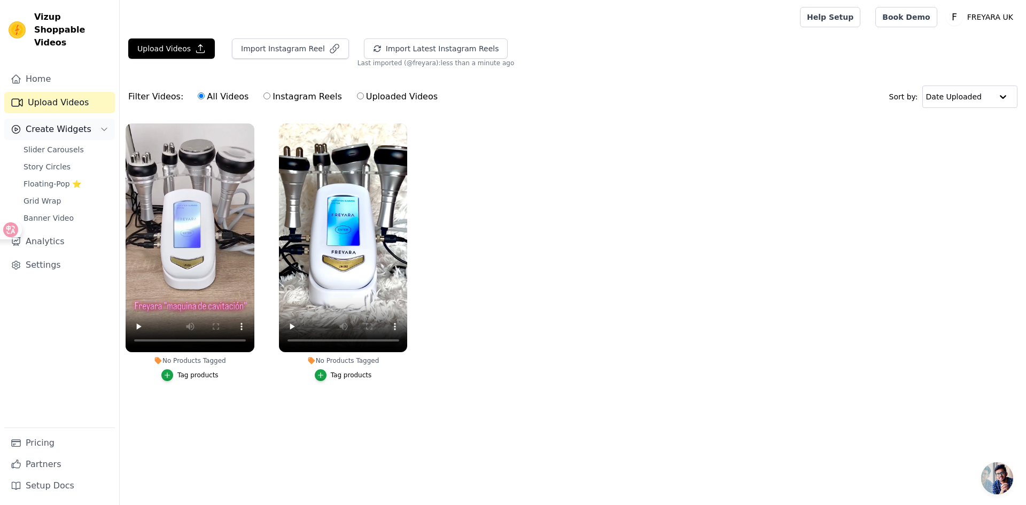
click at [53, 123] on span "Create Widgets" at bounding box center [59, 129] width 66 height 13
click at [58, 123] on span "Create Widgets" at bounding box center [59, 129] width 66 height 13
click at [57, 142] on link "Slider Carousels" at bounding box center [66, 149] width 98 height 15
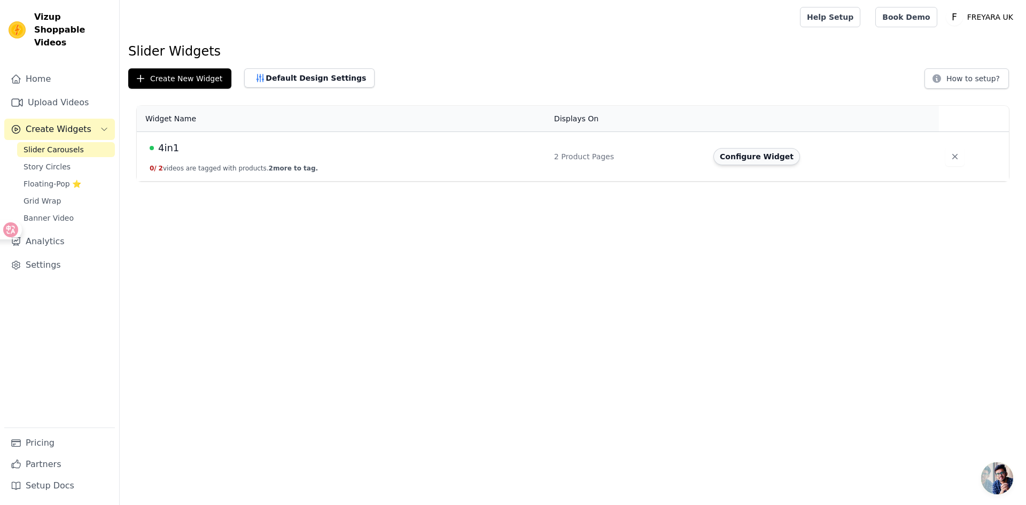
click at [760, 158] on button "Configure Widget" at bounding box center [757, 156] width 87 height 17
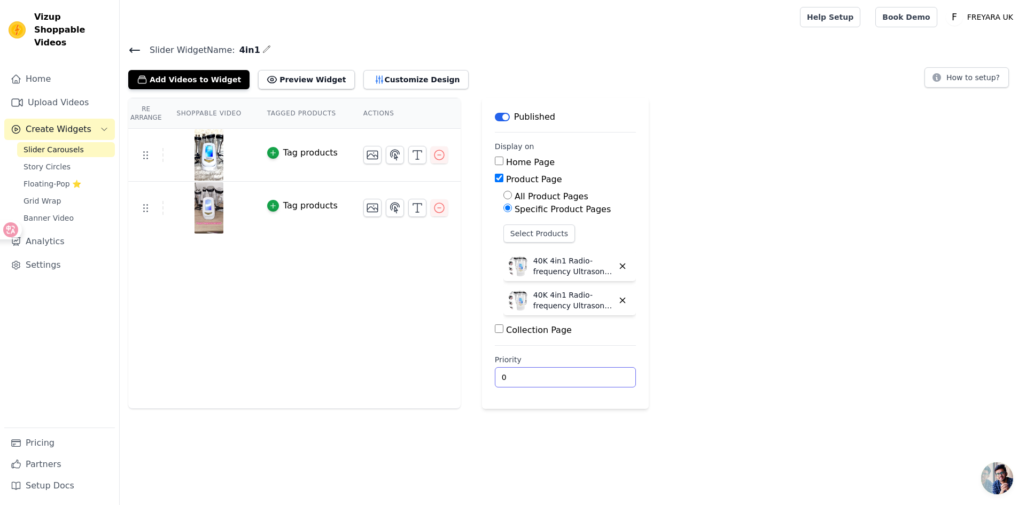
click at [527, 385] on input "0" at bounding box center [565, 377] width 141 height 20
click at [287, 83] on button "Preview Widget" at bounding box center [306, 79] width 96 height 19
click at [395, 76] on button "Customize Design" at bounding box center [416, 79] width 105 height 19
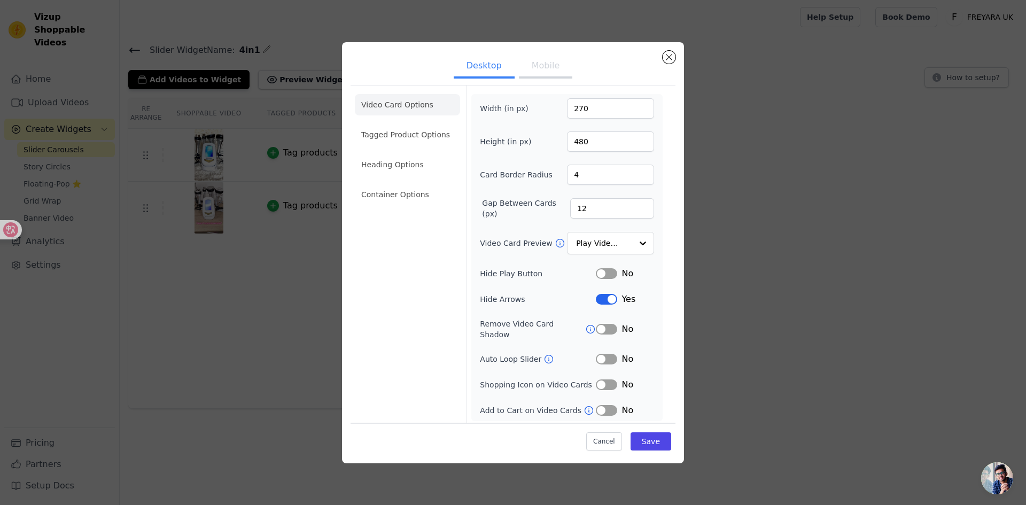
click at [526, 65] on button "Mobile" at bounding box center [545, 67] width 53 height 24
click at [484, 66] on button "Desktop" at bounding box center [484, 67] width 61 height 24
click at [529, 63] on button "Mobile" at bounding box center [545, 67] width 53 height 24
click at [583, 106] on input "150" at bounding box center [610, 108] width 87 height 20
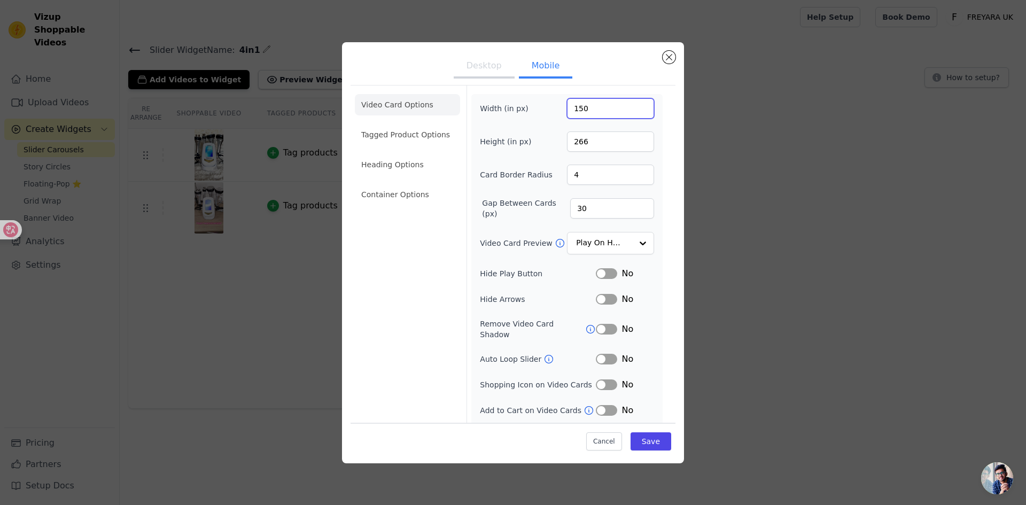
click at [583, 106] on input "150" at bounding box center [610, 108] width 87 height 20
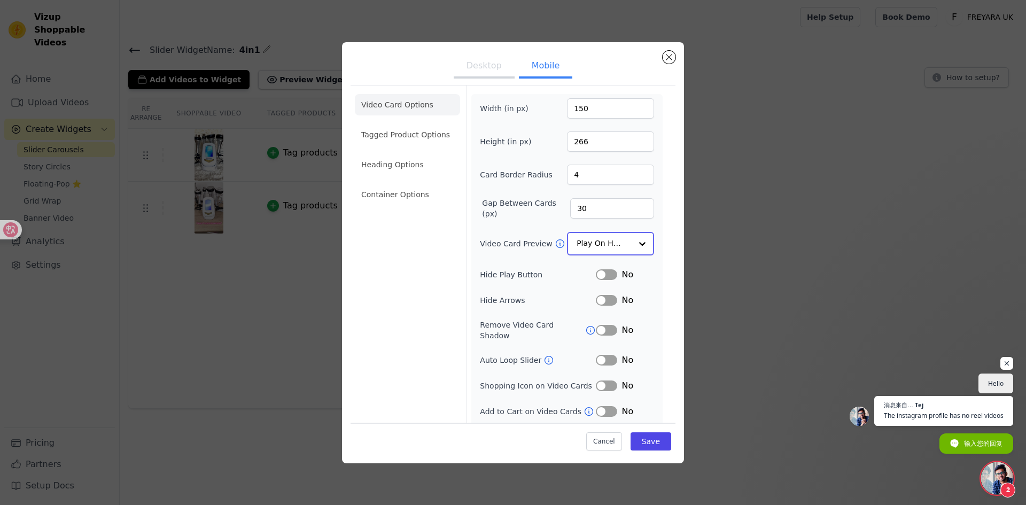
click at [594, 241] on input "Video Card Preview" at bounding box center [604, 243] width 55 height 21
click at [669, 60] on button "Close modal" at bounding box center [669, 57] width 13 height 13
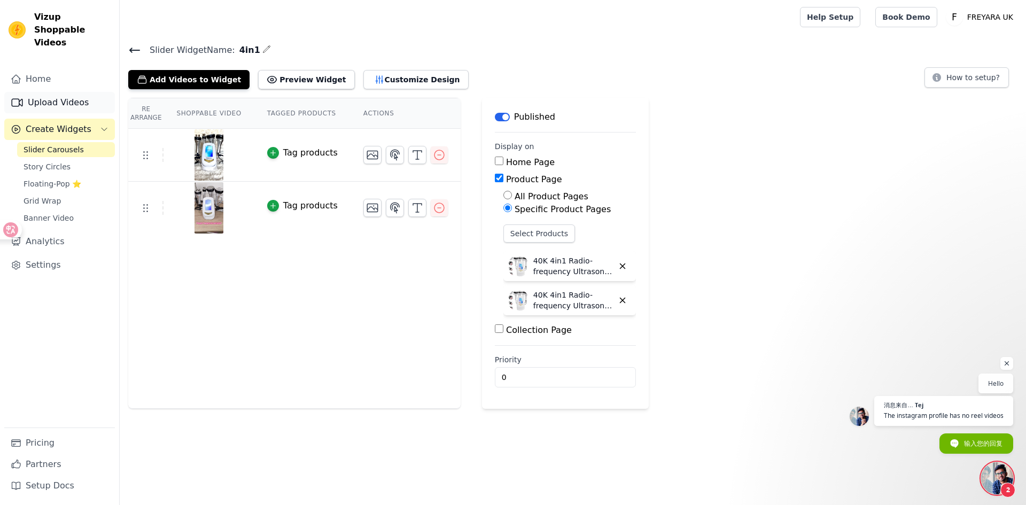
click at [59, 92] on link "Upload Videos" at bounding box center [59, 102] width 111 height 21
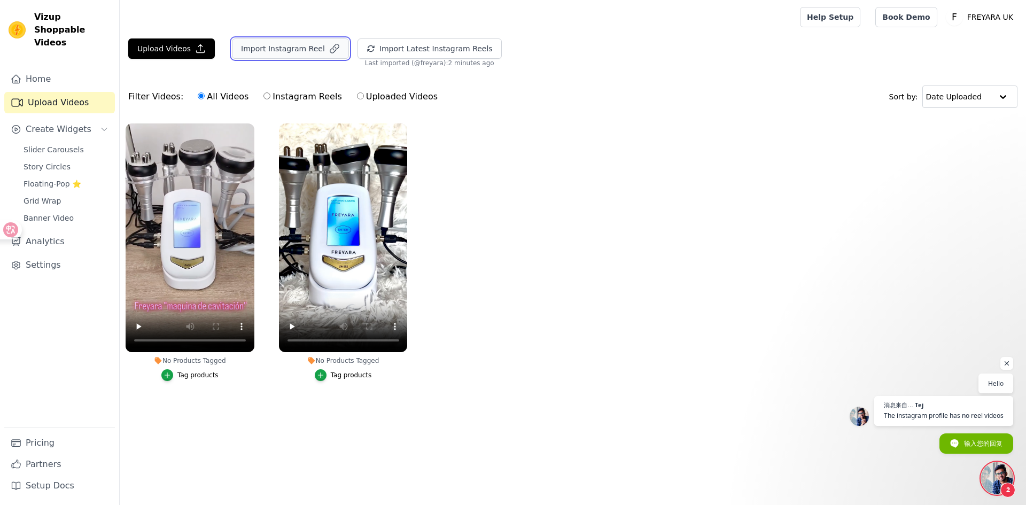
click at [285, 45] on button "Import Instagram Reel" at bounding box center [290, 48] width 117 height 20
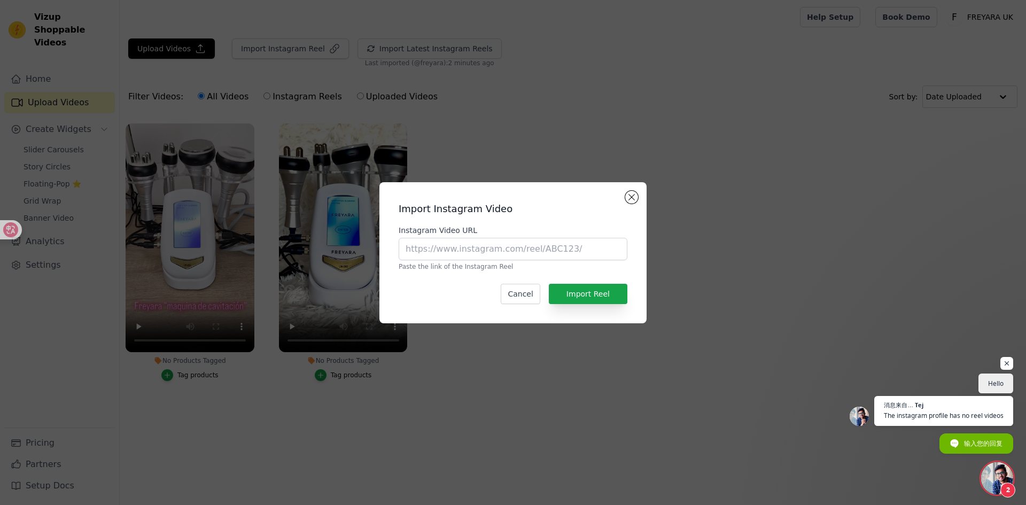
click at [593, 107] on div "Import Instagram Video Instagram Video URL Paste the link of the Instagram Reel…" at bounding box center [513, 252] width 1026 height 505
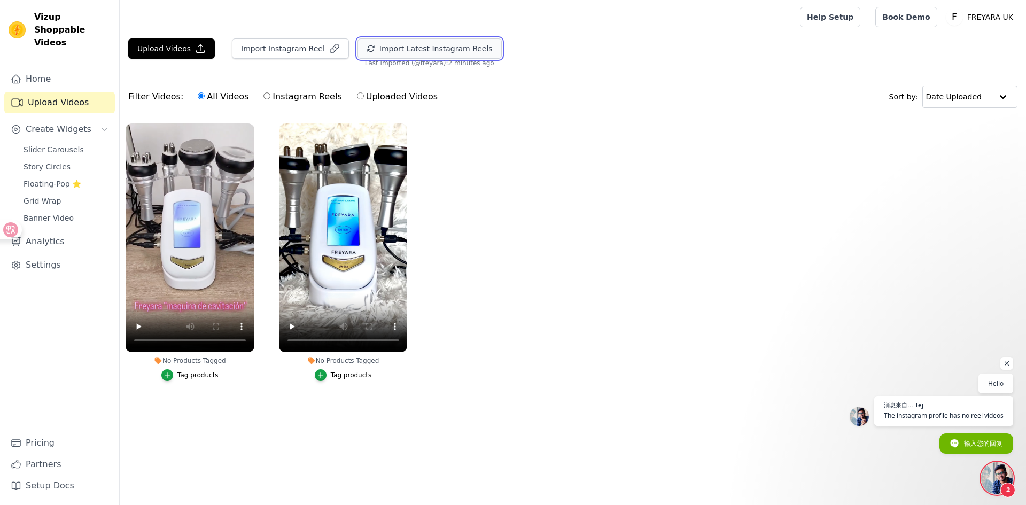
click at [442, 56] on button "Import Latest Instagram Reels" at bounding box center [430, 48] width 144 height 20
click at [829, 24] on link "Help Setup" at bounding box center [830, 17] width 60 height 20
click at [59, 144] on span "Slider Carousels" at bounding box center [54, 149] width 60 height 11
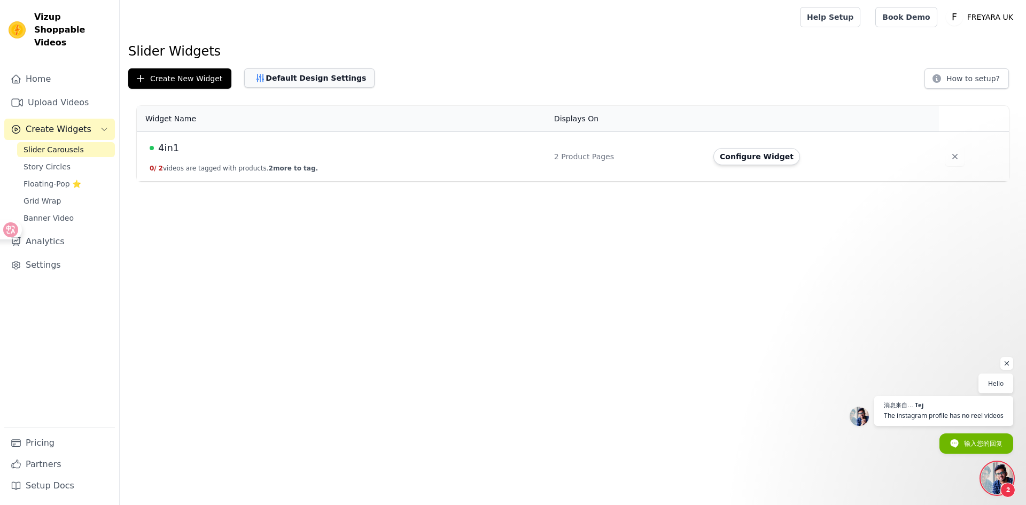
click at [300, 79] on button "Default Design Settings" at bounding box center [309, 77] width 130 height 19
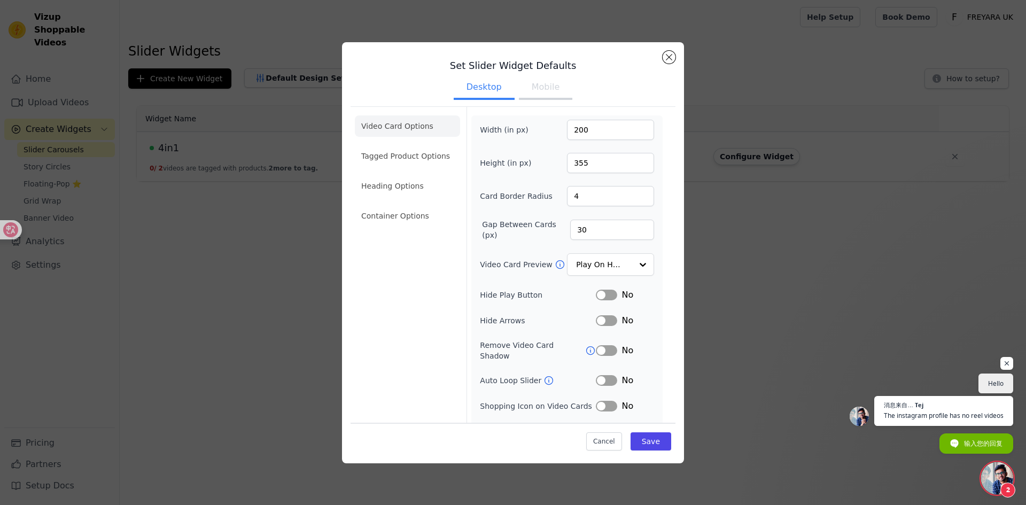
click at [532, 88] on button "Mobile" at bounding box center [545, 88] width 53 height 24
click at [603, 124] on input "150" at bounding box center [610, 130] width 87 height 20
click at [595, 165] on input "266" at bounding box center [610, 163] width 87 height 20
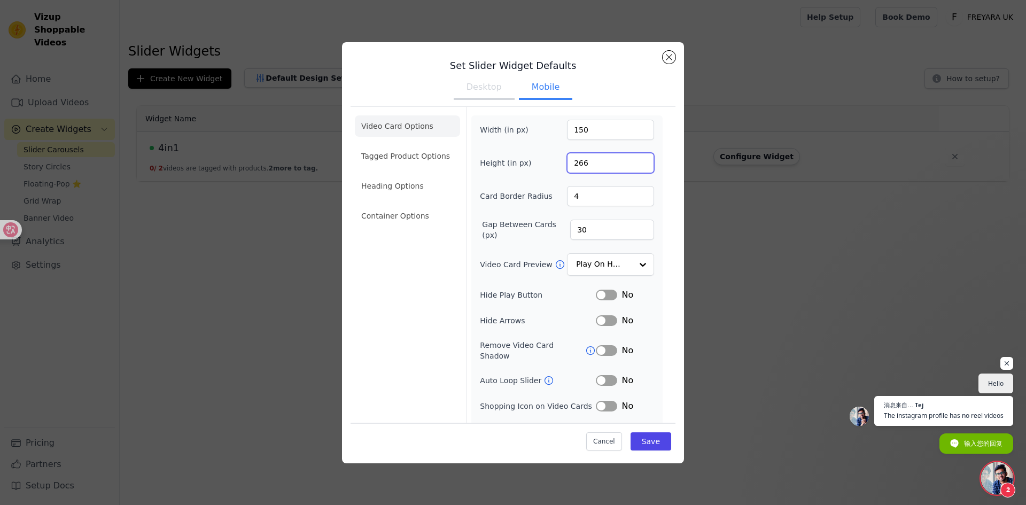
click at [595, 165] on input "266" at bounding box center [610, 163] width 87 height 20
type input "250"
click at [498, 174] on div "Width (in px) 150 Height (in px) 250 Card Border Radius 4 Gap Between Cards (px…" at bounding box center [567, 292] width 174 height 344
click at [581, 265] on input "Video Card Preview" at bounding box center [604, 264] width 55 height 21
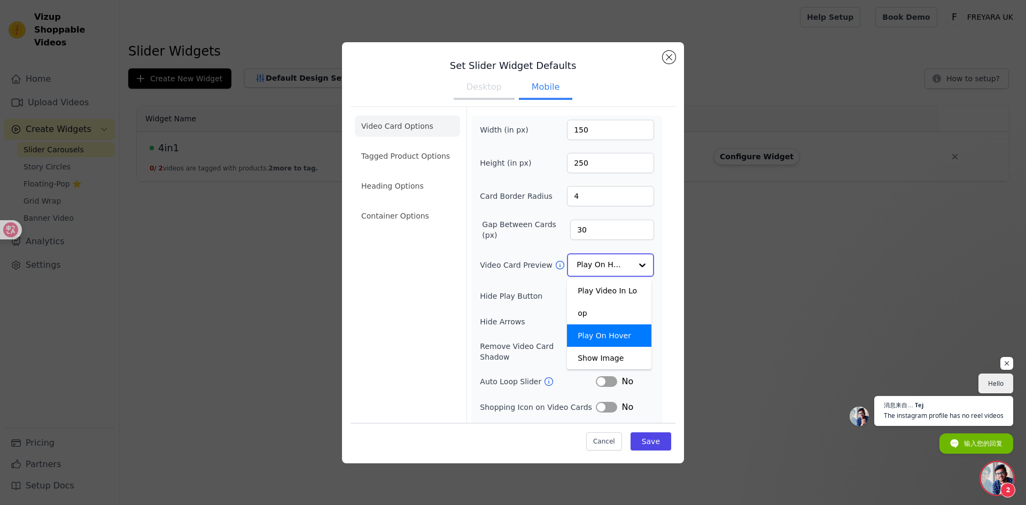
click at [582, 264] on input "Video Card Preview" at bounding box center [604, 264] width 55 height 21
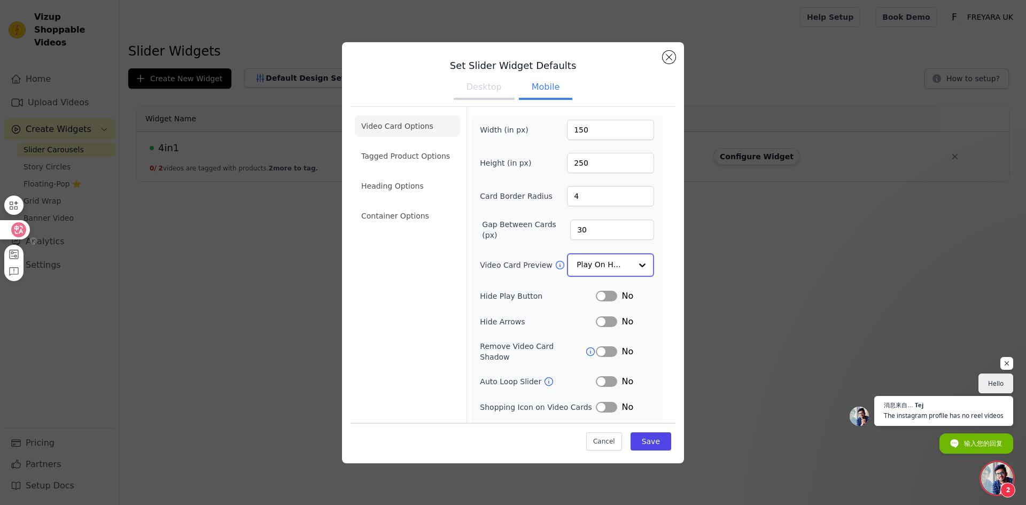
click at [3, 225] on div at bounding box center [14, 229] width 29 height 19
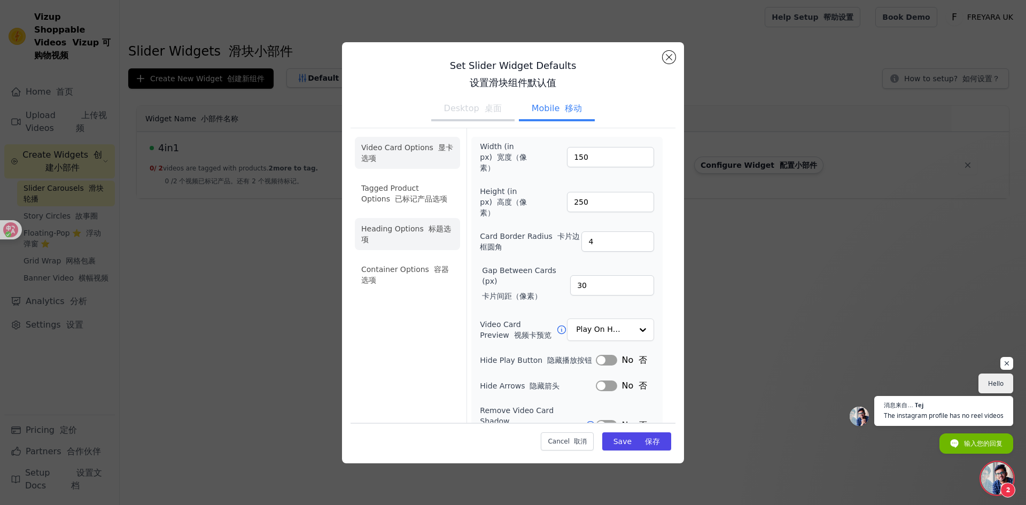
click at [409, 229] on li "Heading Options 标题选项" at bounding box center [407, 234] width 105 height 32
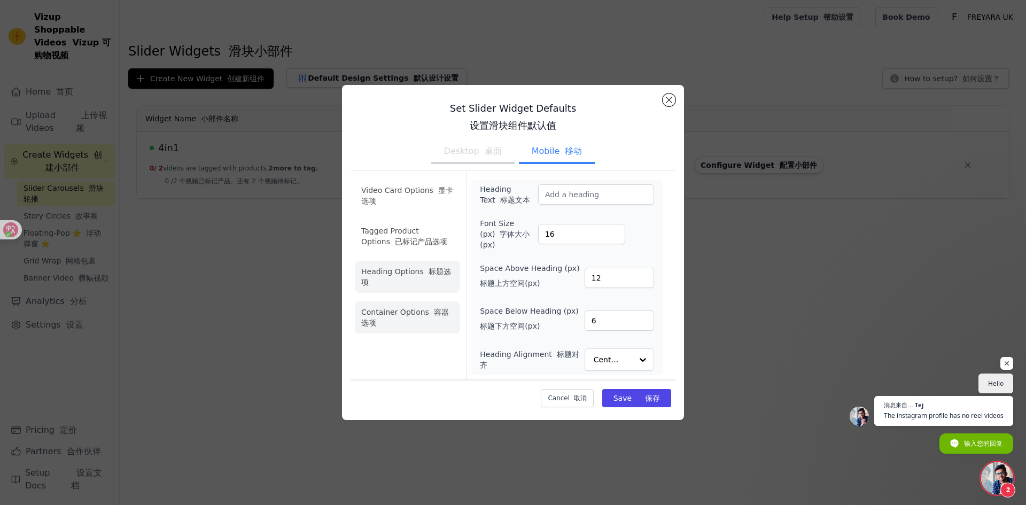
click at [419, 317] on li "Container Options 容器选项" at bounding box center [407, 318] width 105 height 32
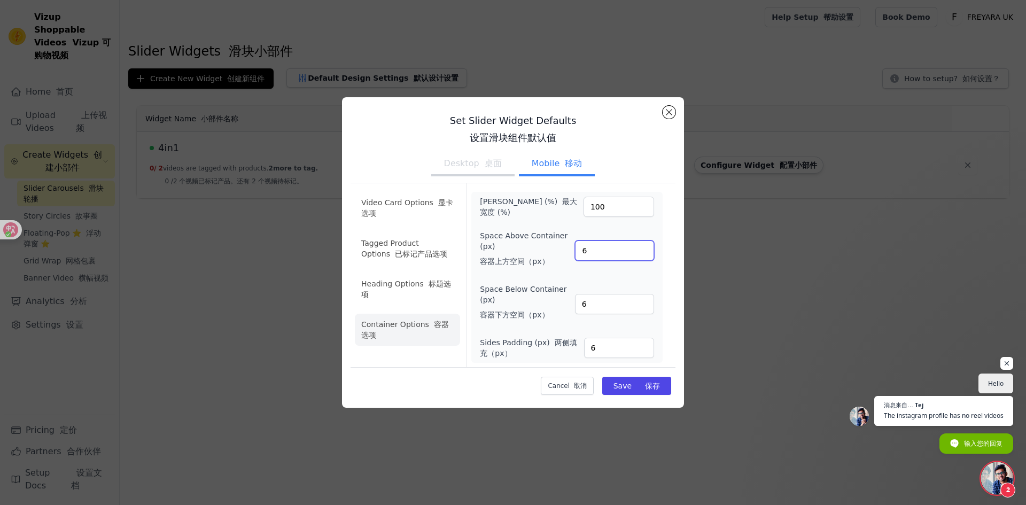
click at [582, 243] on input "6" at bounding box center [614, 251] width 79 height 20
type input "20"
click at [600, 300] on input "6" at bounding box center [614, 304] width 79 height 20
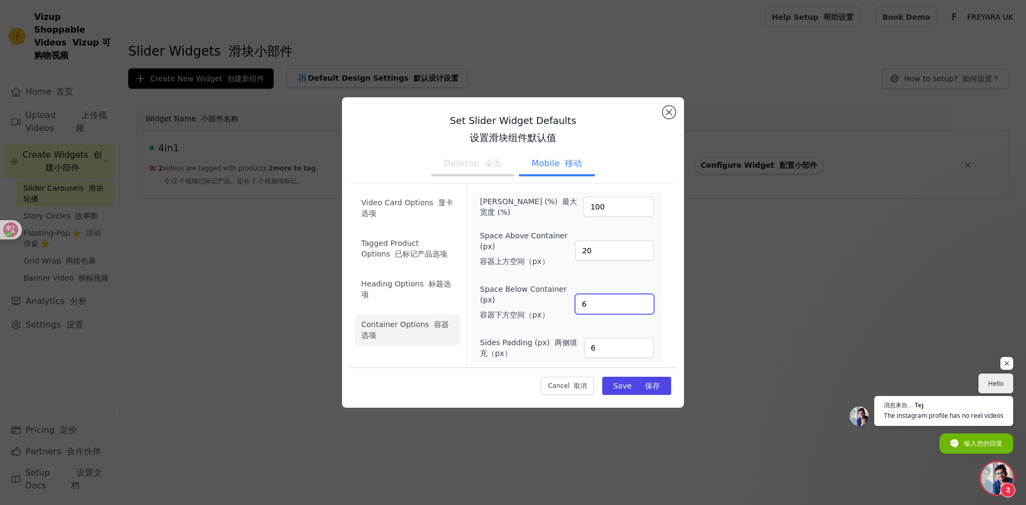
click at [600, 300] on input "6" at bounding box center [614, 304] width 79 height 20
type input "20"
click at [610, 350] on input "6" at bounding box center [619, 348] width 70 height 20
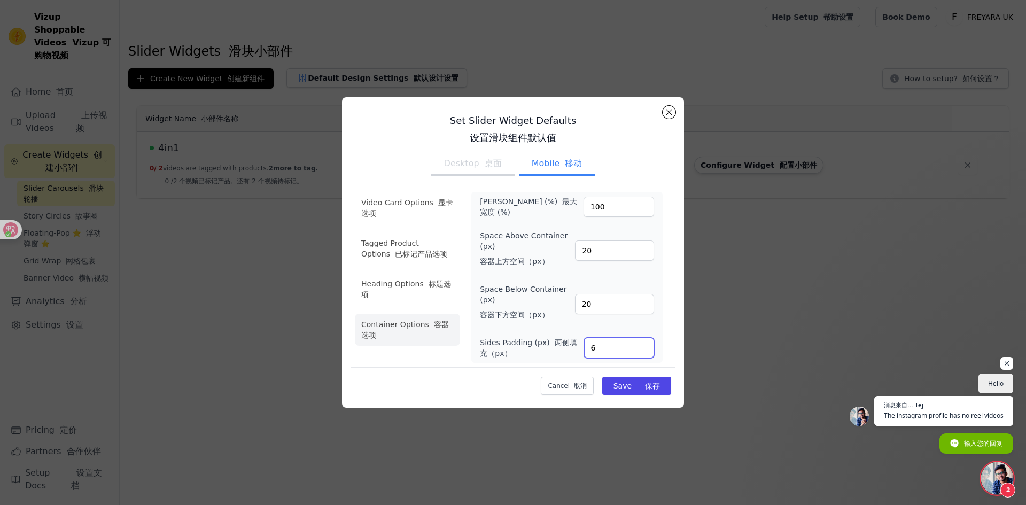
click at [610, 350] on input "6" at bounding box center [619, 348] width 70 height 20
type input "20"
click at [463, 358] on div "Video Card Options 显卡选项 Tagged Product Options 已标记产品选项 Heading Options 标题选项 Con…" at bounding box center [513, 275] width 325 height 184
click at [656, 387] on font "保存" at bounding box center [652, 386] width 15 height 9
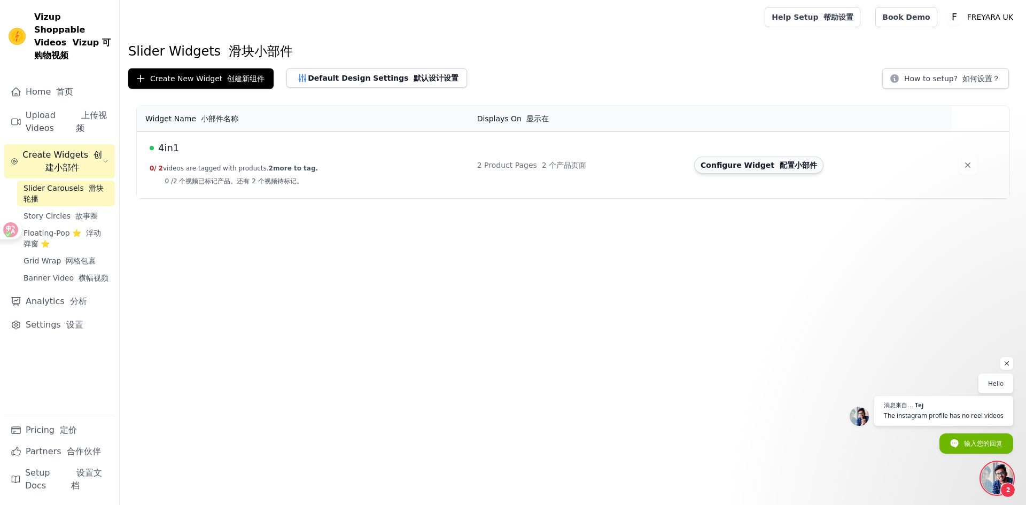
click at [780, 169] on font "配置小部件" at bounding box center [798, 165] width 37 height 9
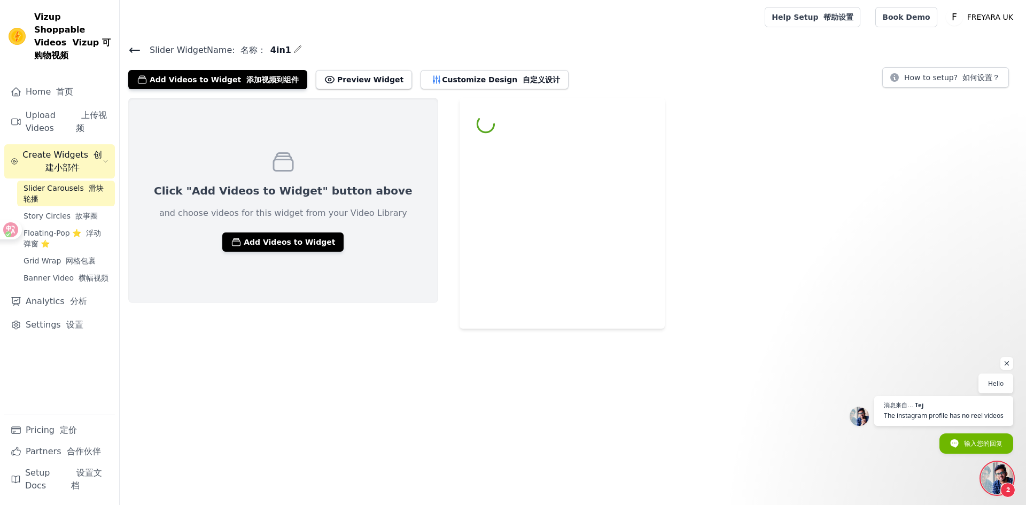
click at [797, 55] on h4 "Slider Widget Name: 名称： 4in1" at bounding box center [573, 50] width 890 height 14
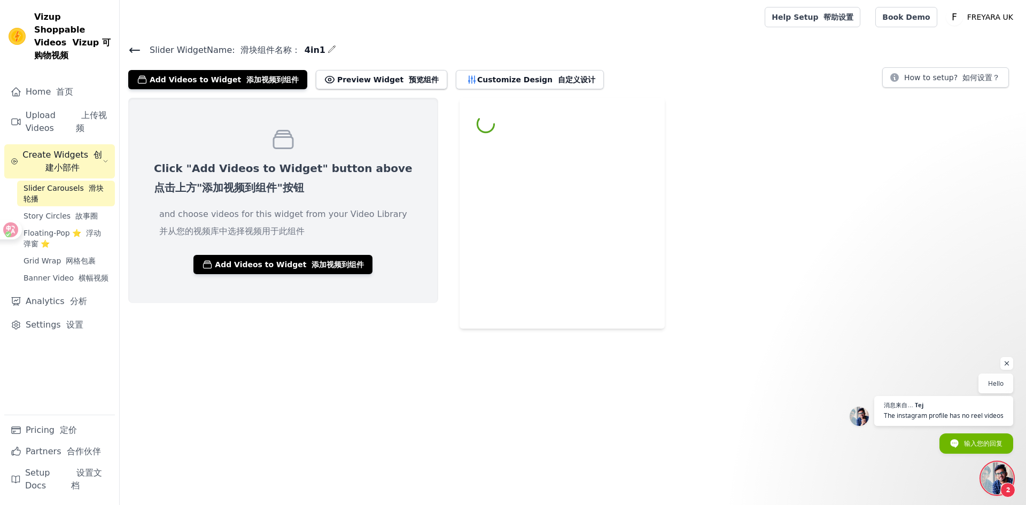
click at [64, 183] on span "Slider Carousels 滑块轮播" at bounding box center [66, 193] width 85 height 21
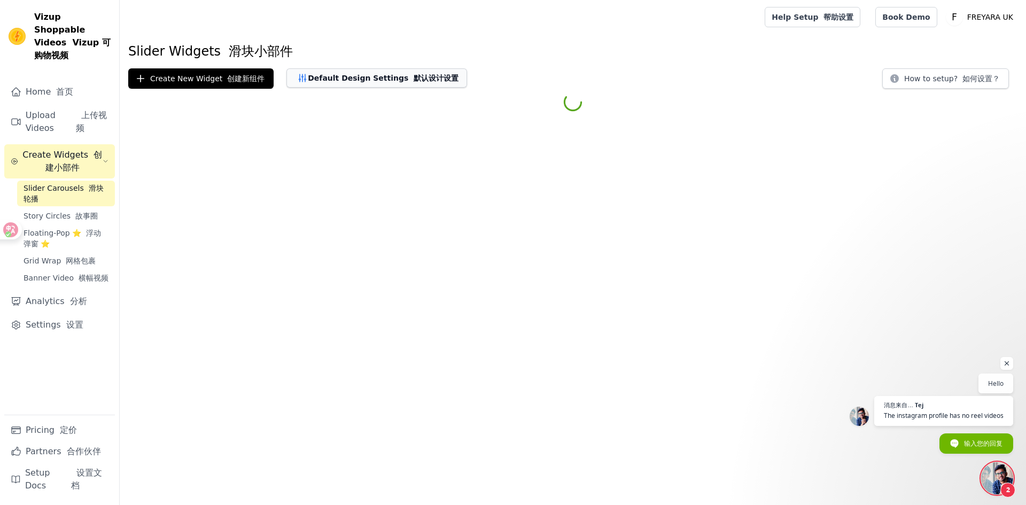
click at [335, 82] on button "Default Design Settings 默认设计设置" at bounding box center [377, 77] width 181 height 19
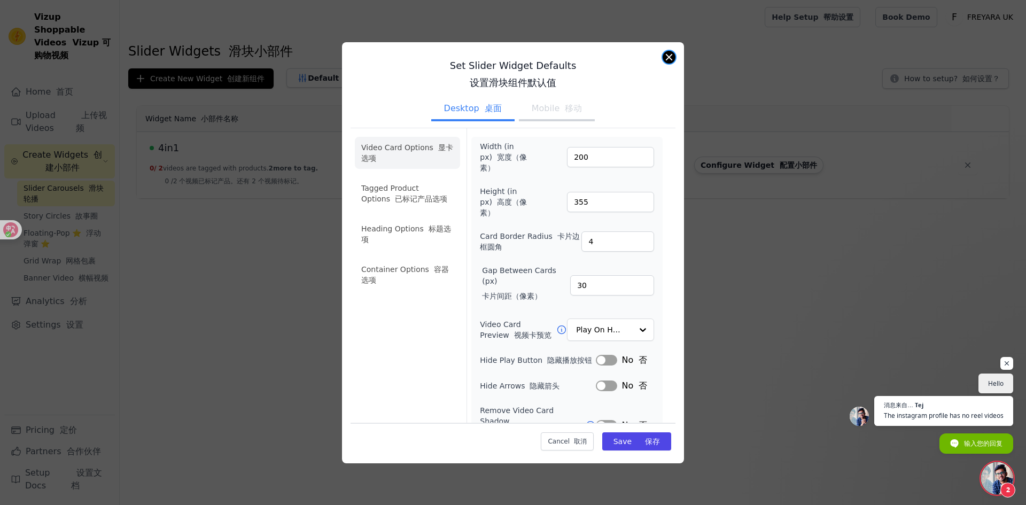
click at [674, 56] on button "Close modal" at bounding box center [669, 57] width 13 height 13
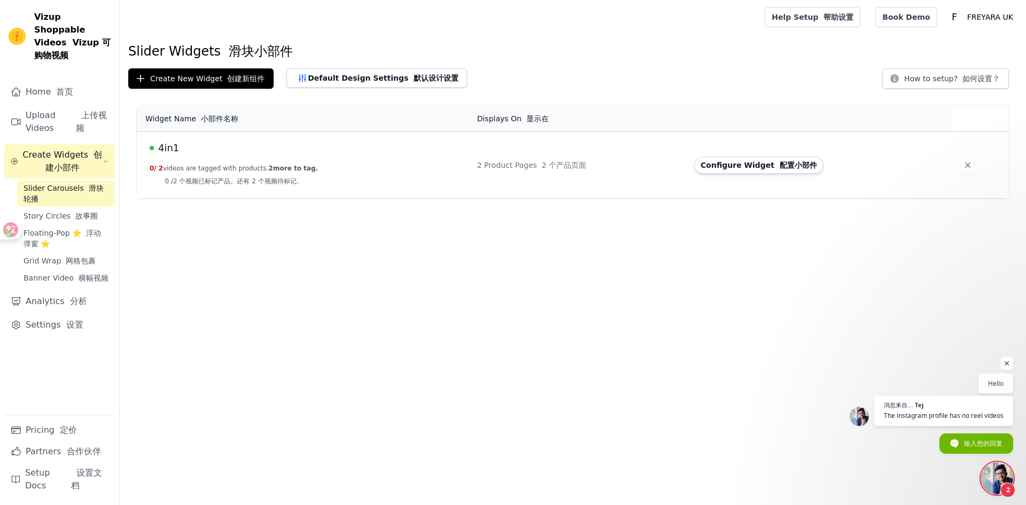
click at [914, 167] on div "Configure Widget 配置小部件" at bounding box center [816, 165] width 245 height 17
click at [970, 167] on icon "button" at bounding box center [968, 165] width 11 height 11
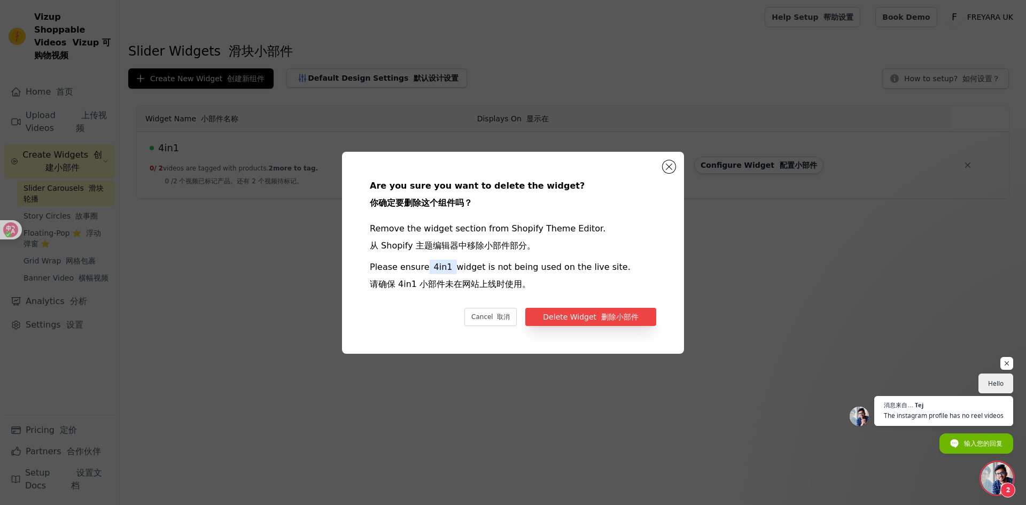
click at [610, 295] on div "Please ensure 4in1 widget is not being used on the live site. 请确保 4in1 小部件未在网站上…" at bounding box center [513, 278] width 287 height 34
click at [606, 316] on font "删除小部件" at bounding box center [619, 317] width 37 height 9
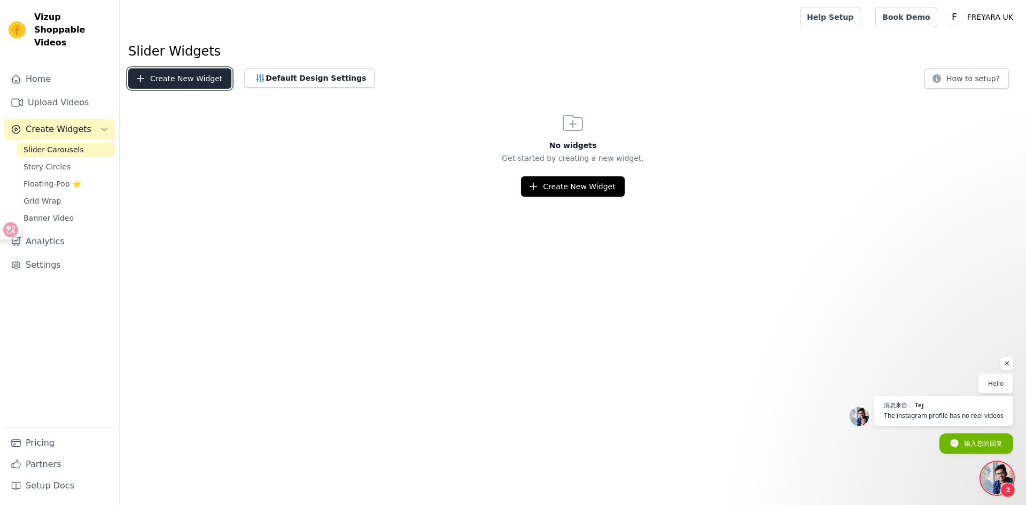
click at [167, 81] on button "Create New Widget" at bounding box center [179, 78] width 103 height 20
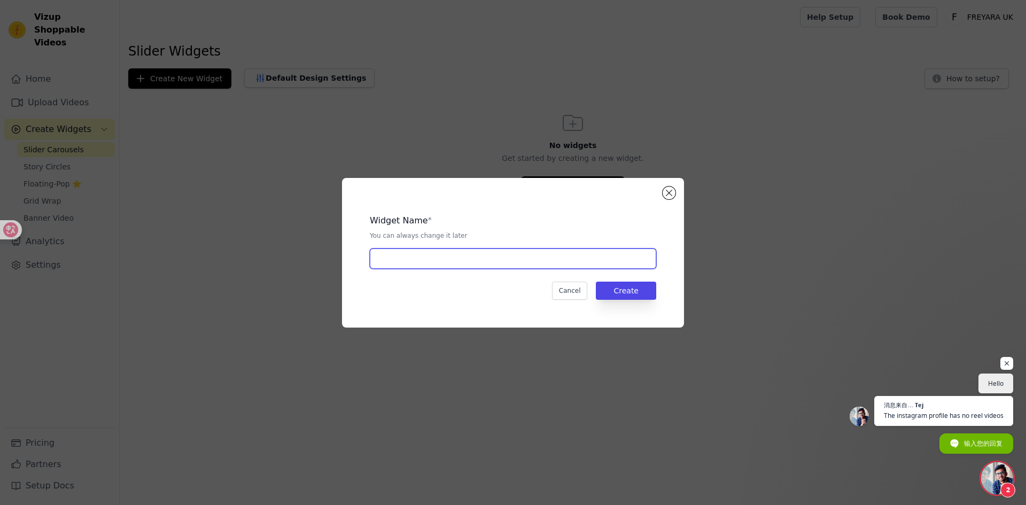
click at [426, 257] on input "text" at bounding box center [513, 259] width 287 height 20
type input "4in1"
click at [625, 290] on button "Create" at bounding box center [626, 291] width 60 height 18
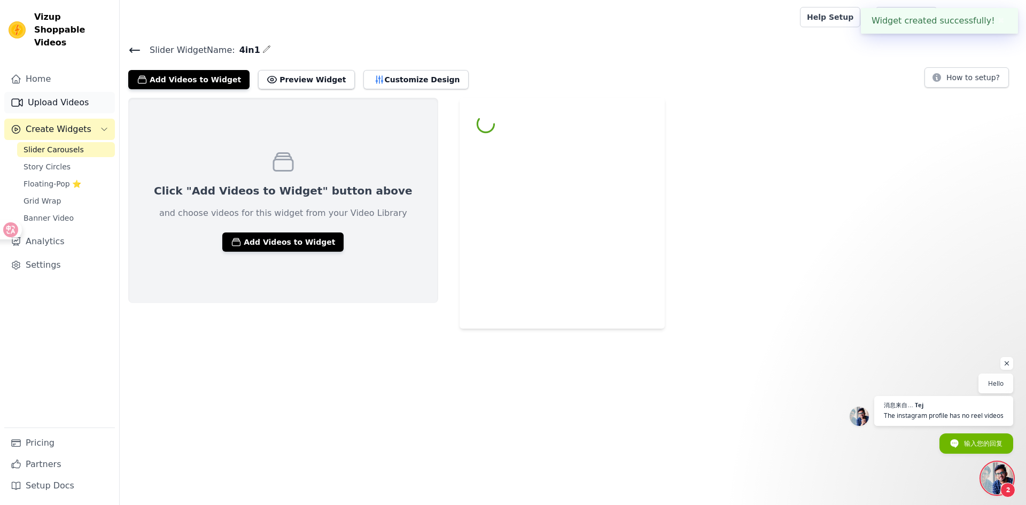
click at [63, 92] on link "Upload Videos" at bounding box center [59, 102] width 111 height 21
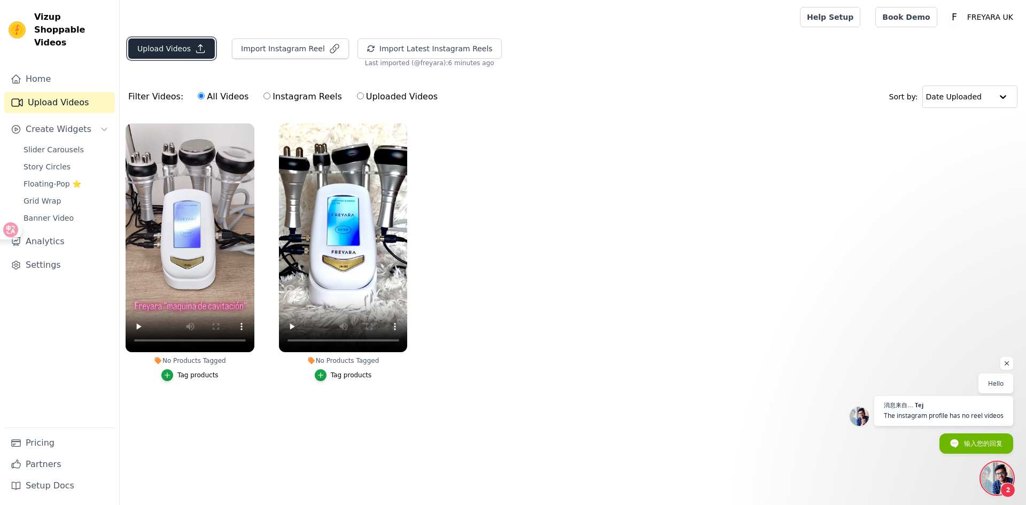
click at [165, 50] on button "Upload Videos" at bounding box center [171, 48] width 87 height 20
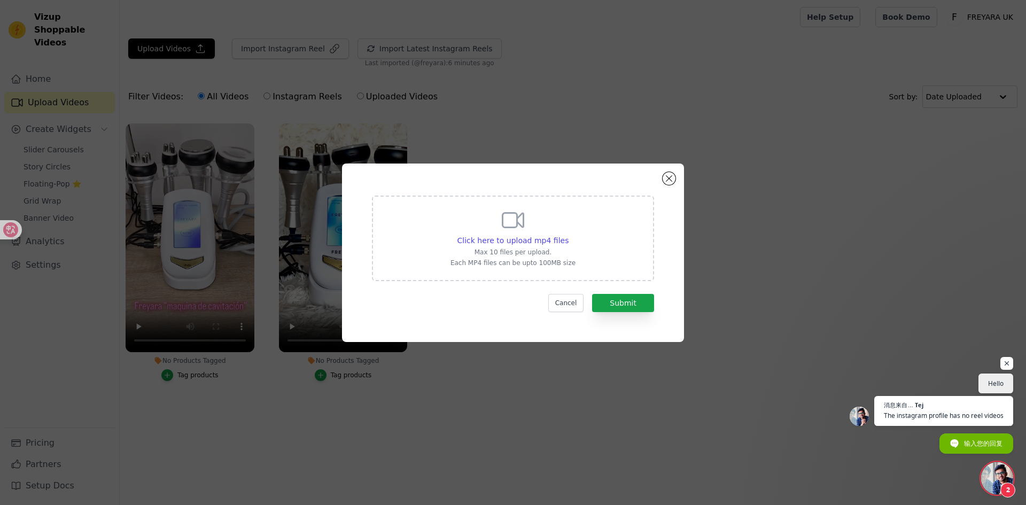
click at [521, 217] on icon at bounding box center [513, 220] width 26 height 26
click at [568, 235] on input "Click here to upload mp4 files Max 10 files per upload. Each MP4 files can be u…" at bounding box center [568, 235] width 1 height 1
type input "C:\fakepath\AQPyHbegfzTVoXqSQJnqYvRZCIpS8XbHse6RvfiItlKfj_wd_OtsuK9BP0QHPyZ8AAR…"
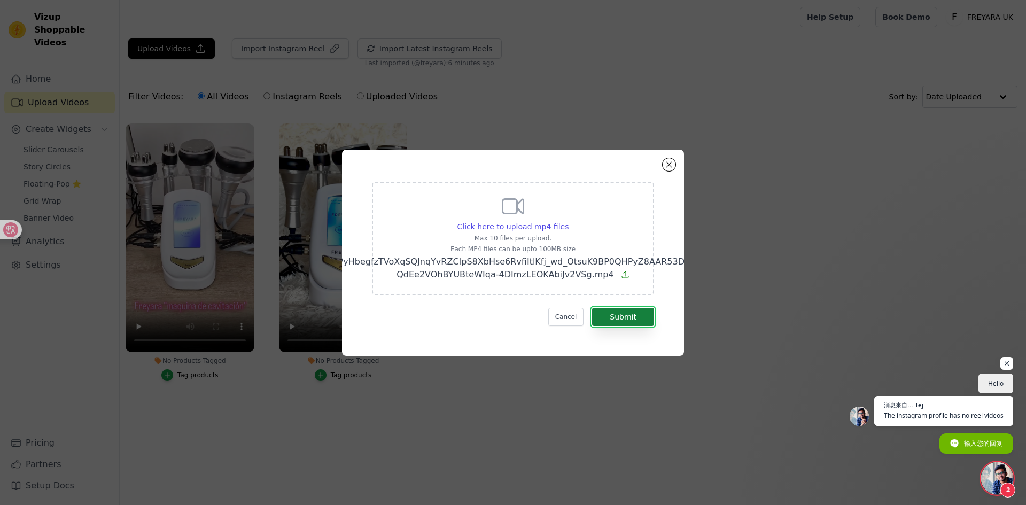
click at [646, 315] on button "Submit" at bounding box center [623, 317] width 62 height 18
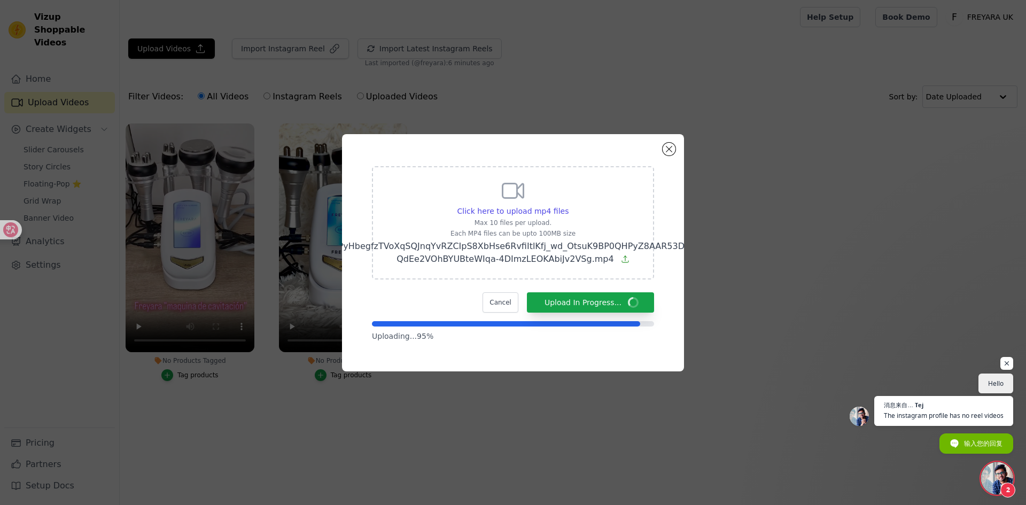
click at [580, 342] on div "Click here to upload mp4 files Max 10 files per upload. Each MP4 files can be u…" at bounding box center [513, 252] width 304 height 199
click at [479, 441] on div "Click here to upload mp4 files Max 10 files per upload. Each MP4 files can be u…" at bounding box center [513, 252] width 1026 height 505
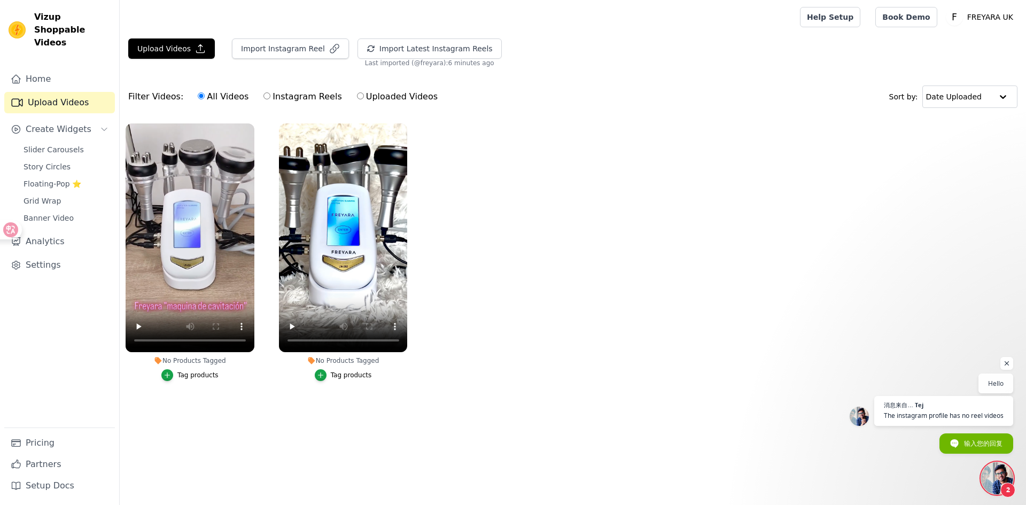
click at [531, 240] on ul "No Products Tagged Tag products No Products Tagged Tag products" at bounding box center [573, 263] width 907 height 291
click at [188, 45] on button "Upload Videos" at bounding box center [171, 48] width 87 height 20
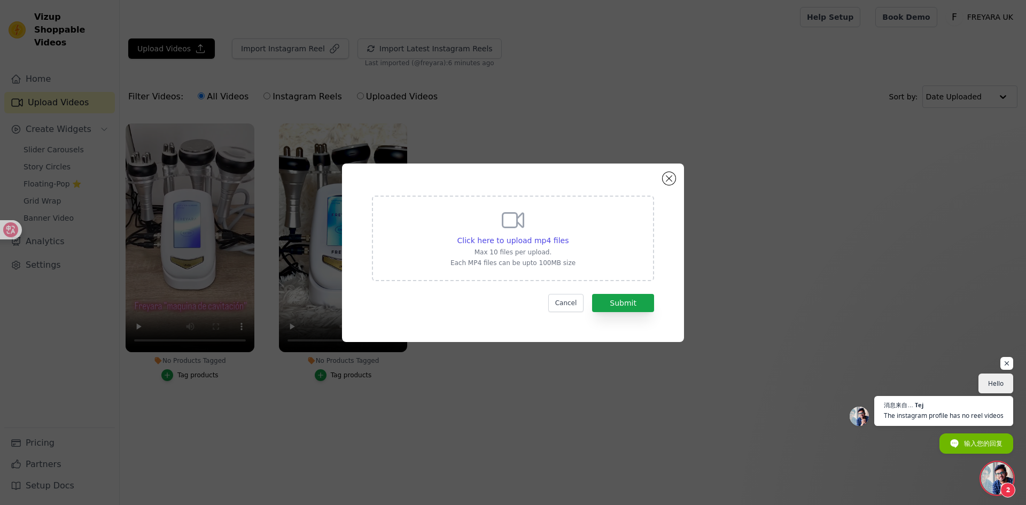
click at [590, 236] on div "Click here to upload mp4 files Max 10 files per upload. Each MP4 files can be u…" at bounding box center [513, 239] width 282 height 86
click at [569, 235] on input "Click here to upload mp4 files Max 10 files per upload. Each MP4 files can be u…" at bounding box center [568, 235] width 1 height 1
type input "C:\fakepath\AQPyHbegfzTVoXqSQJnqYvRZCIpS8XbHse6RvfiItlKfj_wd_OtsuK9BP0QHPyZ8AAR…"
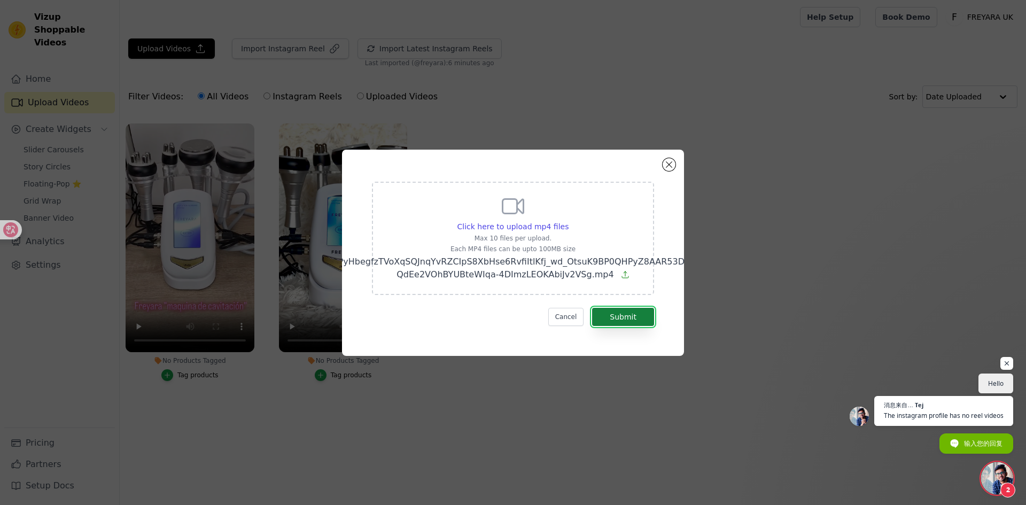
click at [641, 313] on button "Submit" at bounding box center [623, 317] width 62 height 18
